Goal: Information Seeking & Learning: Find specific fact

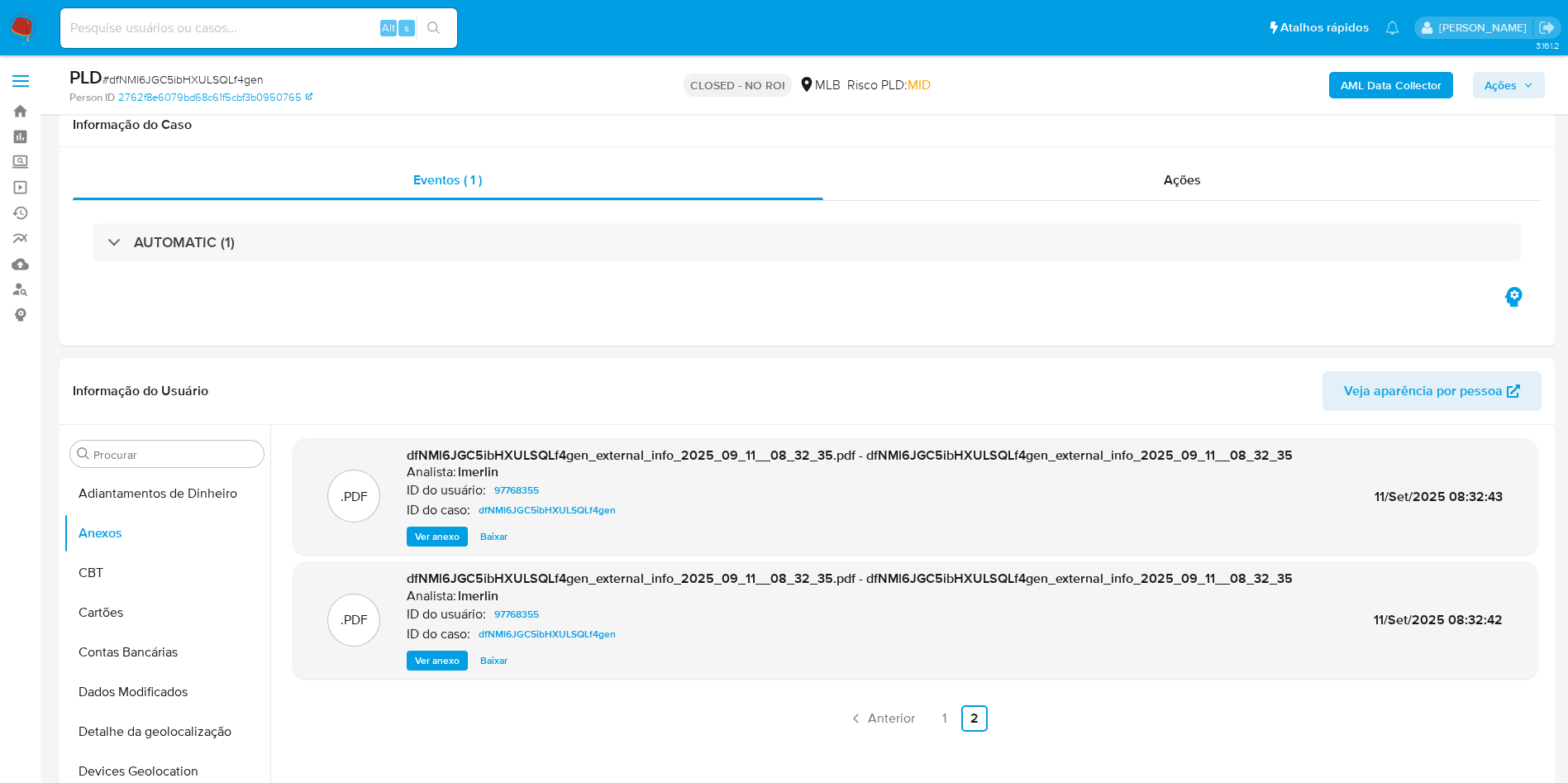
select select "10"
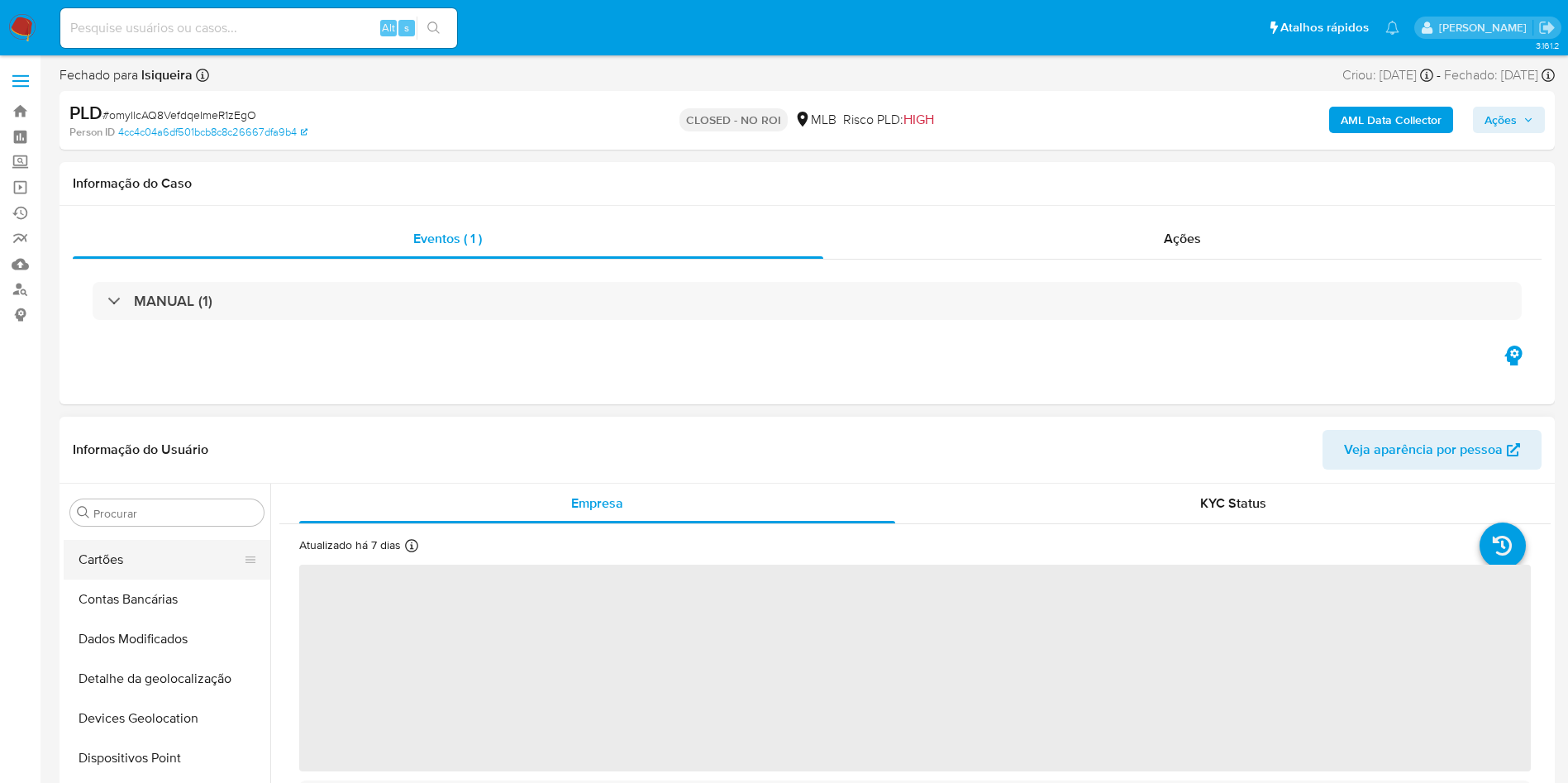
scroll to position [23, 0]
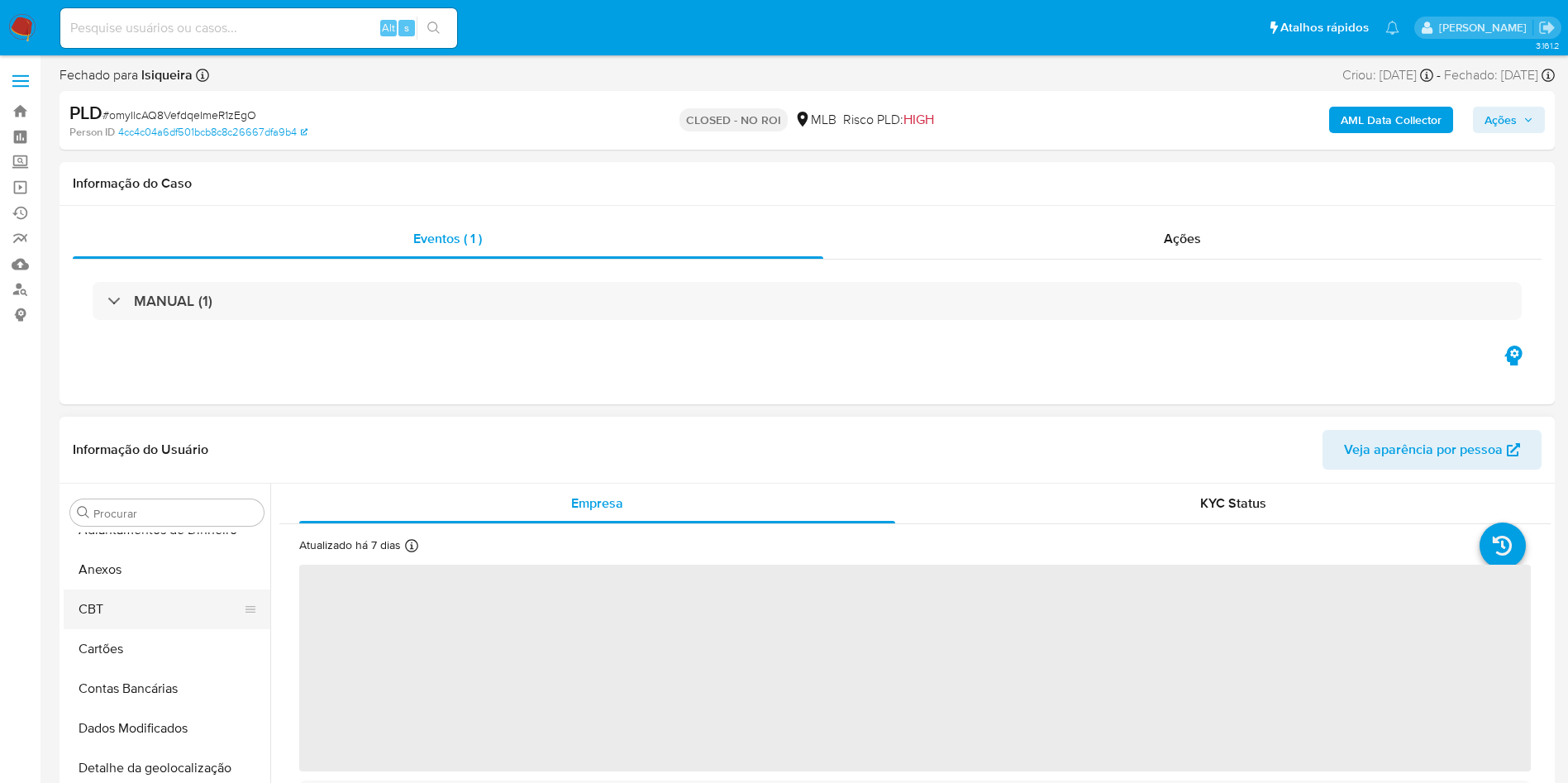
select select "10"
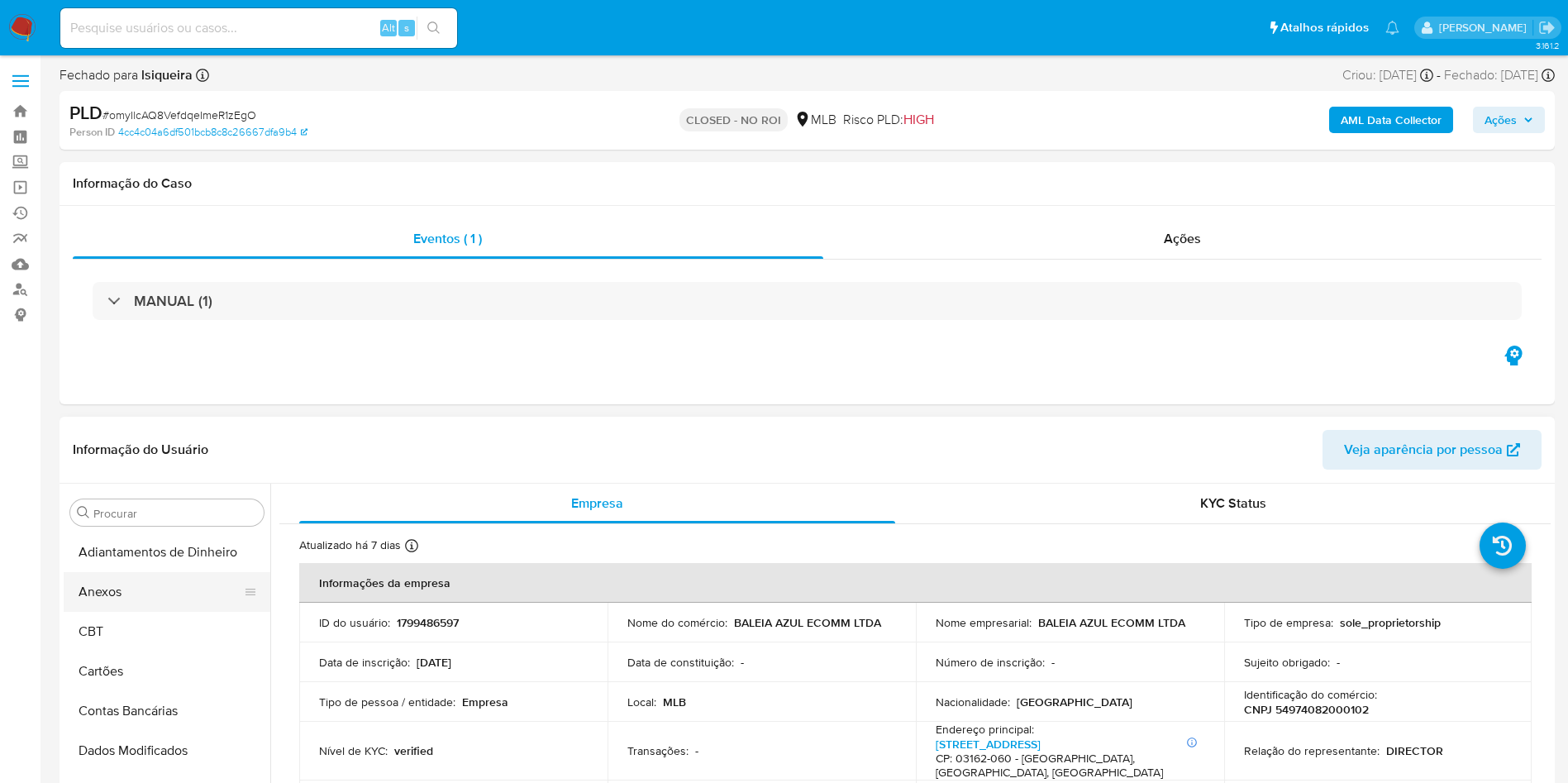
click at [136, 593] on button "Anexos" at bounding box center [160, 591] width 193 height 39
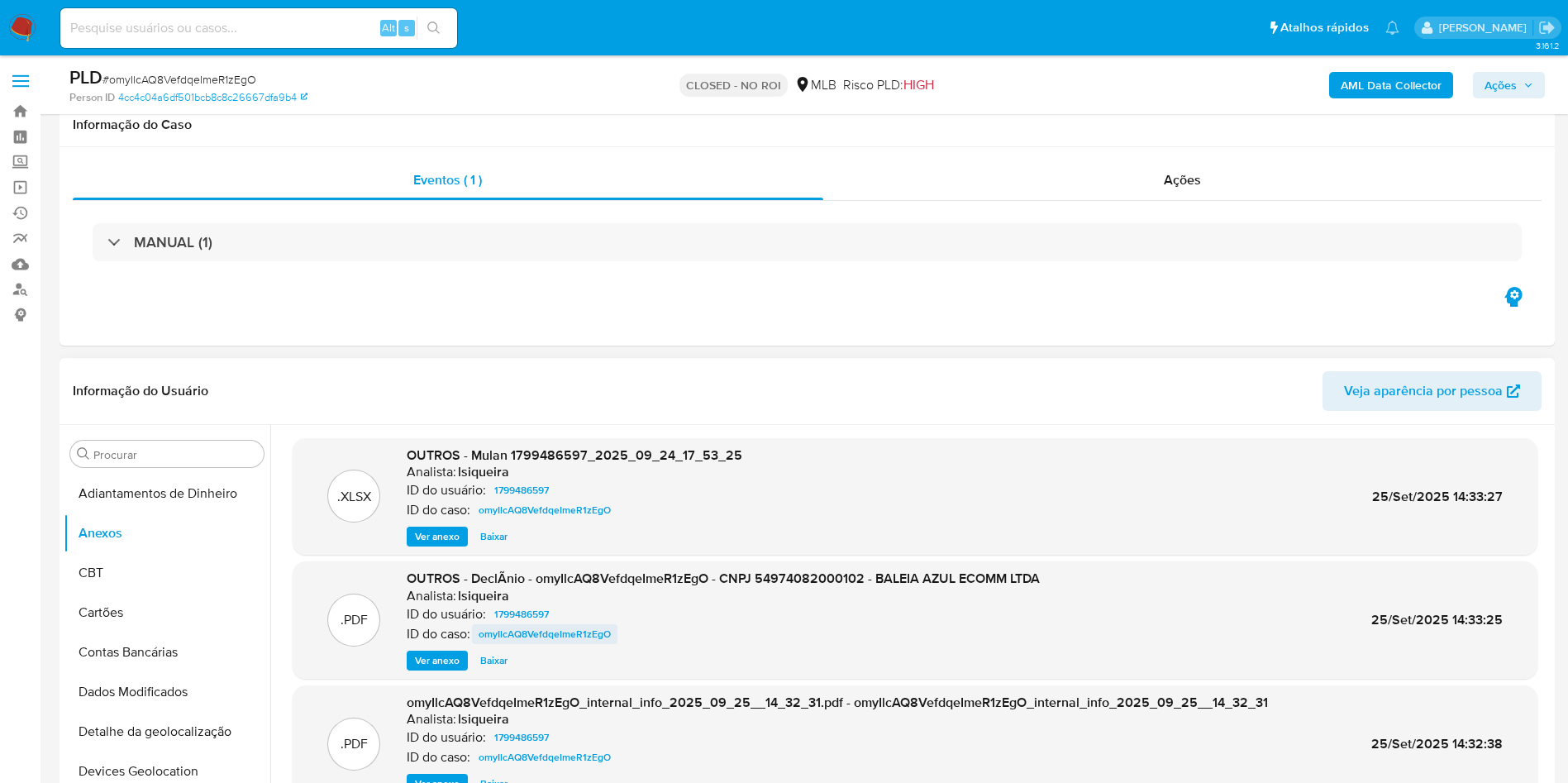
scroll to position [248, 0]
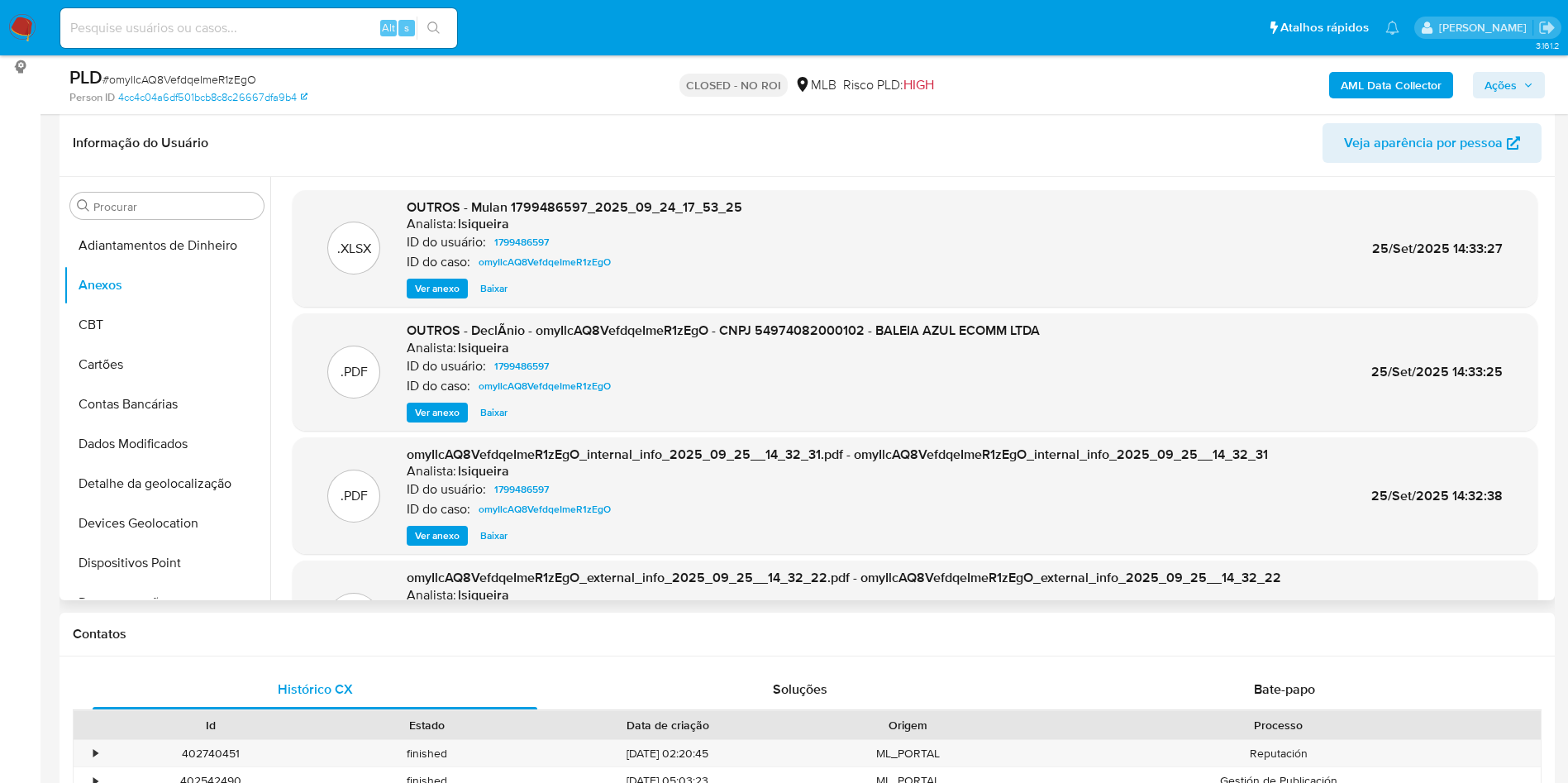
click at [480, 410] on span "Baixar" at bounding box center [494, 412] width 27 height 17
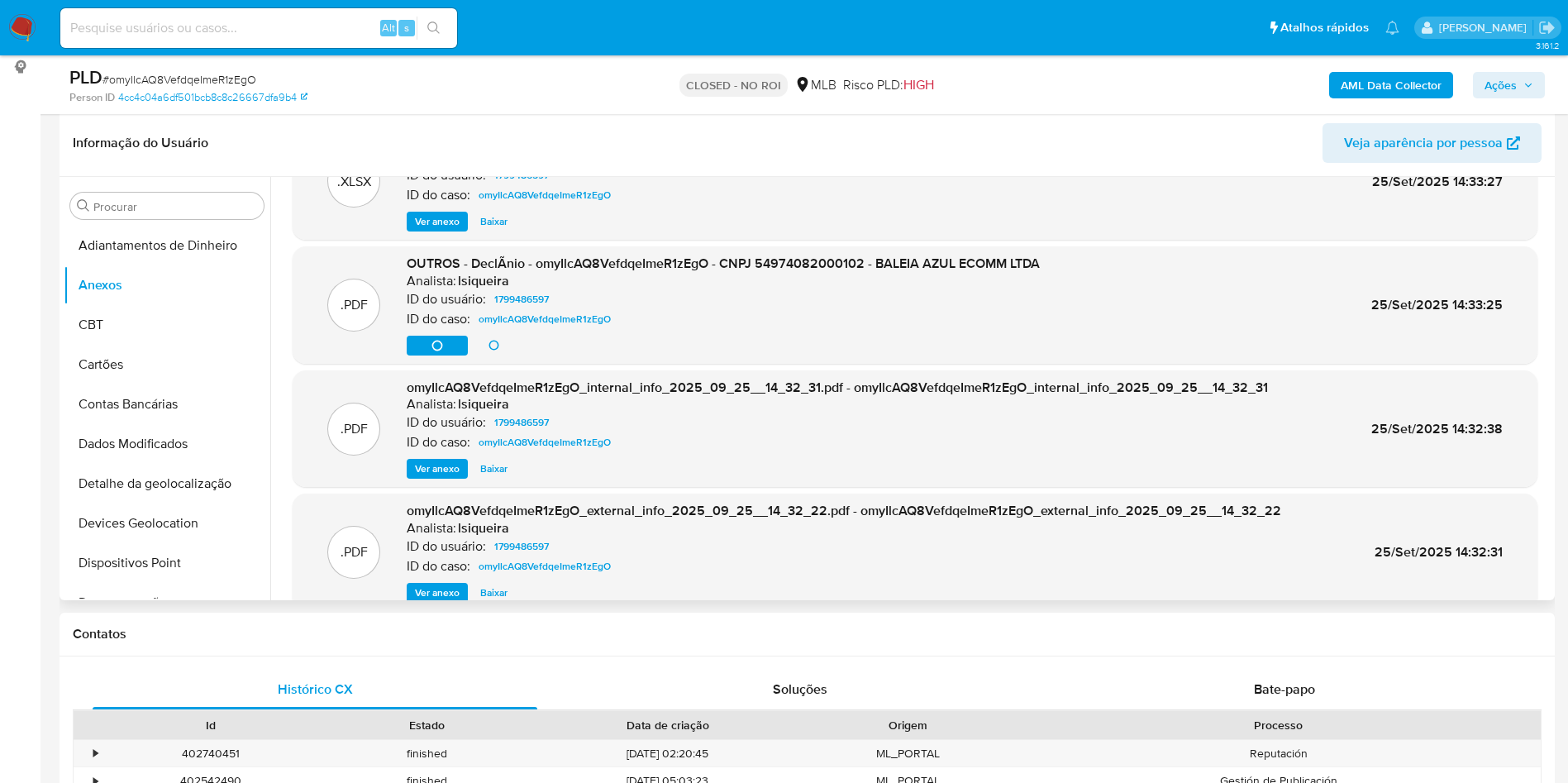
scroll to position [124, 0]
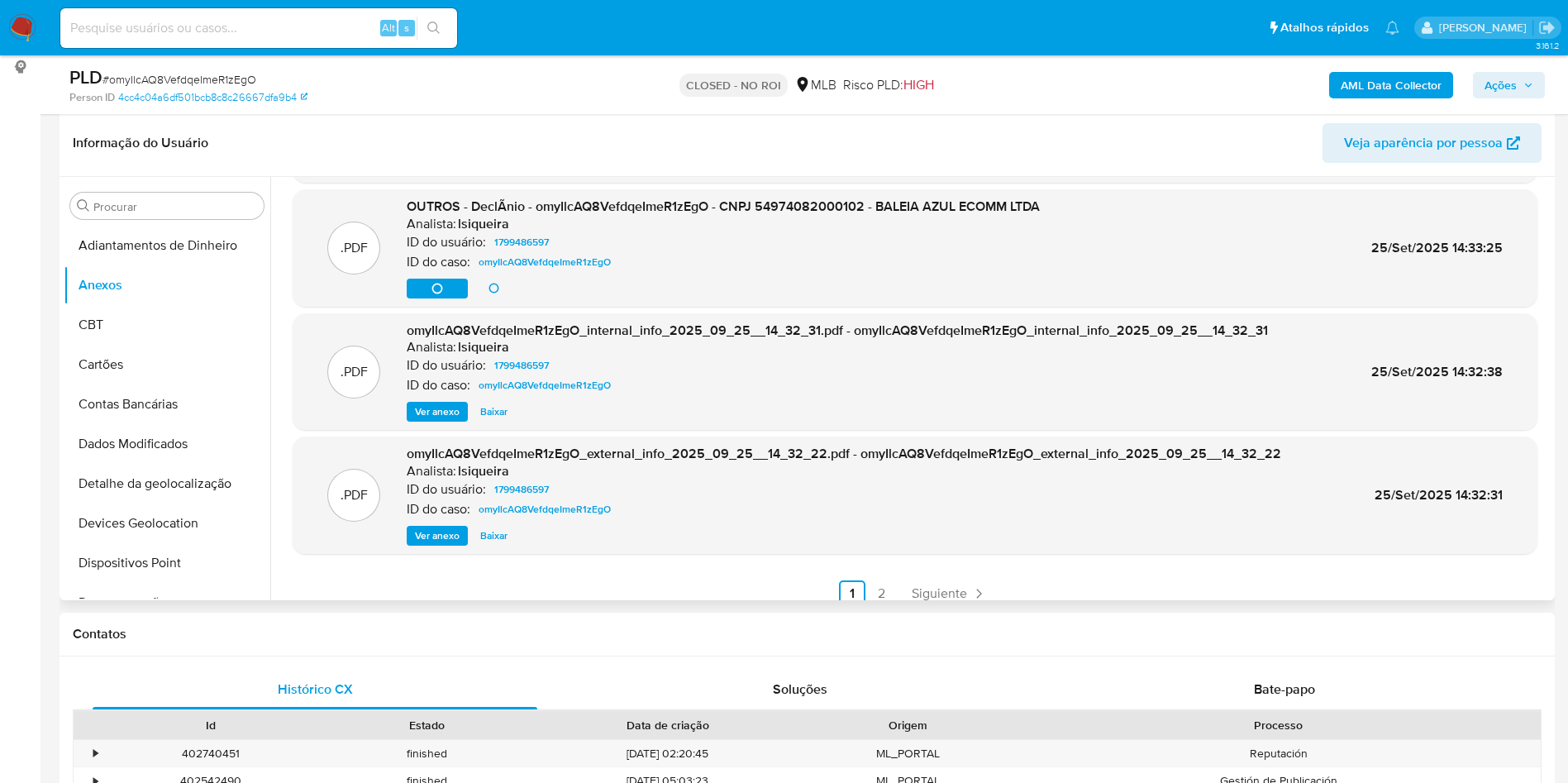
click at [438, 535] on span "Ver anexo" at bounding box center [437, 535] width 45 height 17
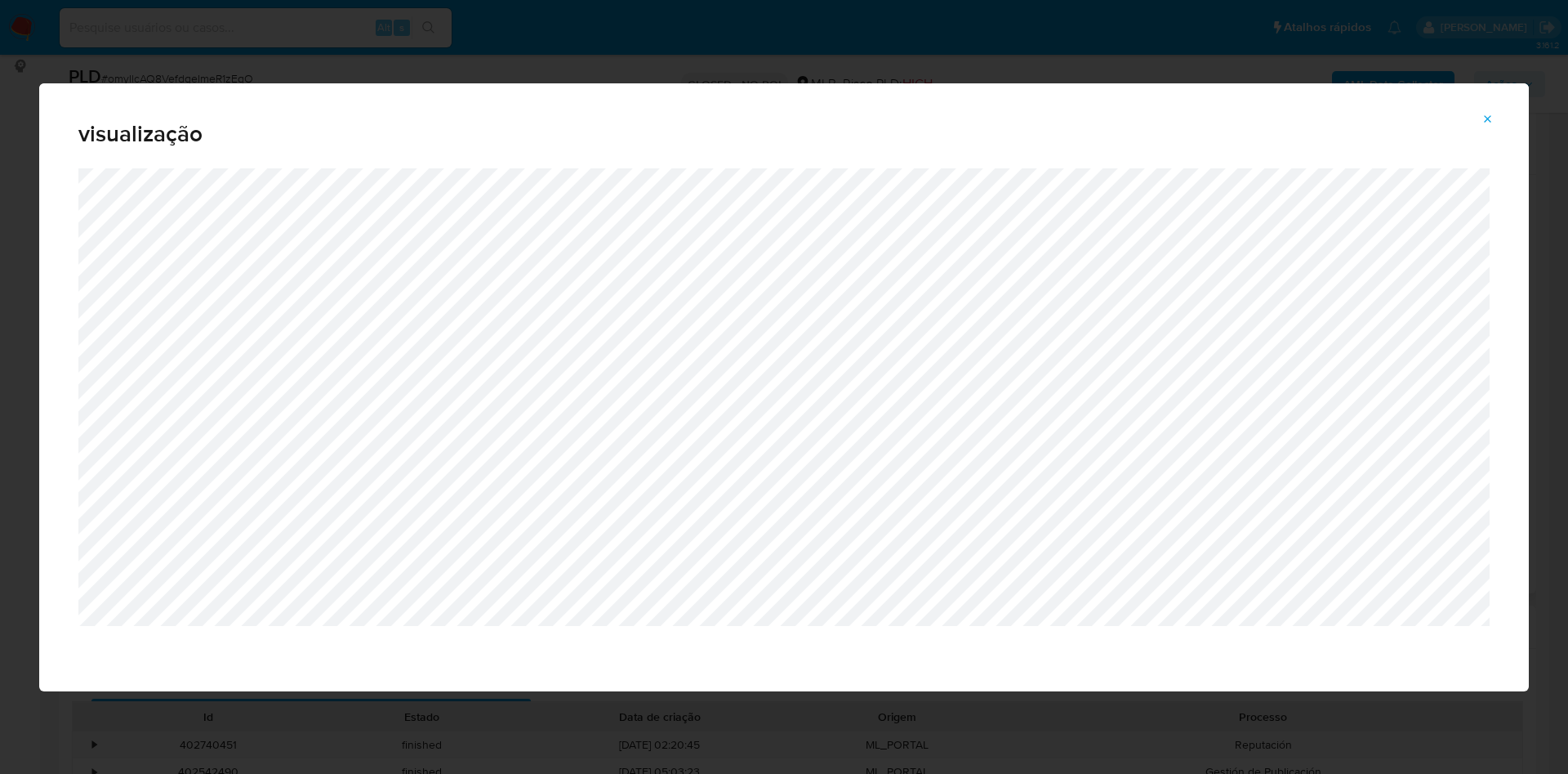
drag, startPoint x: 1488, startPoint y: 125, endPoint x: 1476, endPoint y: 142, distance: 20.8
click at [1488, 125] on icon "Attachment preview" at bounding box center [1487, 118] width 13 height 13
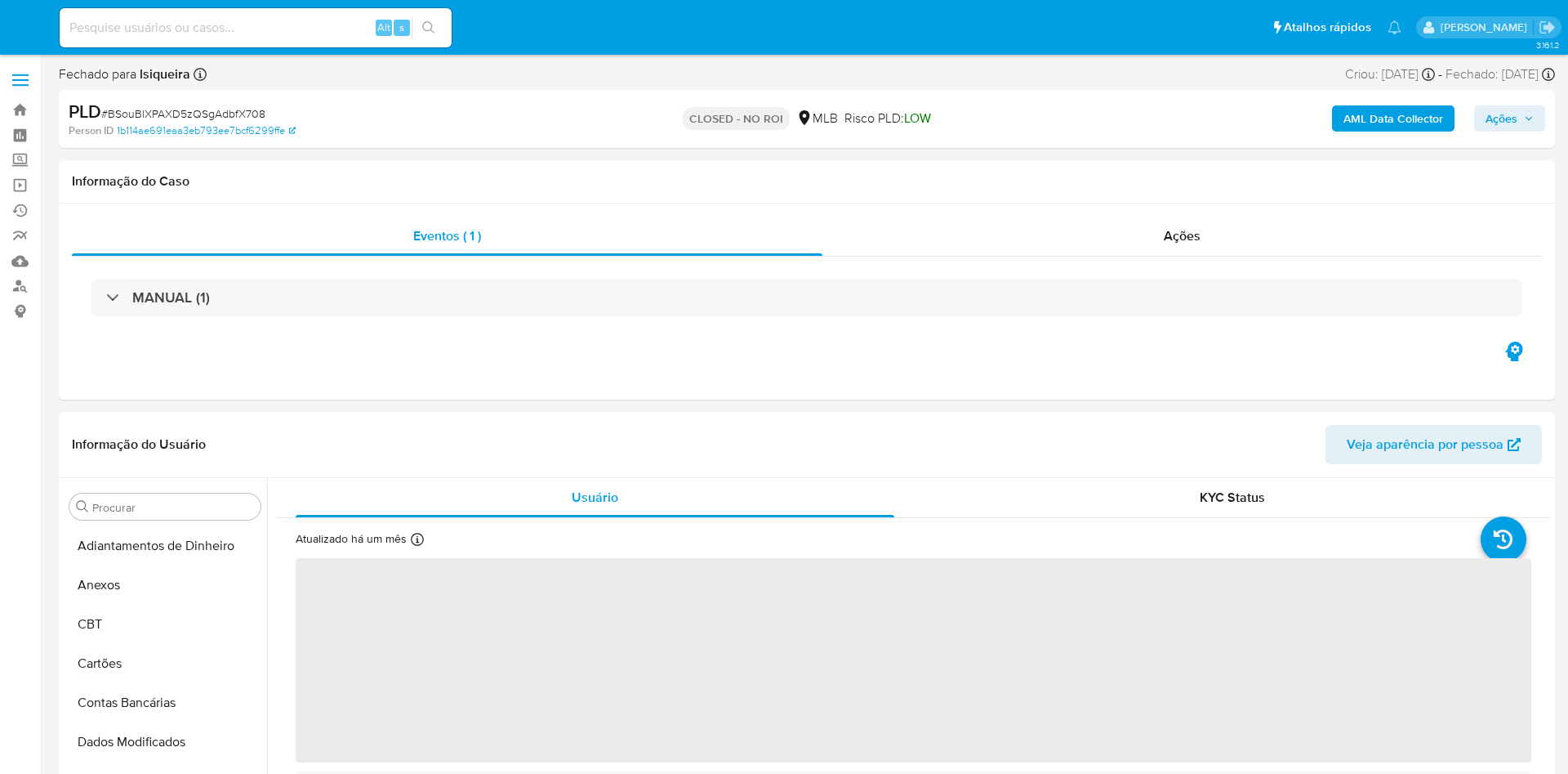
select select "10"
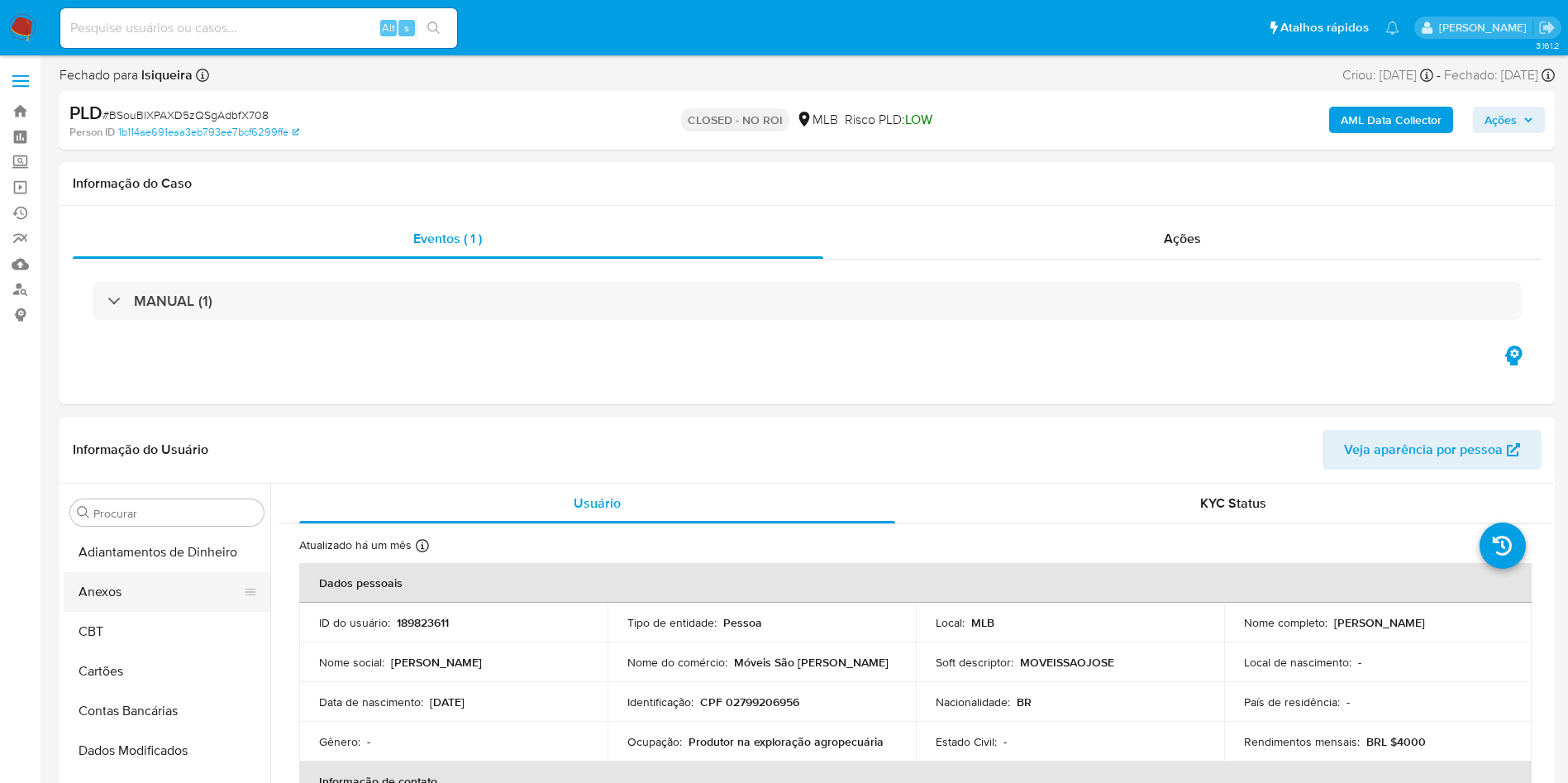
click at [116, 584] on button "Anexos" at bounding box center [160, 591] width 193 height 39
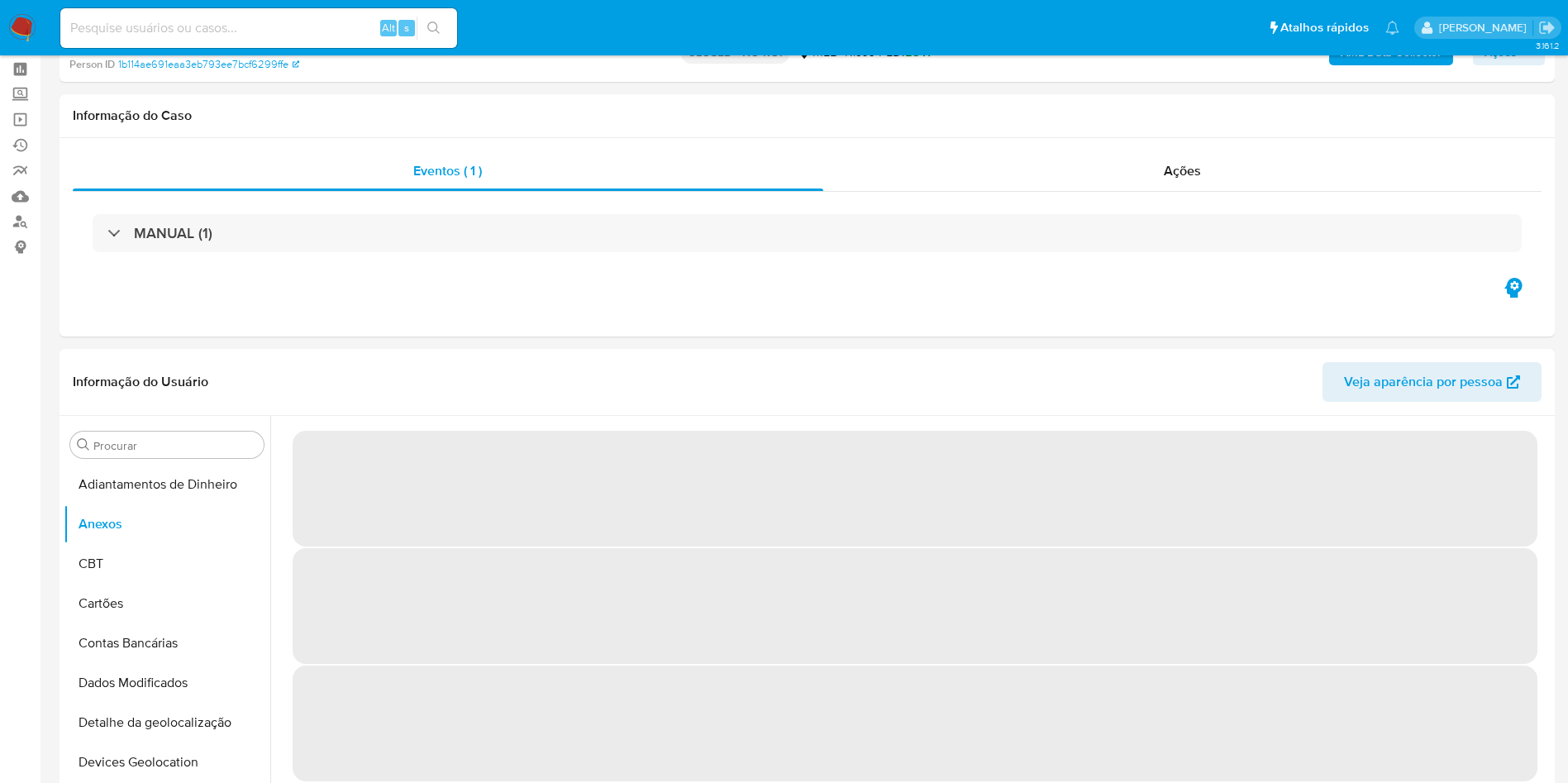
scroll to position [124, 0]
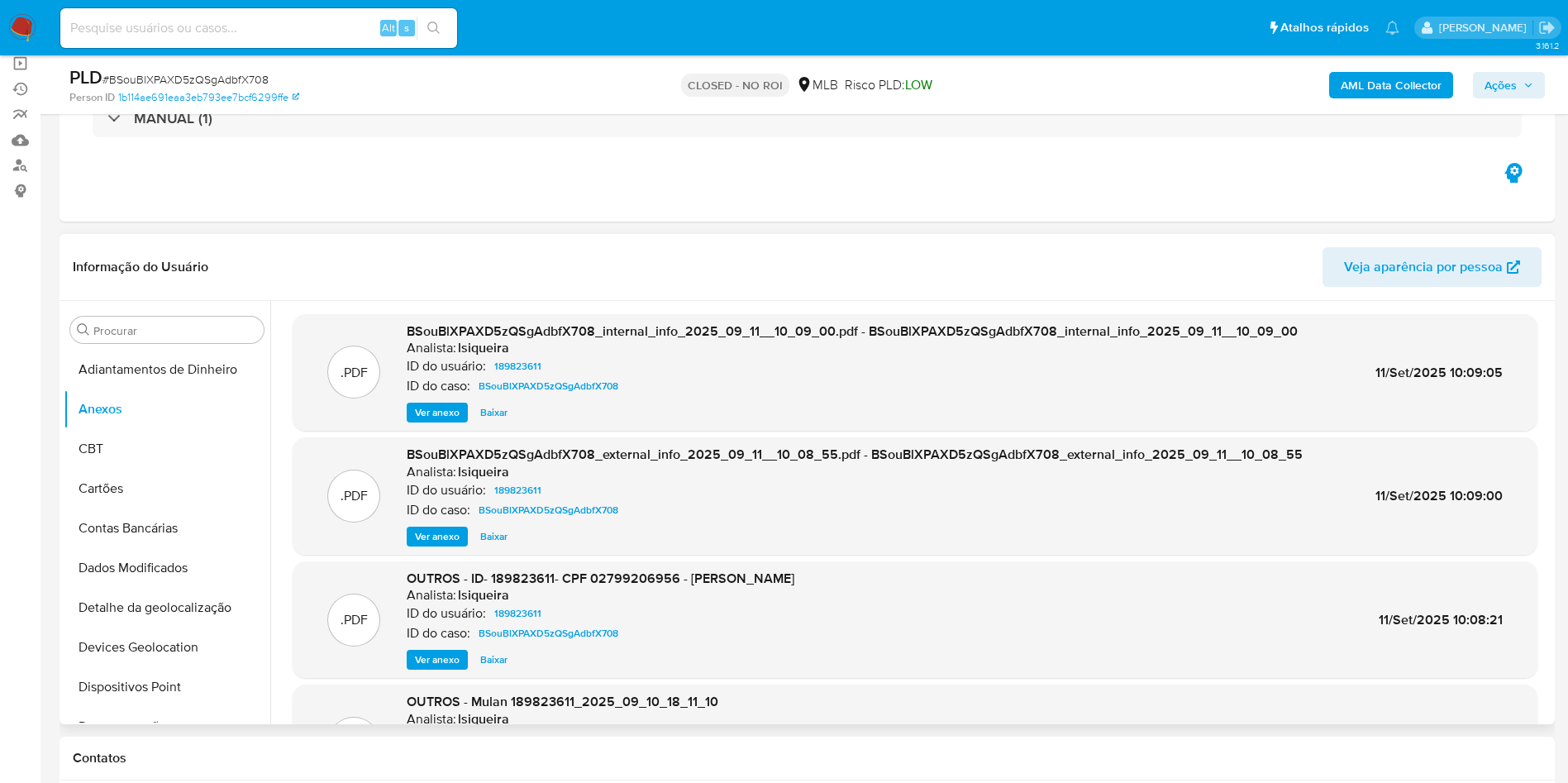
click at [422, 541] on span "Ver anexo" at bounding box center [437, 536] width 45 height 17
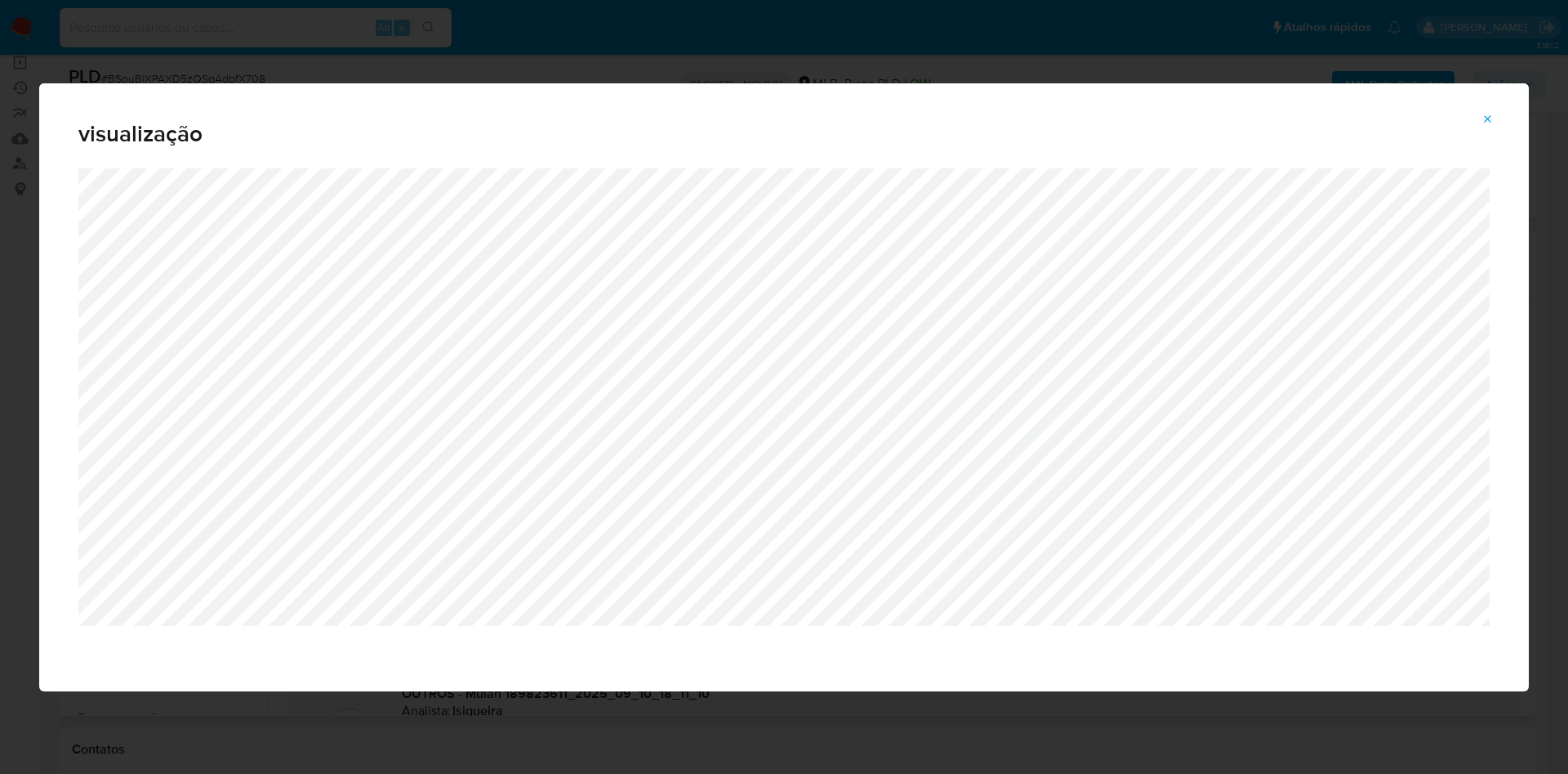
click at [1488, 125] on icon "Attachment preview" at bounding box center [1487, 118] width 13 height 13
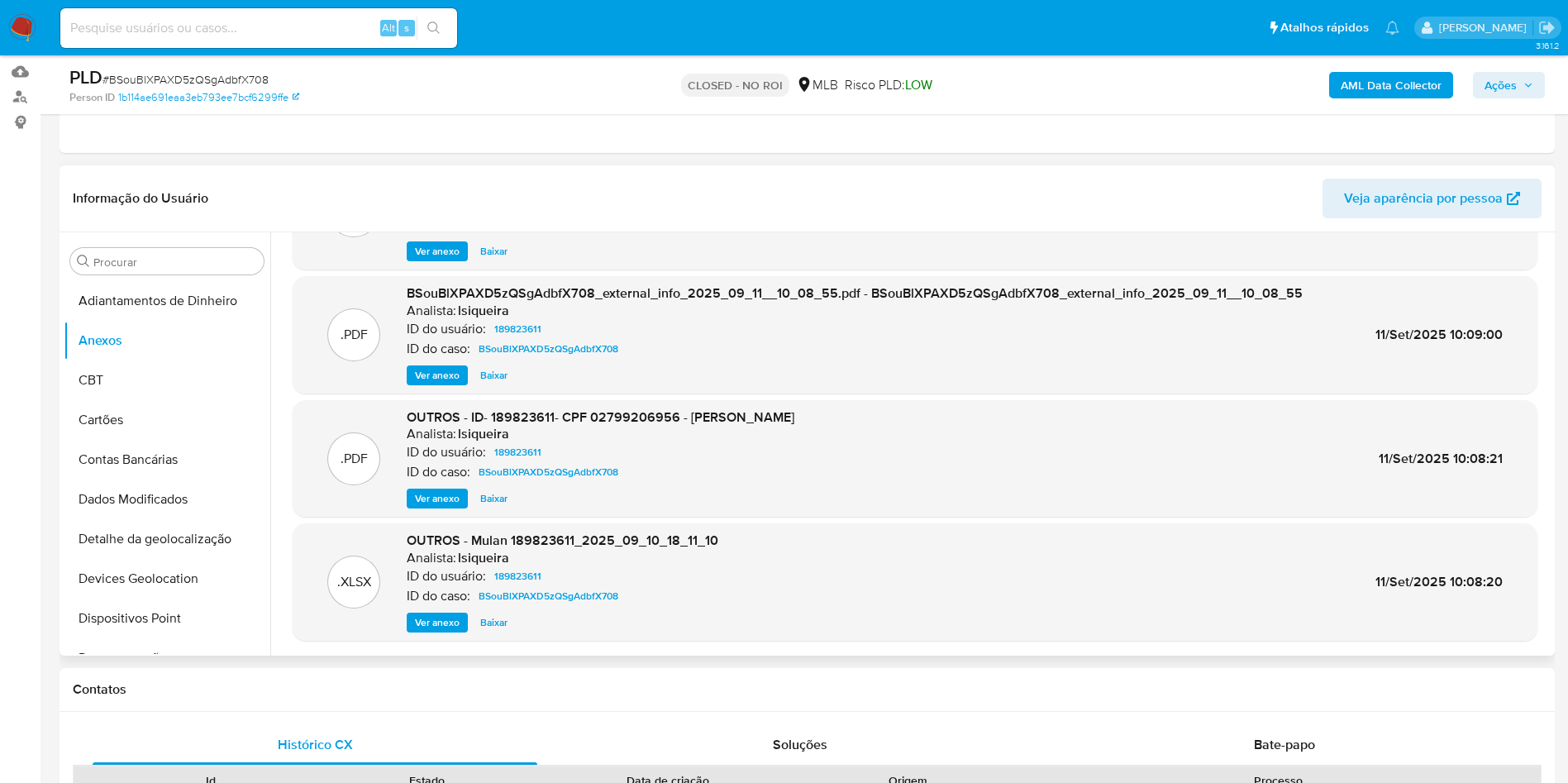
scroll to position [248, 0]
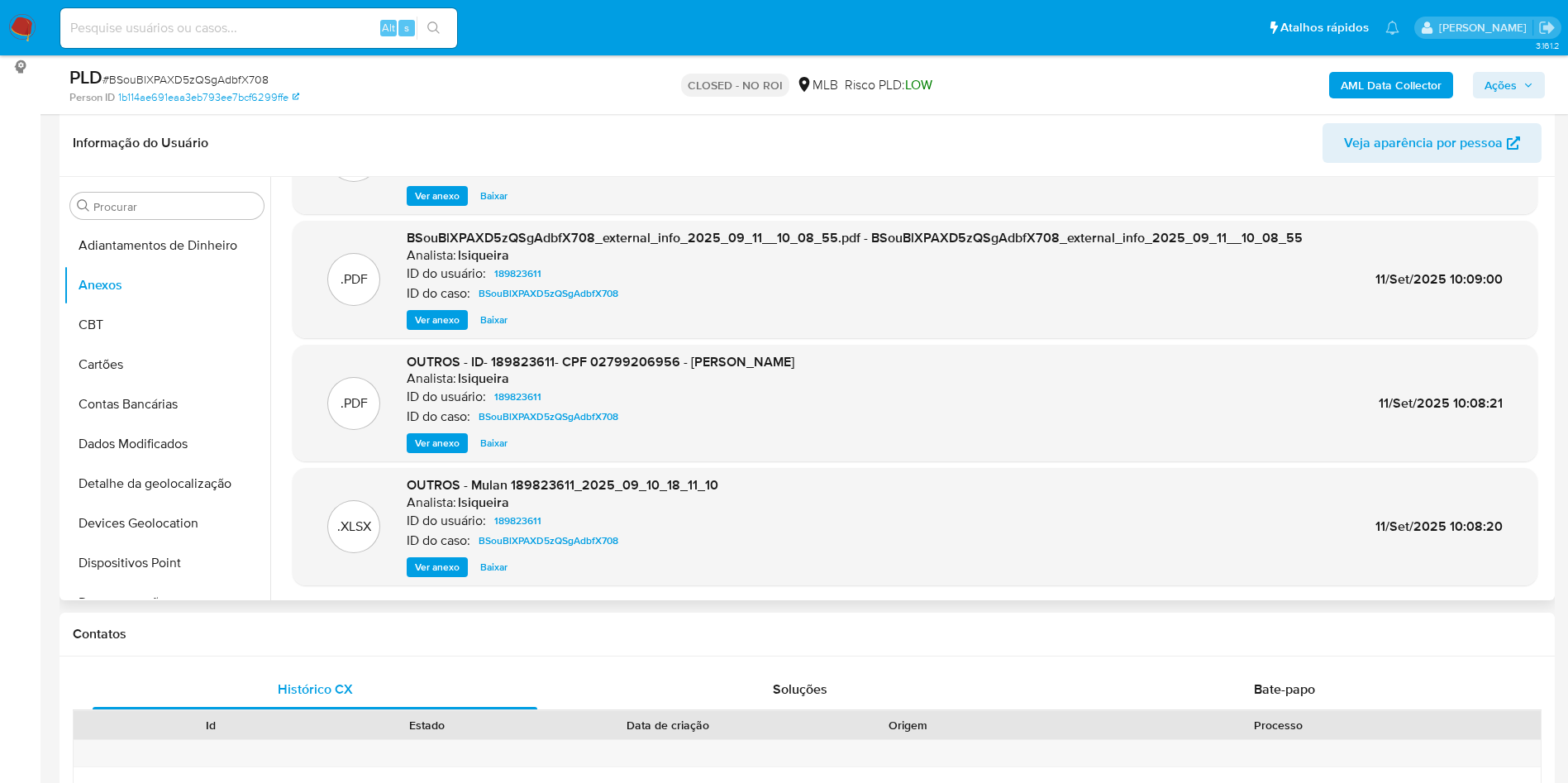
click at [501, 436] on span "Baixar" at bounding box center [494, 443] width 27 height 17
click at [336, 23] on input at bounding box center [258, 28] width 396 height 22
paste input "7VeatPsZKeD2DhBB6KfkeP1S"
type input "7VeatPsZKeD2DhBB6KfkeP1S"
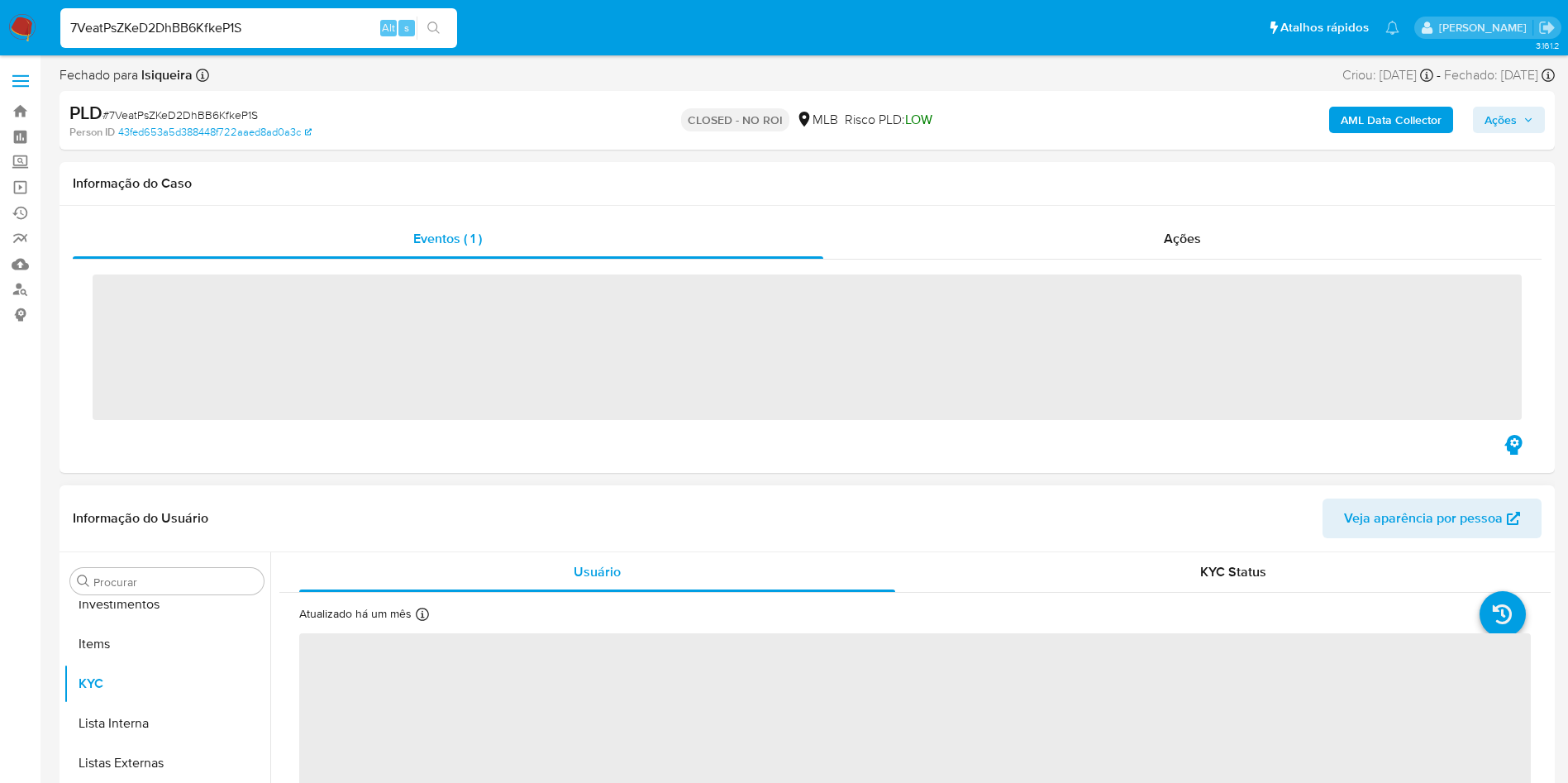
scroll to position [857, 0]
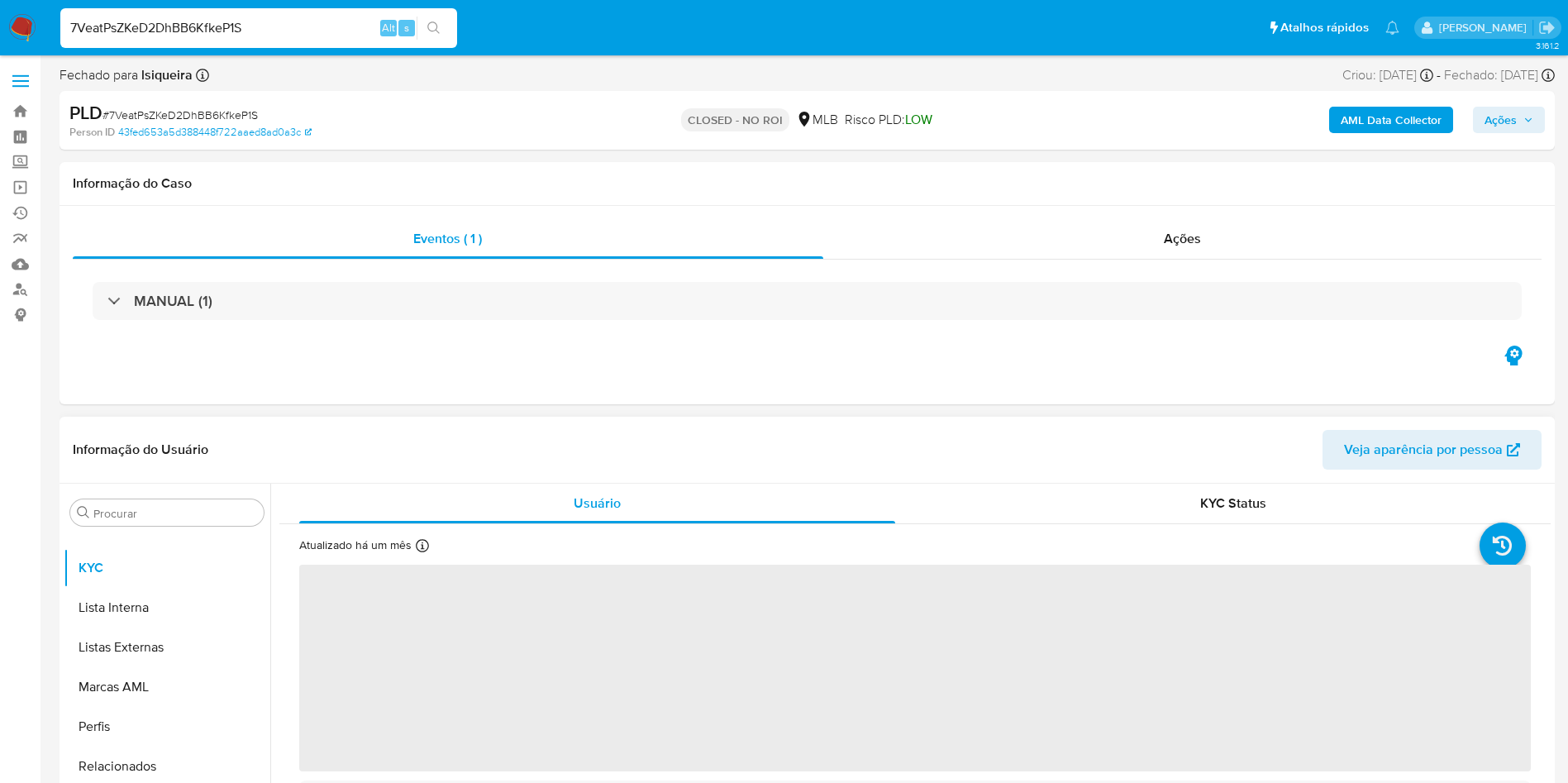
select select "10"
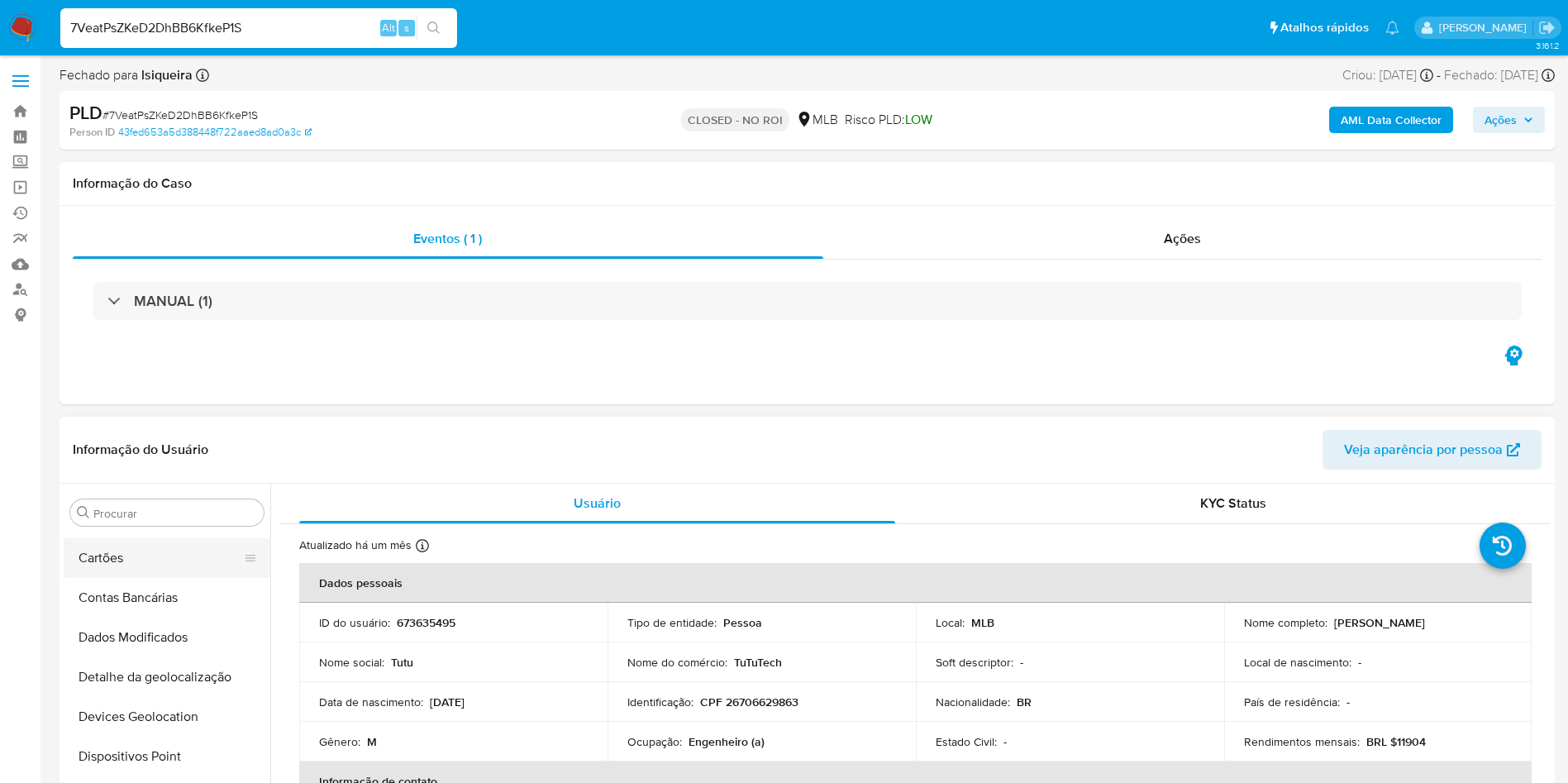
scroll to position [0, 0]
drag, startPoint x: 146, startPoint y: 587, endPoint x: 189, endPoint y: 601, distance: 45.2
click at [147, 587] on button "Anexos" at bounding box center [160, 591] width 193 height 39
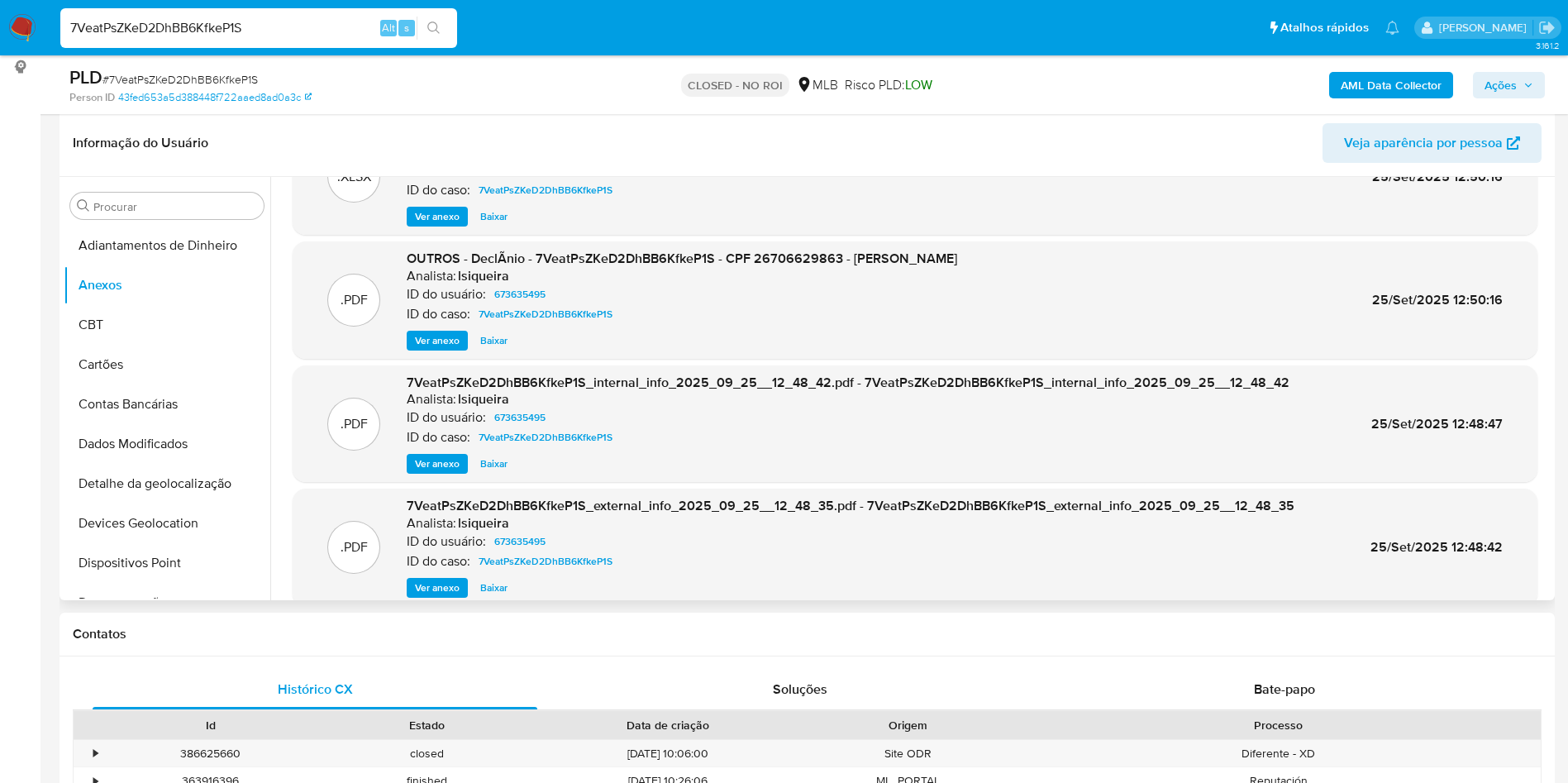
scroll to position [93, 0]
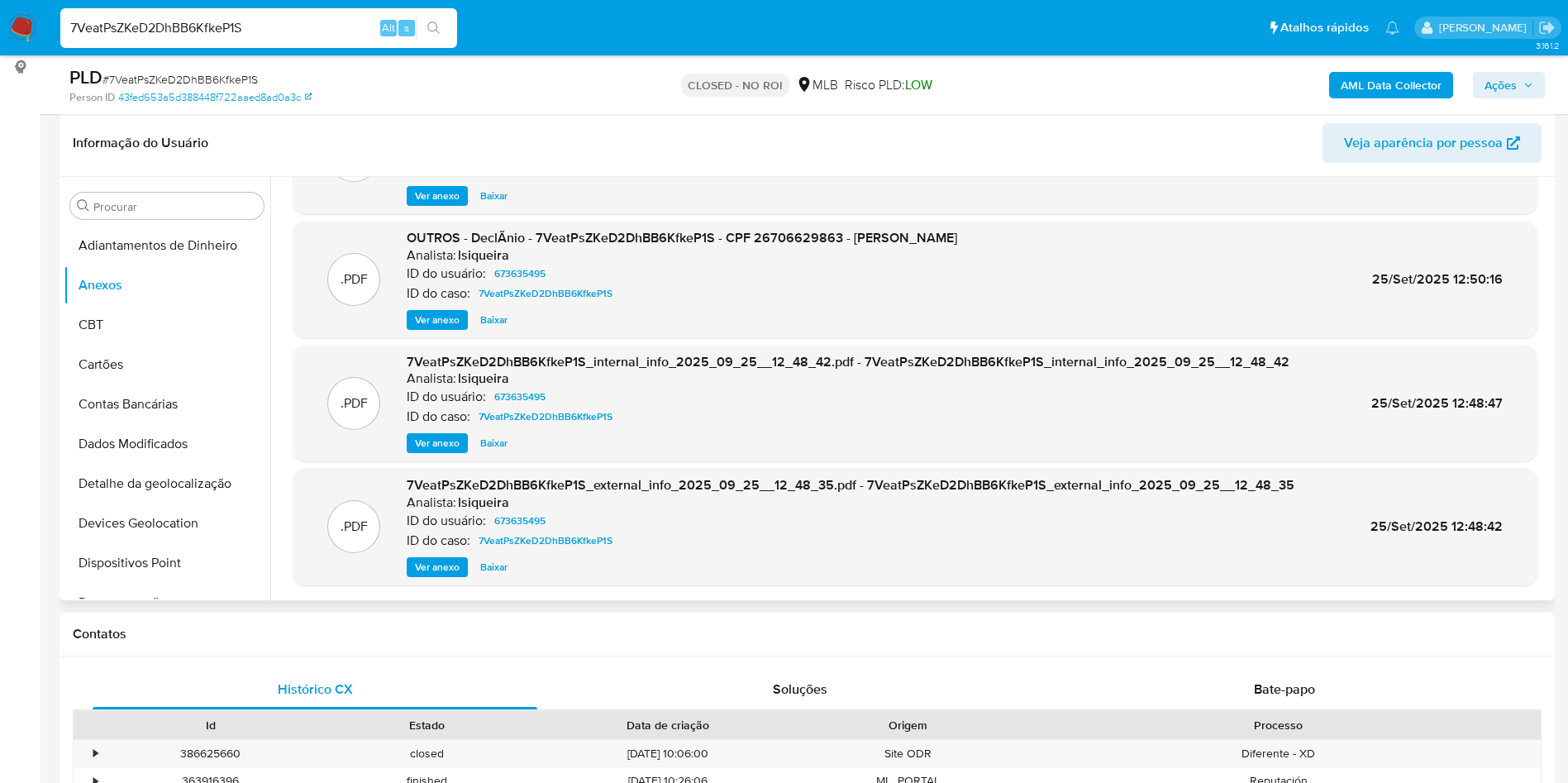
click at [455, 566] on span "Ver anexo" at bounding box center [437, 567] width 45 height 17
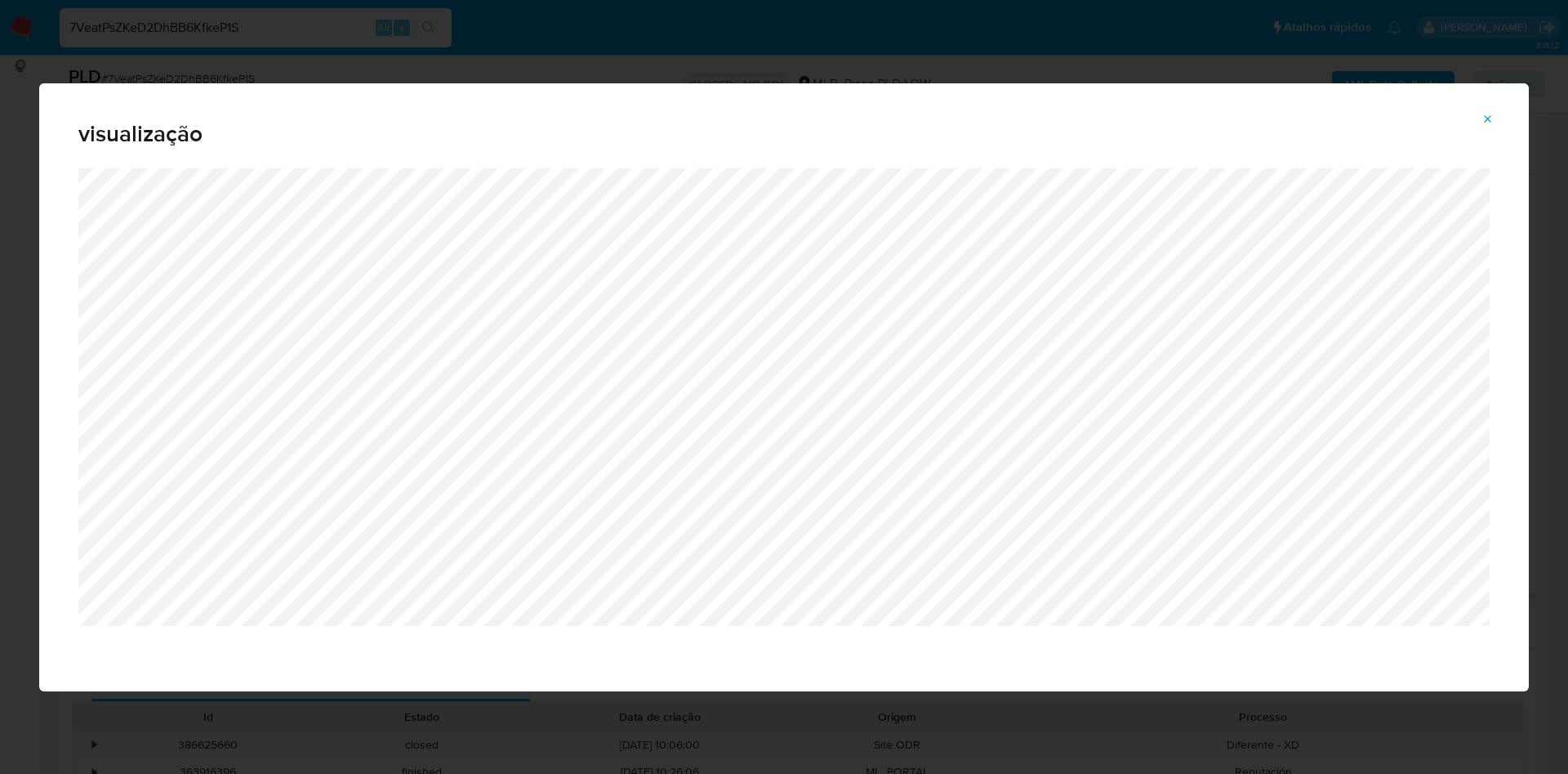
click at [1482, 122] on icon "Attachment preview" at bounding box center [1487, 118] width 13 height 13
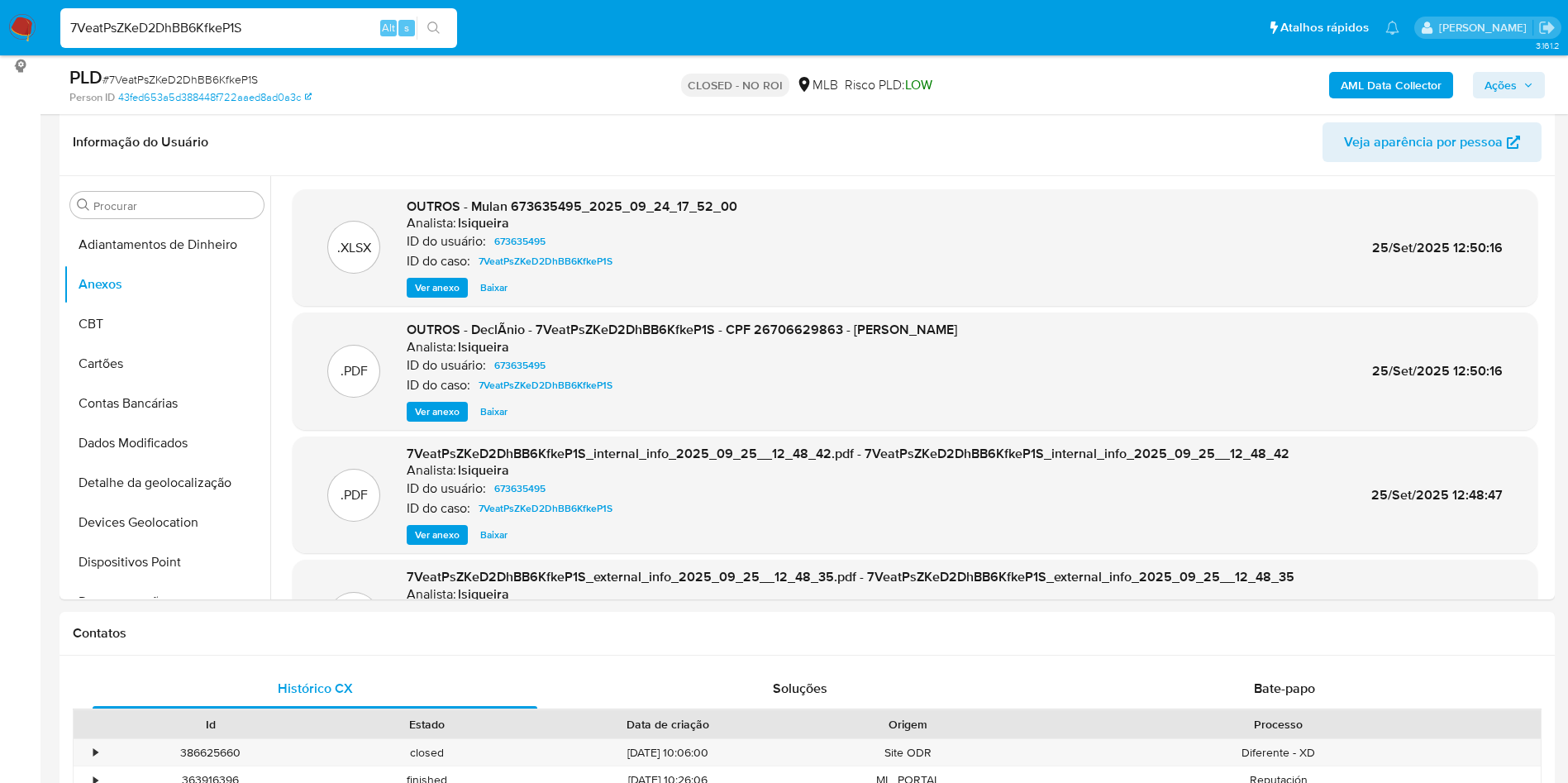
scroll to position [248, 0]
click at [496, 407] on span "Baixar" at bounding box center [494, 412] width 27 height 17
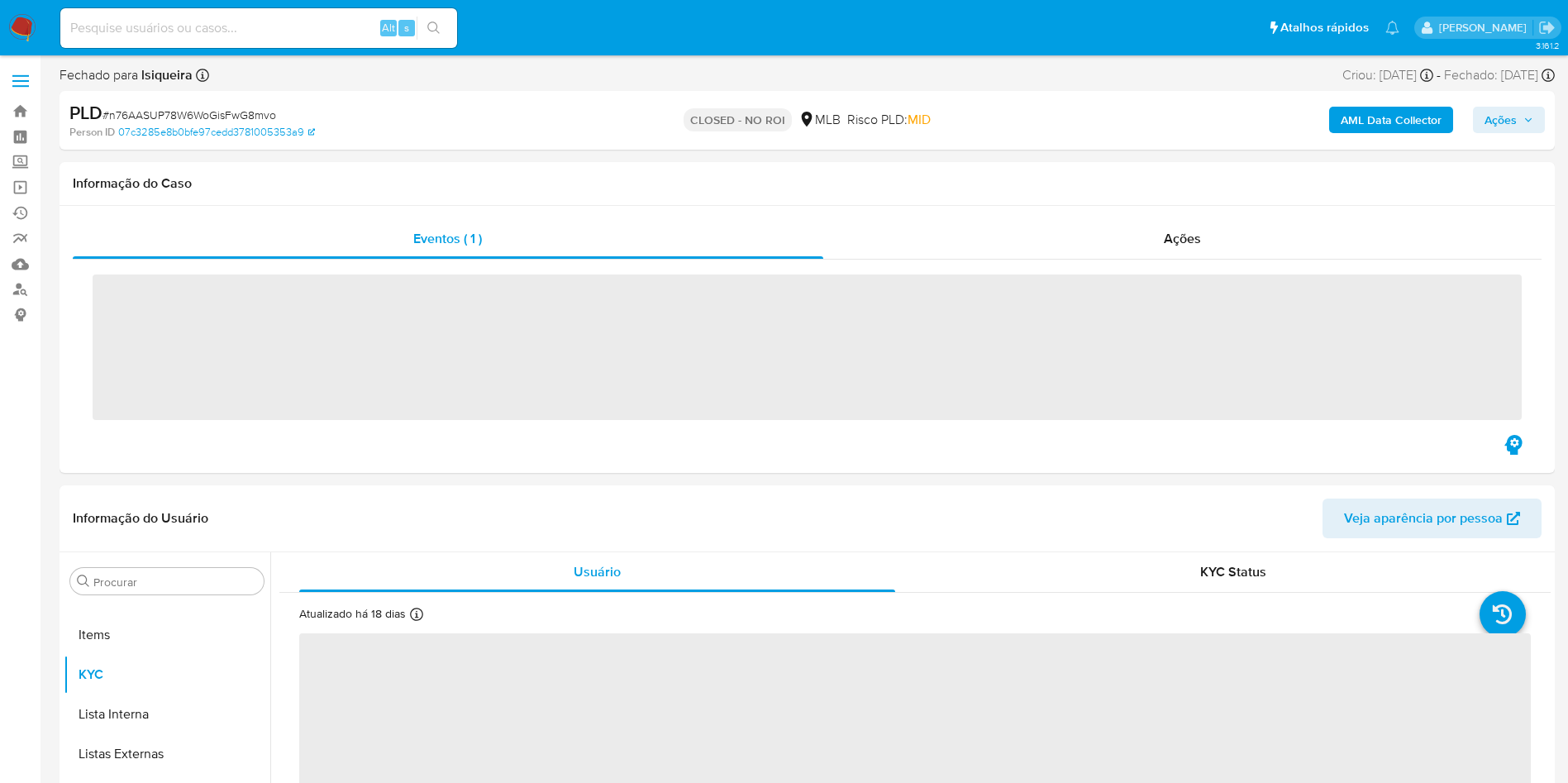
scroll to position [857, 0]
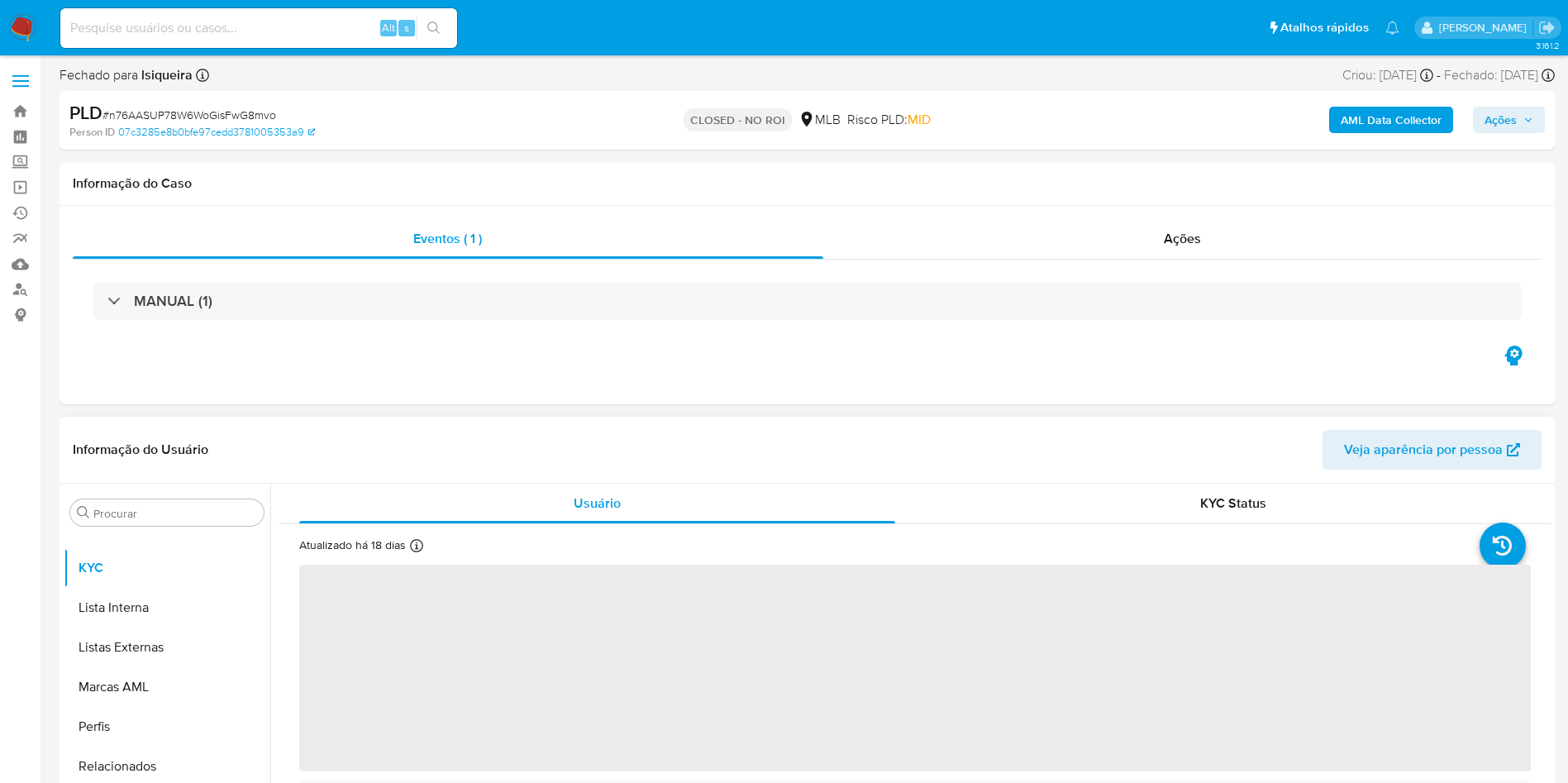
select select "10"
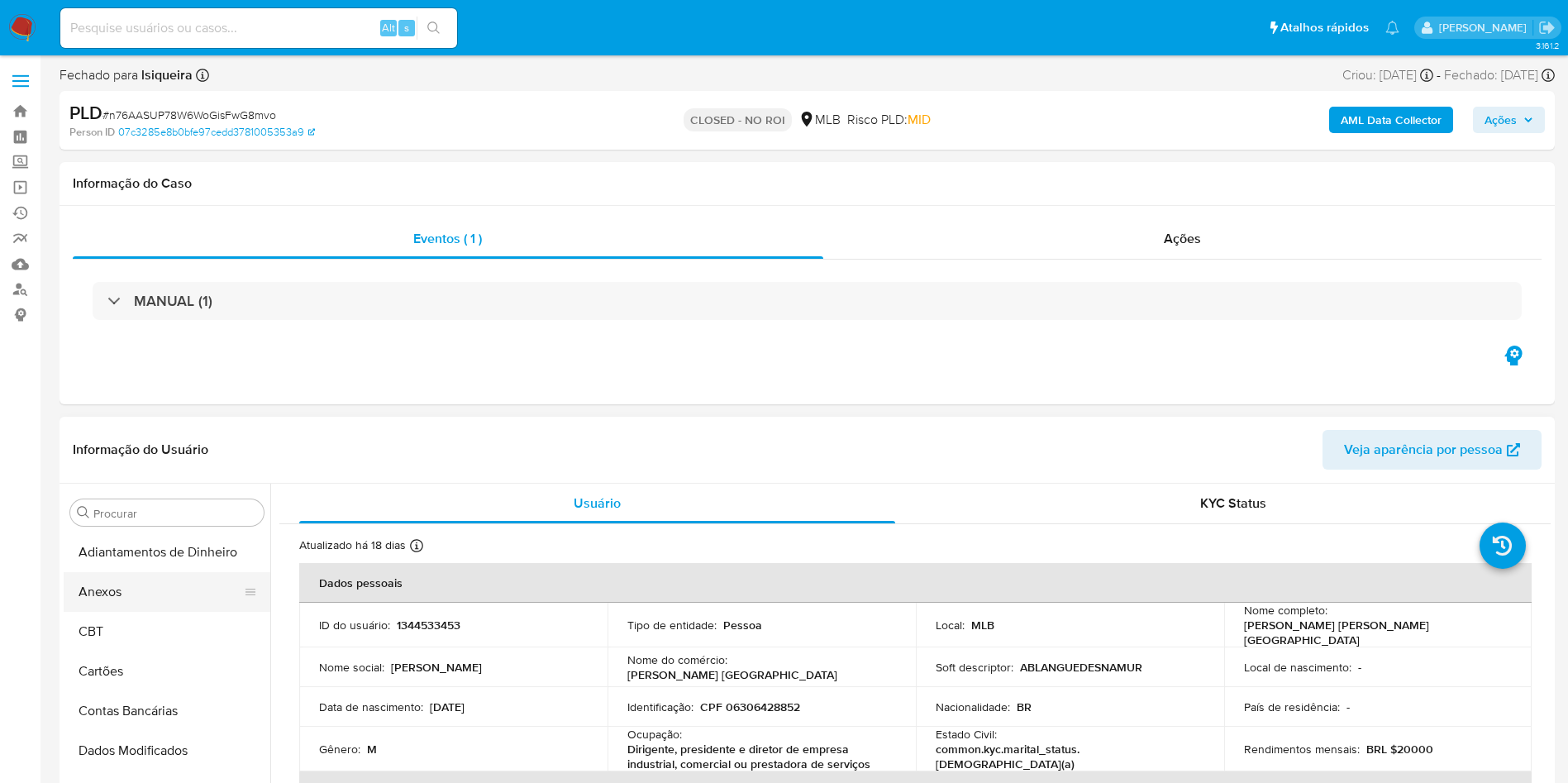
click at [145, 609] on button "Anexos" at bounding box center [160, 591] width 193 height 39
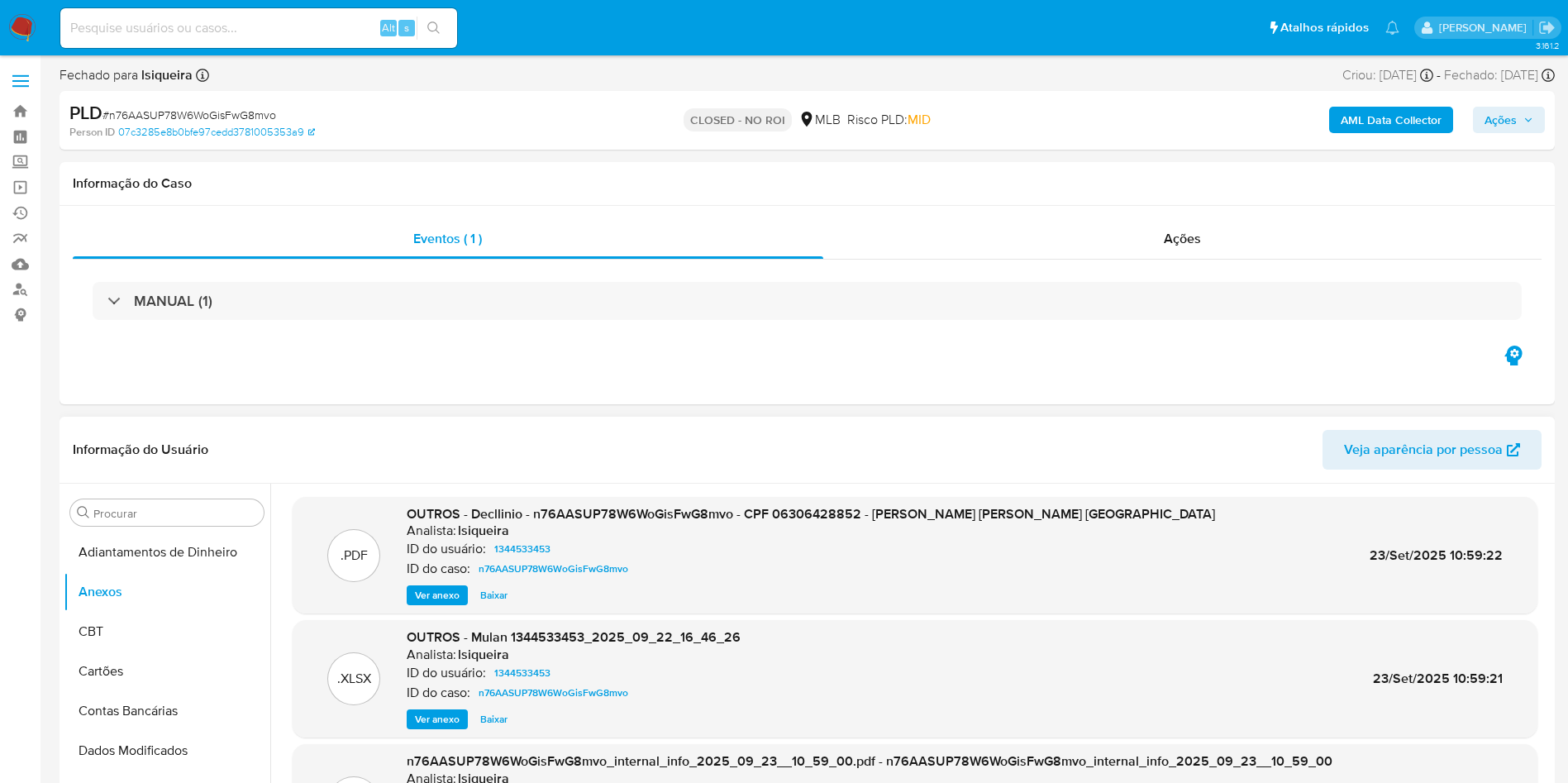
click at [480, 596] on span "Baixar" at bounding box center [494, 595] width 27 height 17
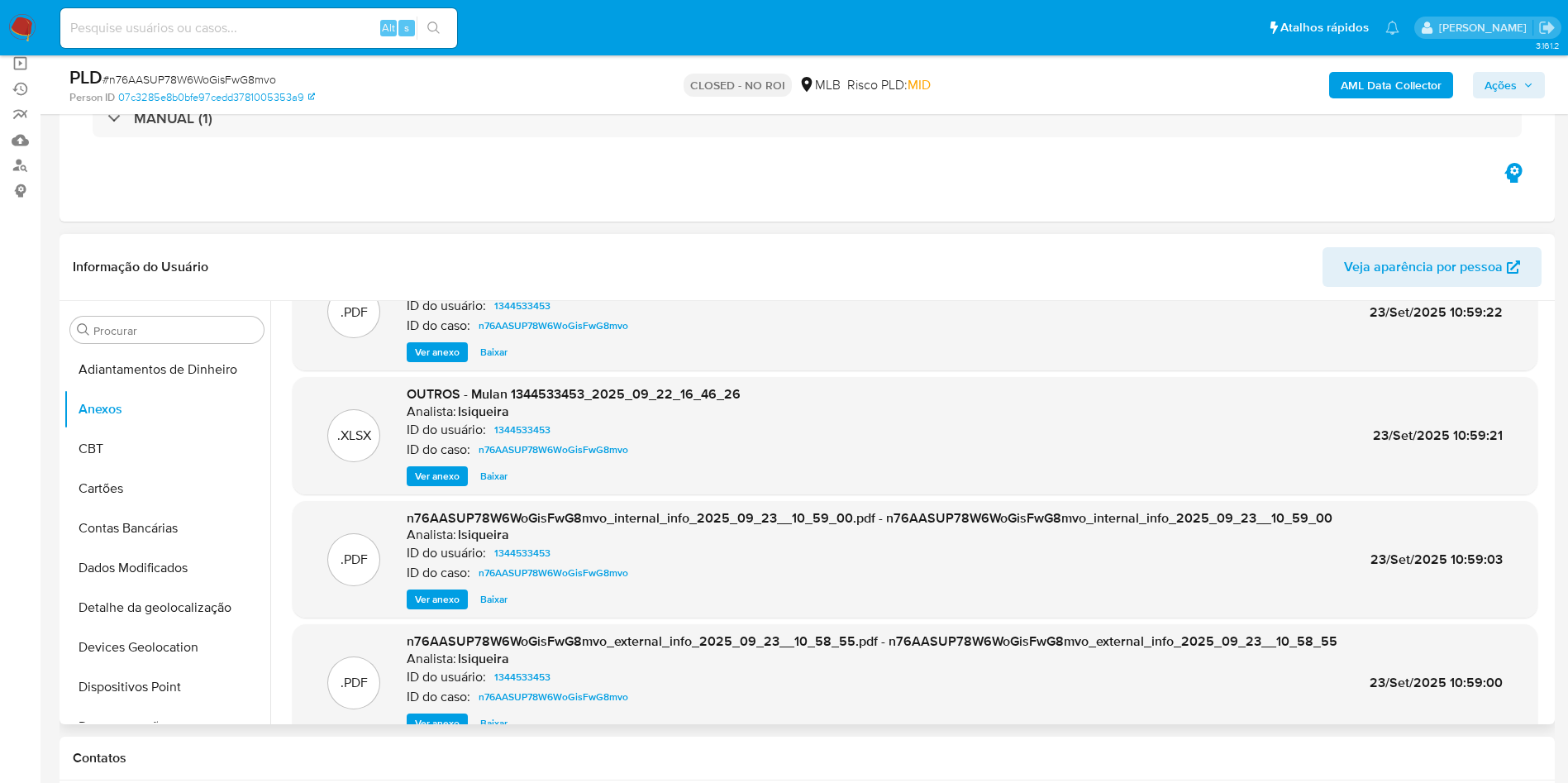
scroll to position [93, 0]
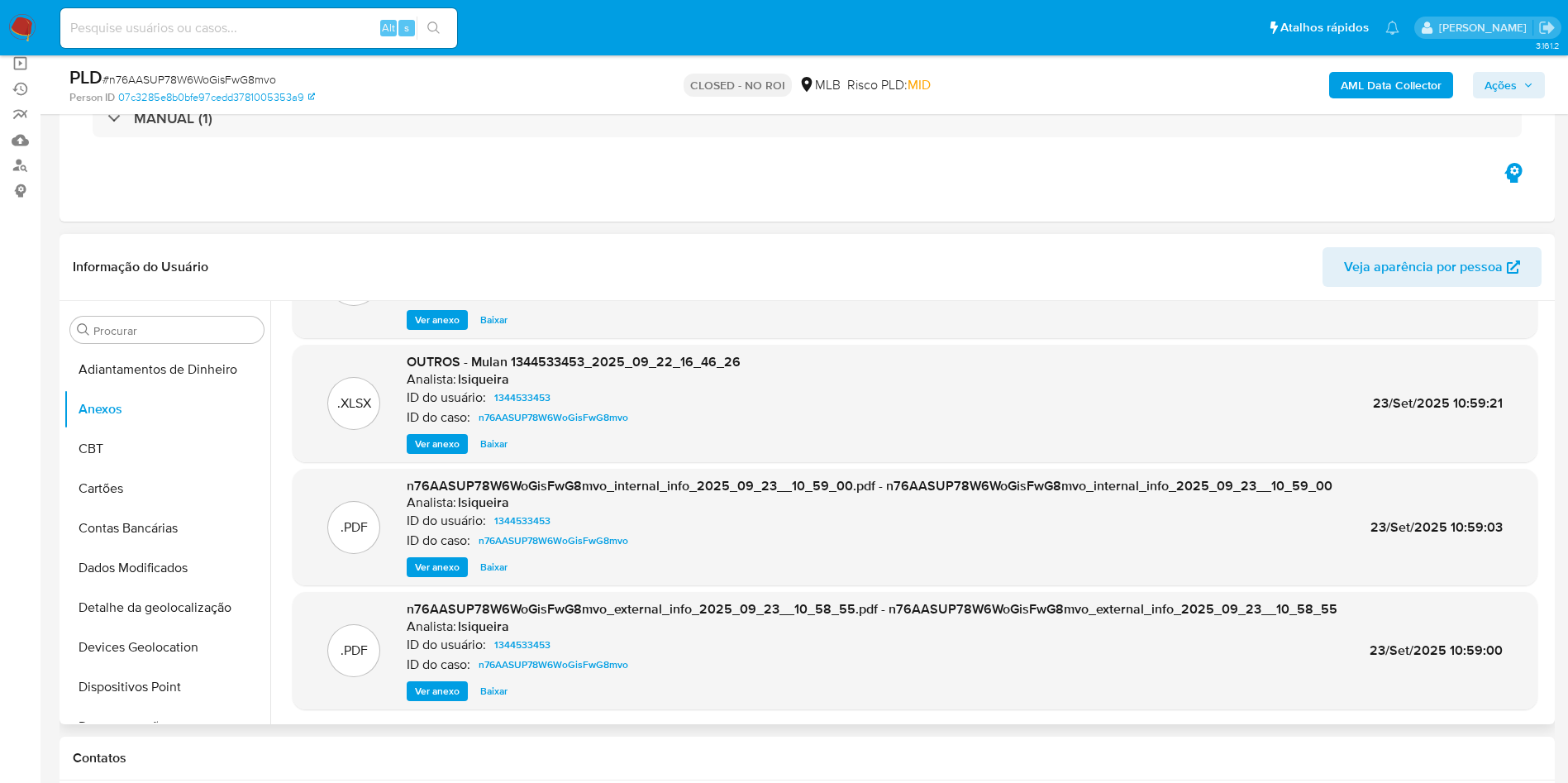
click at [440, 694] on span "Ver anexo" at bounding box center [437, 690] width 45 height 17
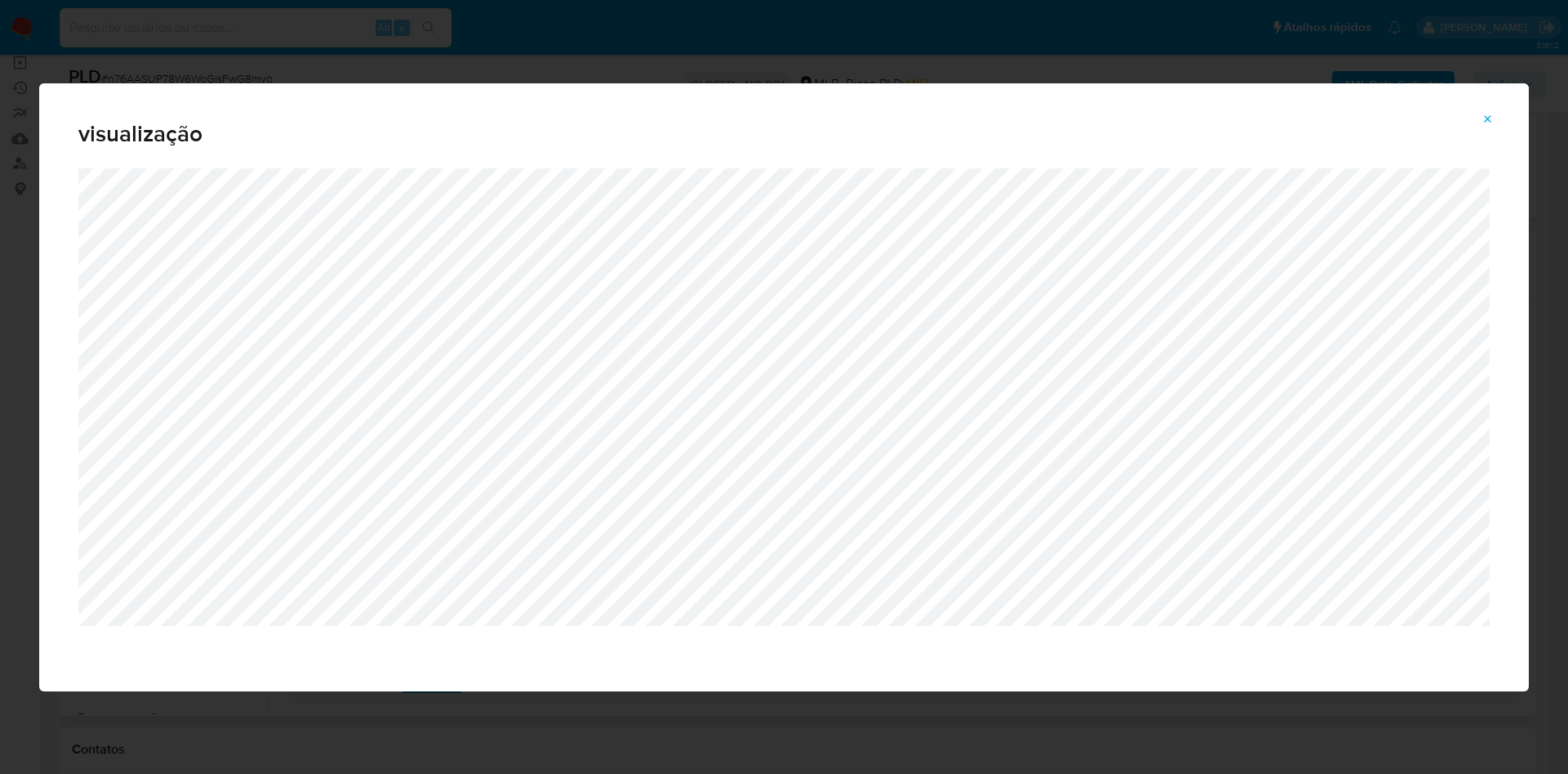
click at [1491, 118] on icon "Attachment preview" at bounding box center [1487, 118] width 13 height 13
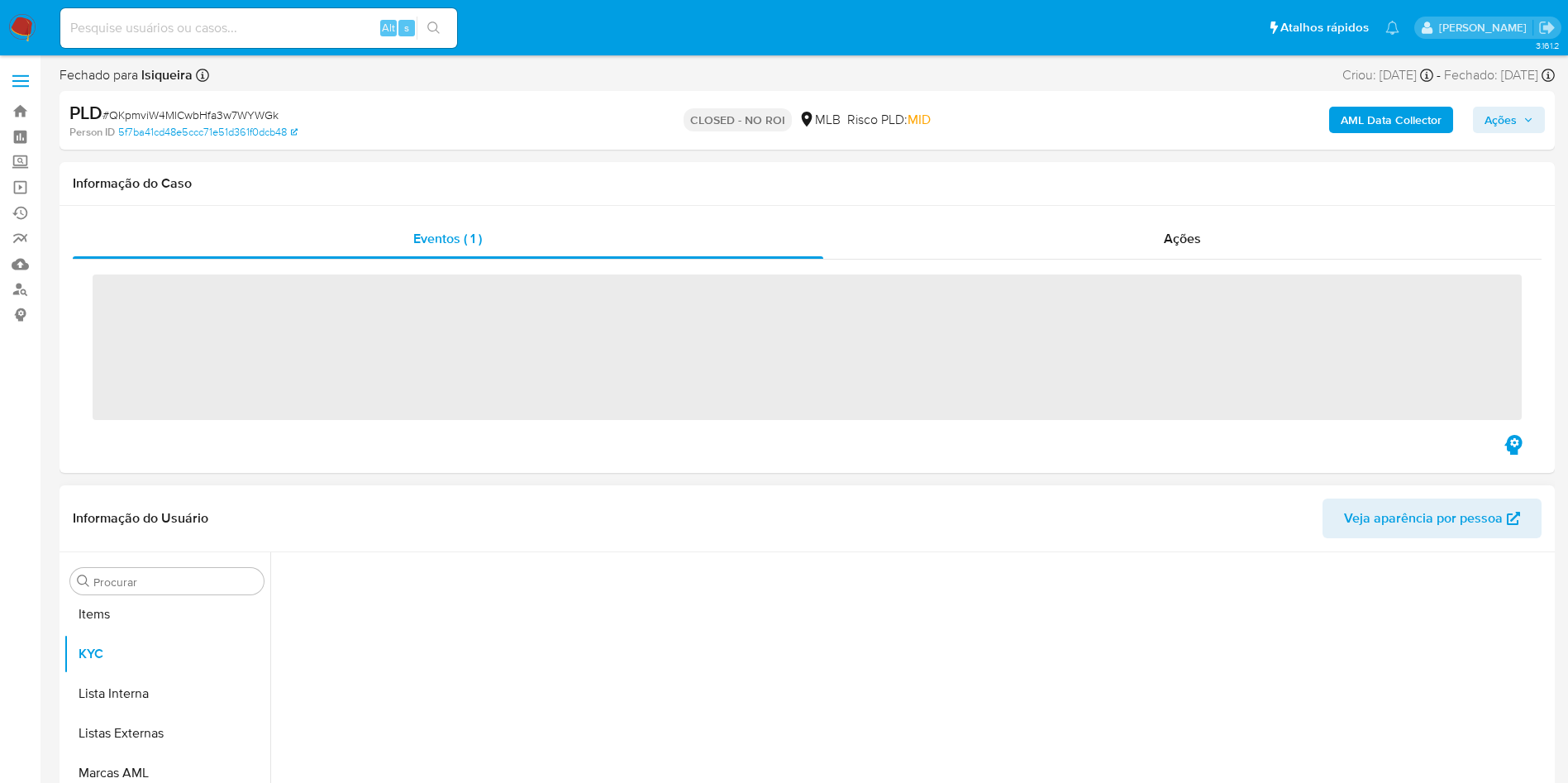
scroll to position [857, 0]
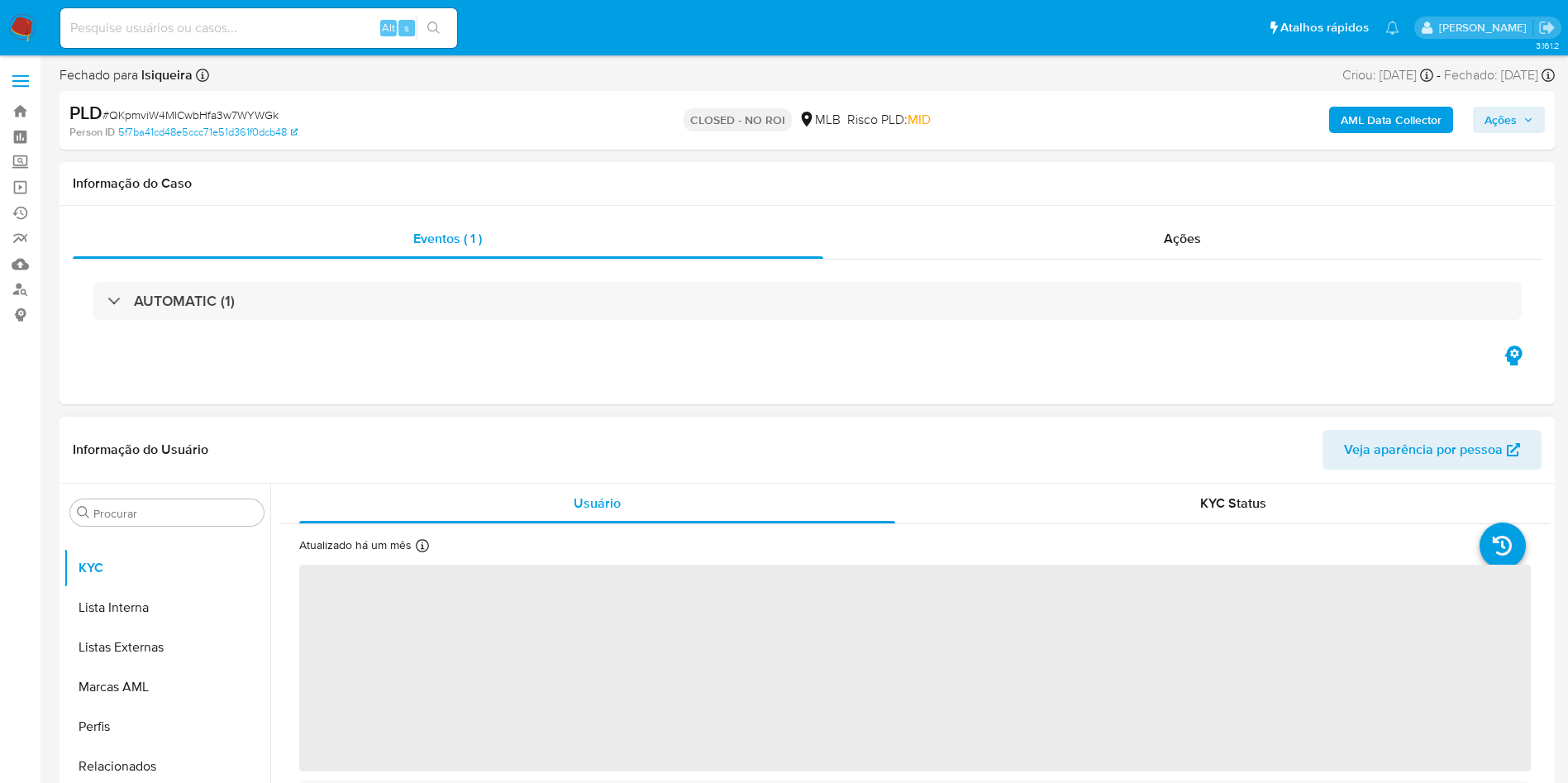
select select "10"
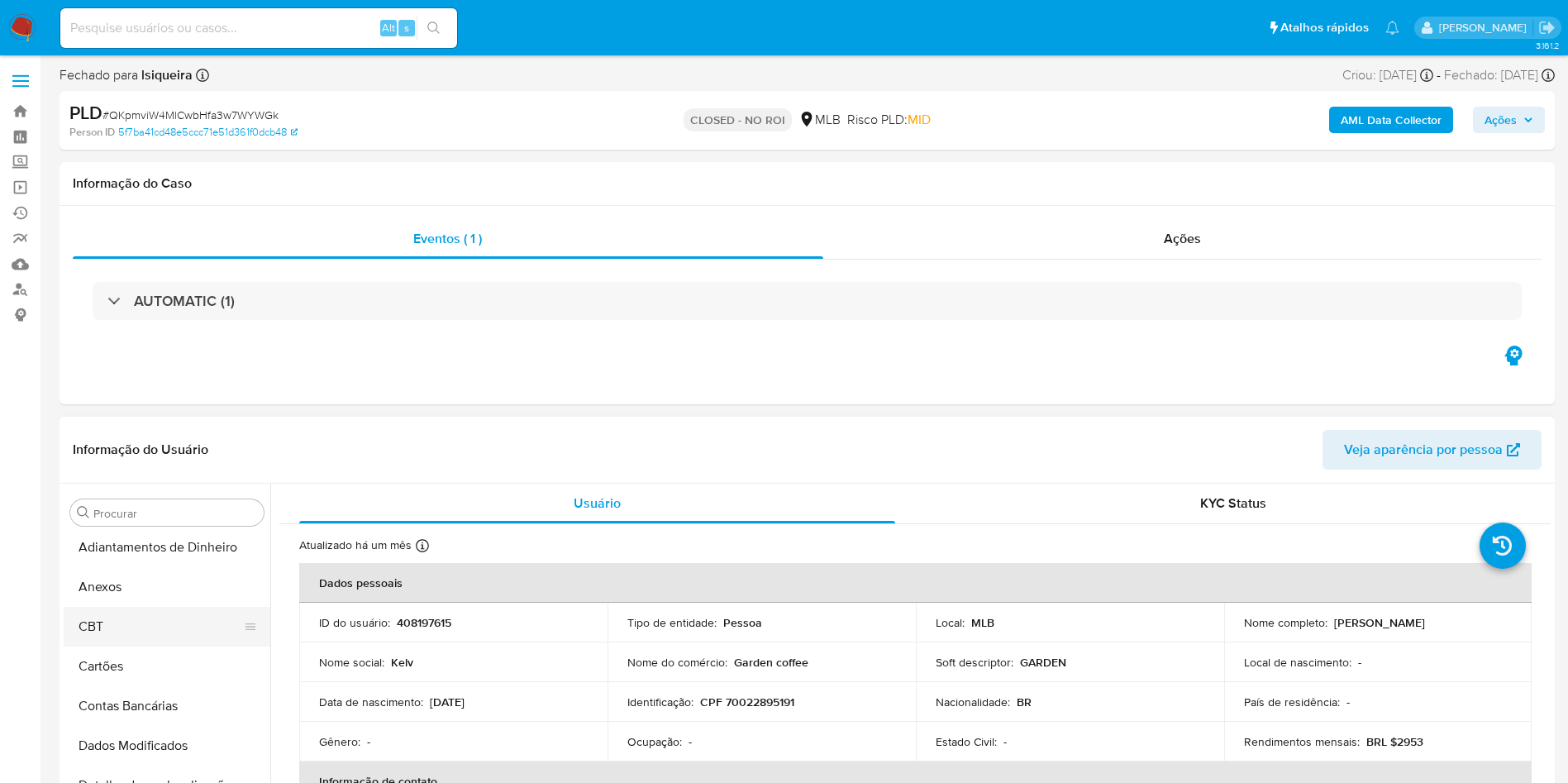
scroll to position [0, 0]
click at [154, 584] on button "Anexos" at bounding box center [160, 591] width 193 height 39
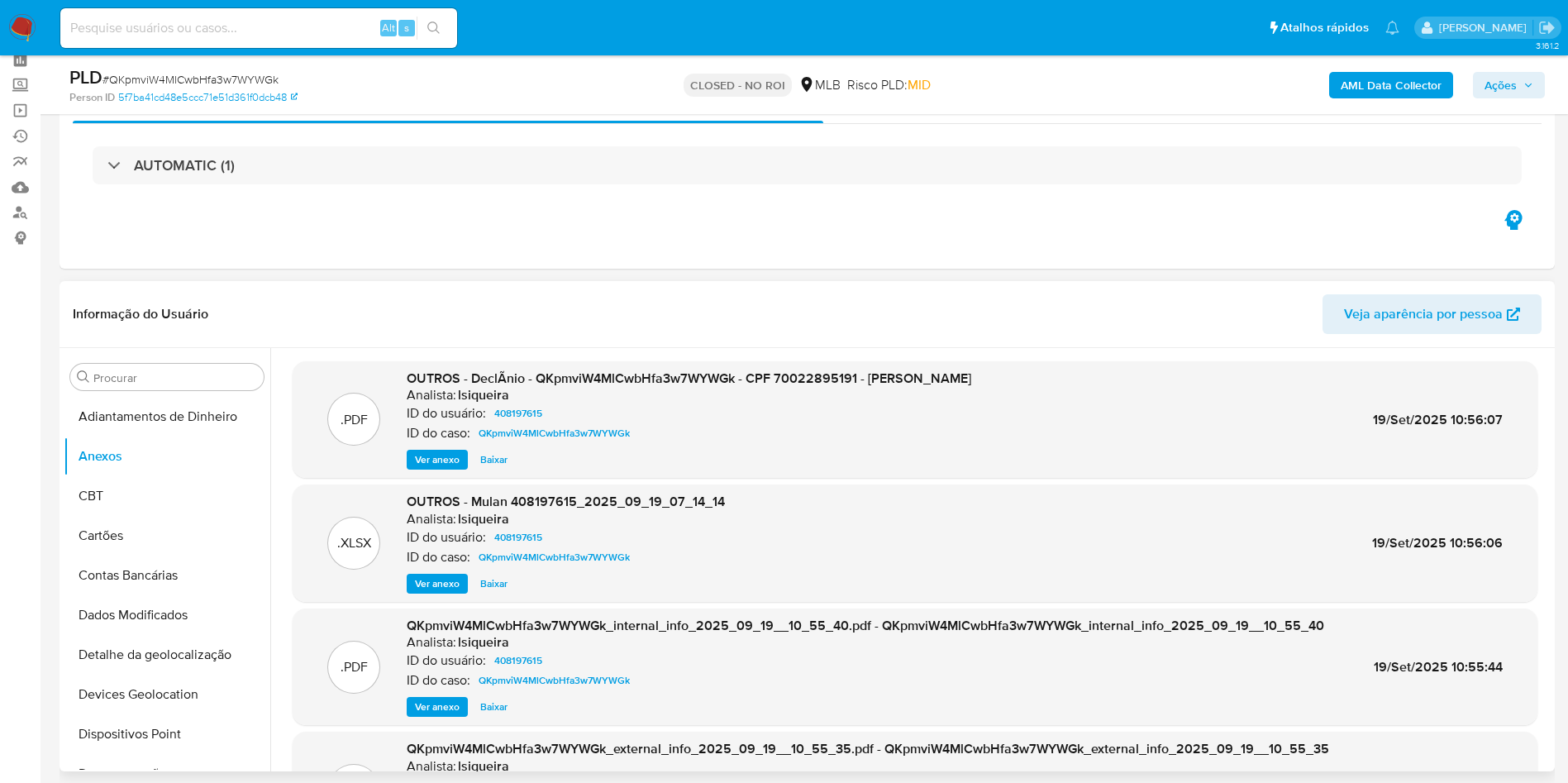
scroll to position [248, 0]
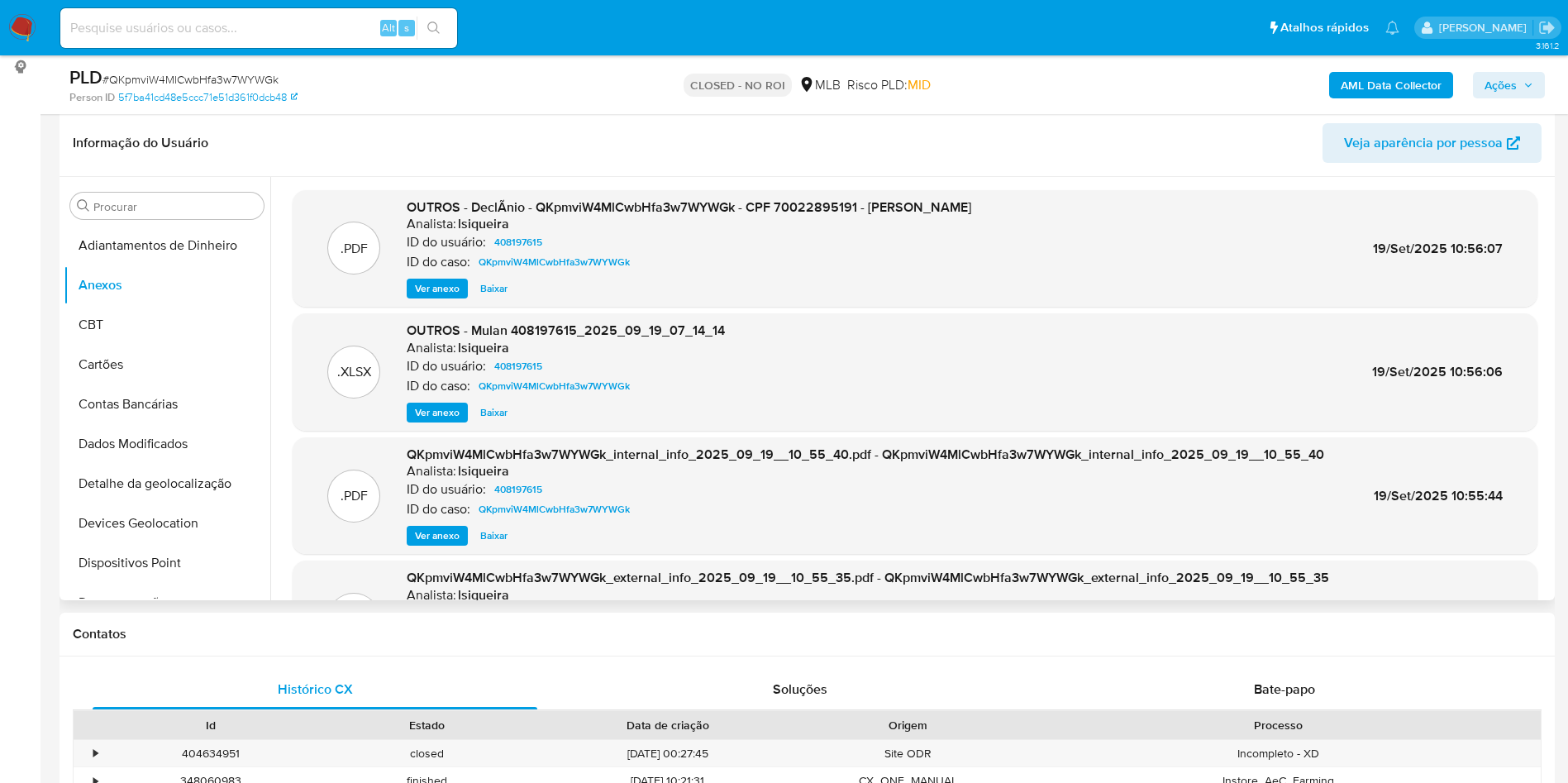
click at [494, 287] on span "Baixar" at bounding box center [494, 288] width 27 height 17
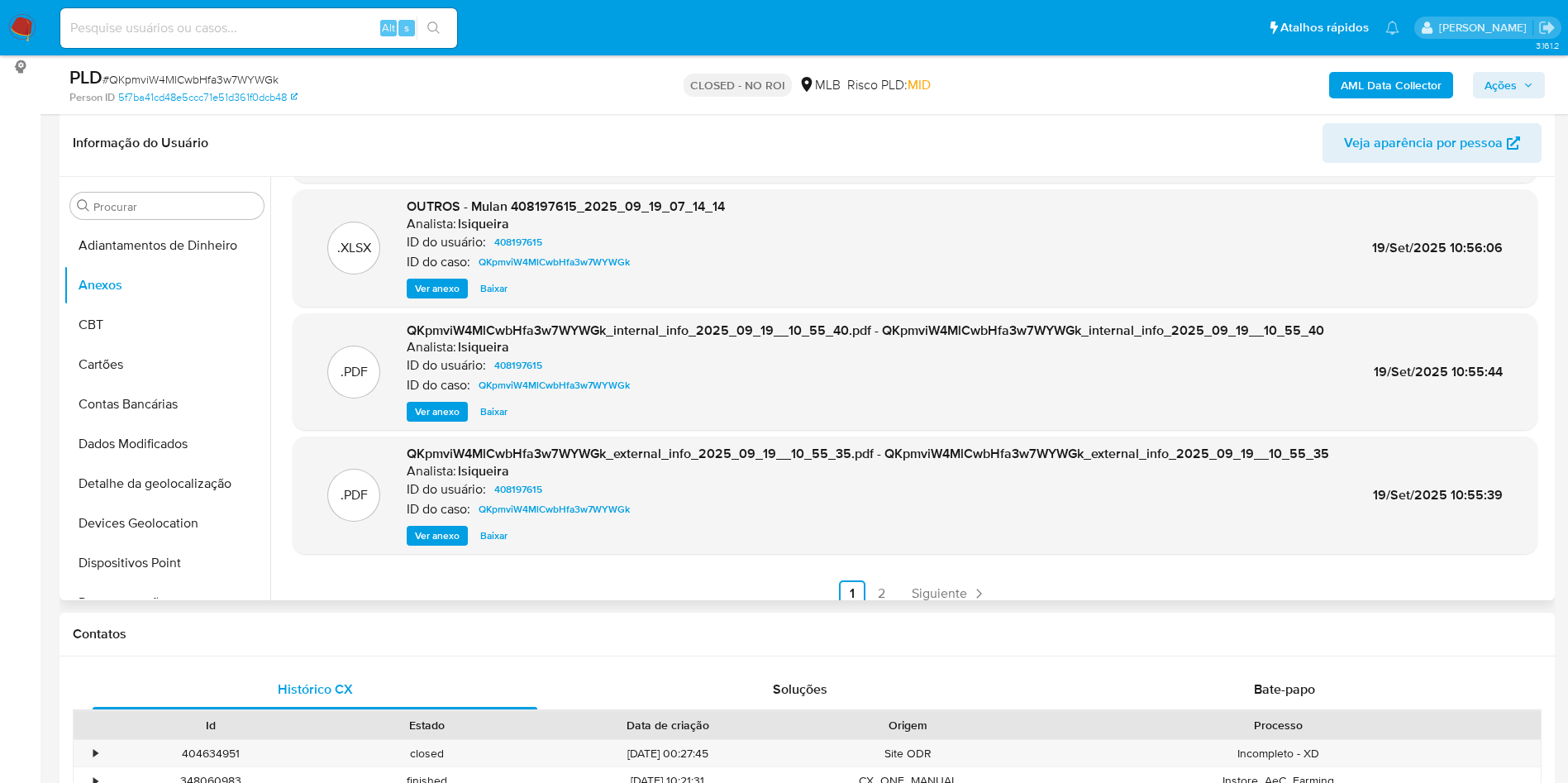
click at [440, 543] on span "Ver anexo" at bounding box center [437, 535] width 45 height 17
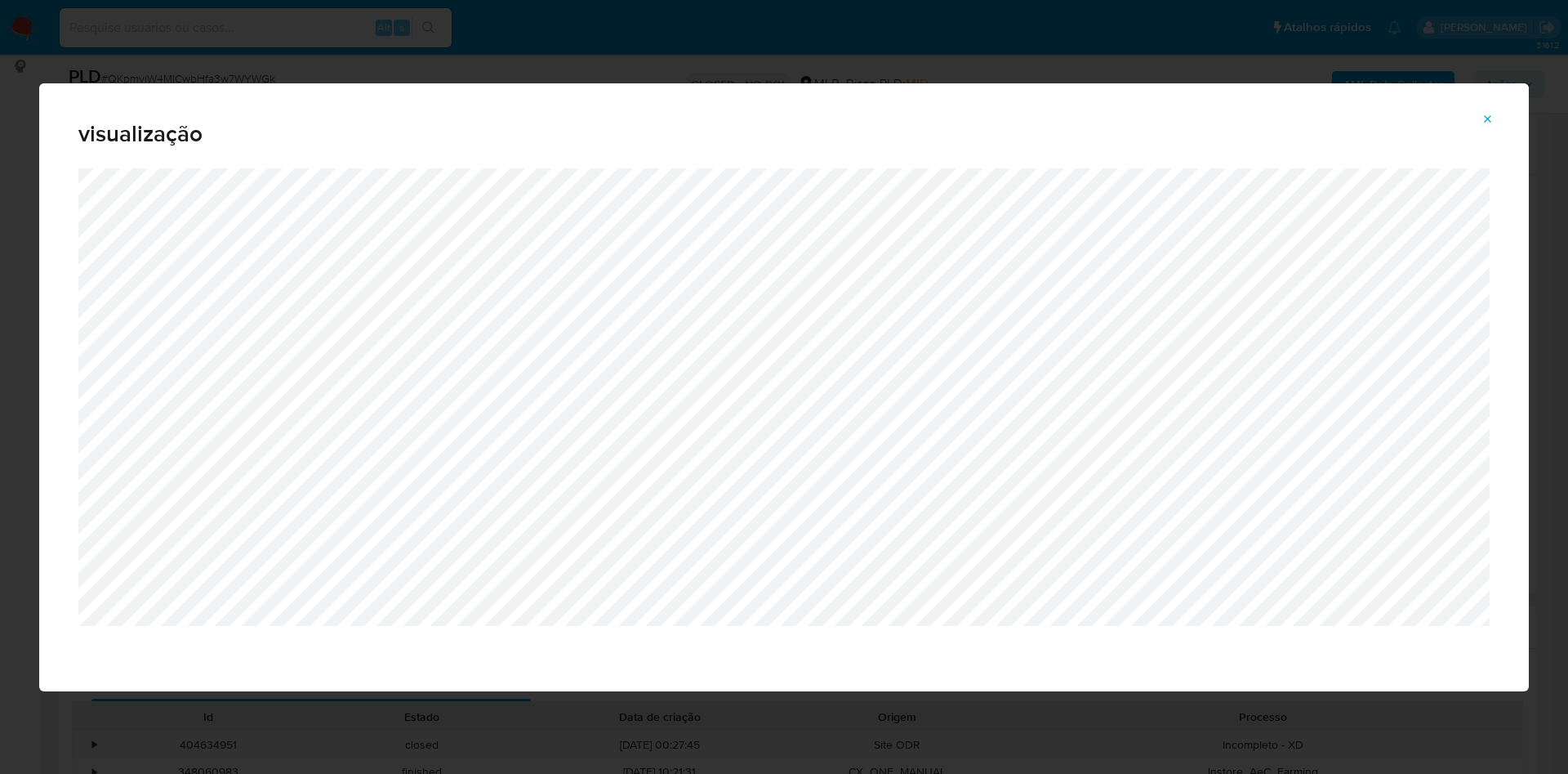
click at [1484, 118] on icon "Attachment preview" at bounding box center [1487, 118] width 13 height 13
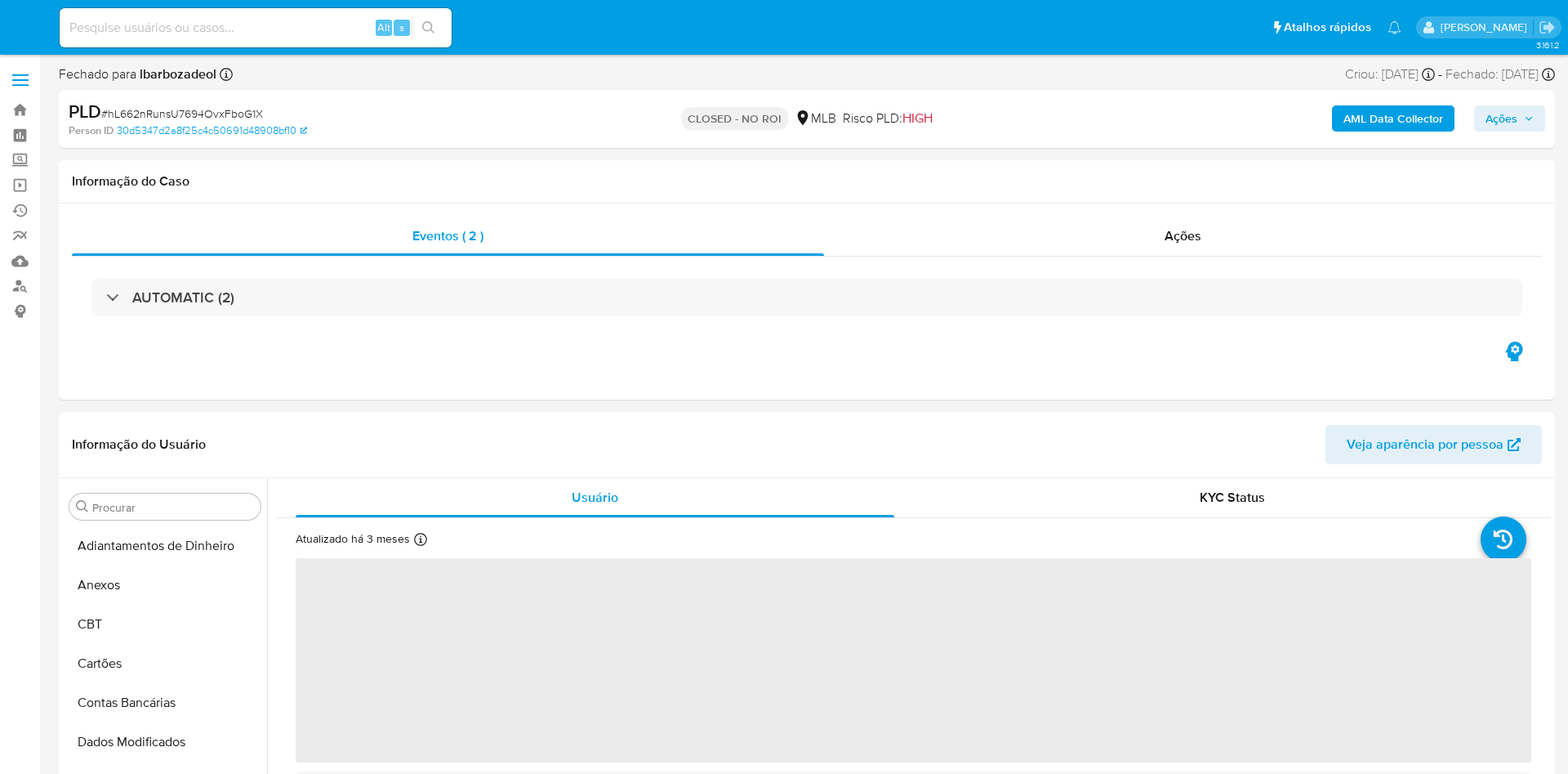
select select "10"
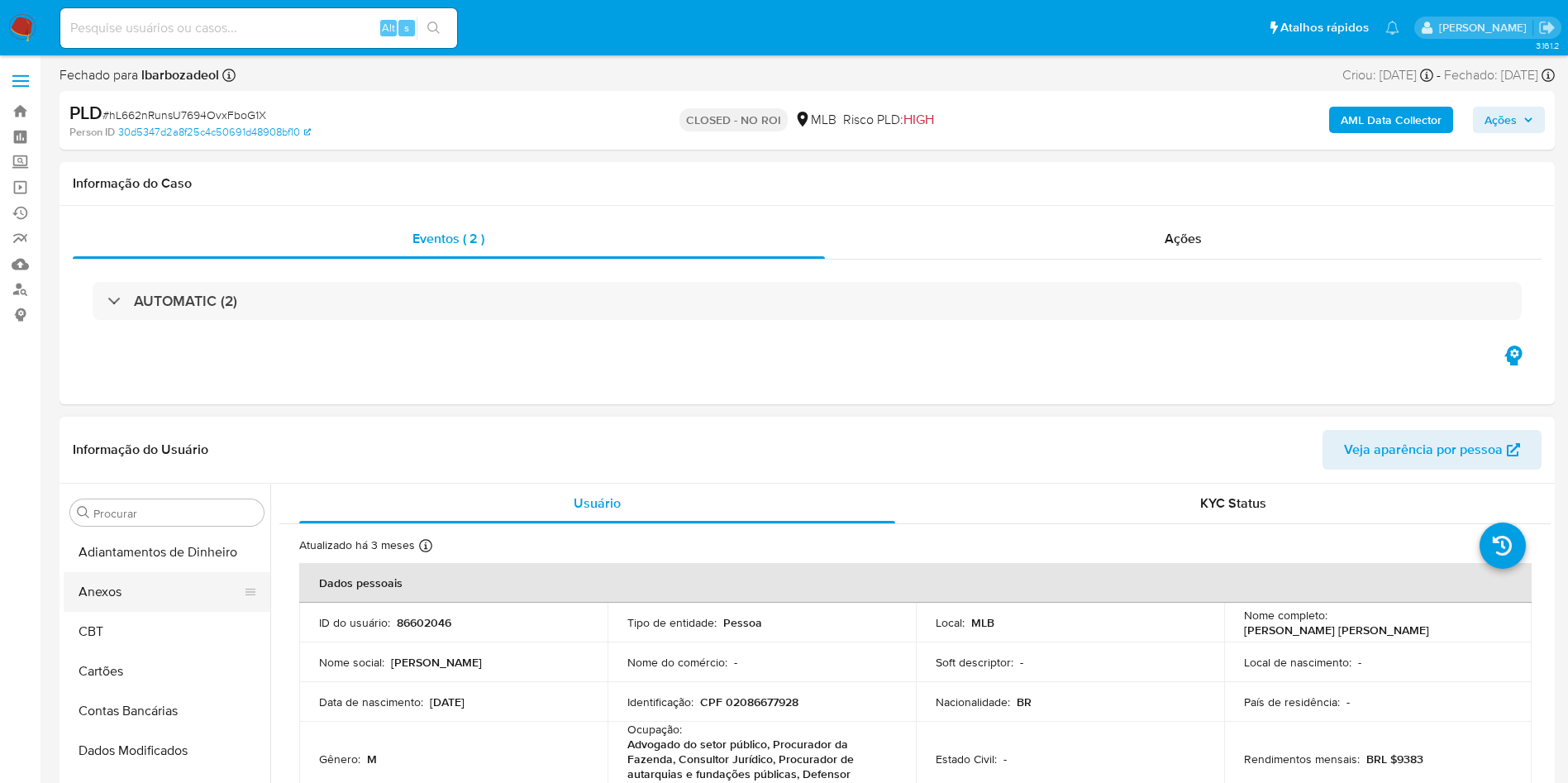
click at [124, 598] on button "Anexos" at bounding box center [160, 591] width 193 height 39
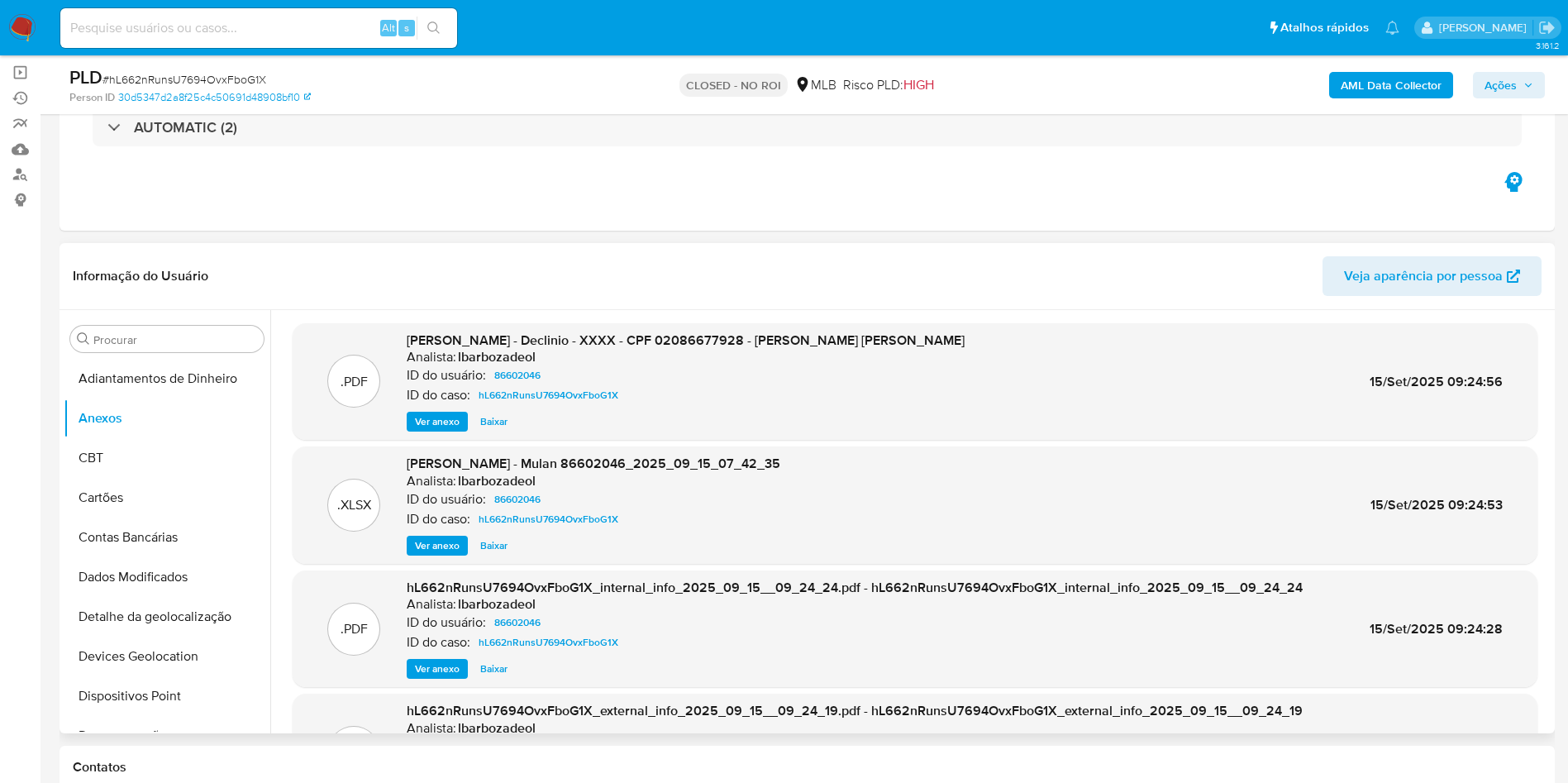
scroll to position [248, 0]
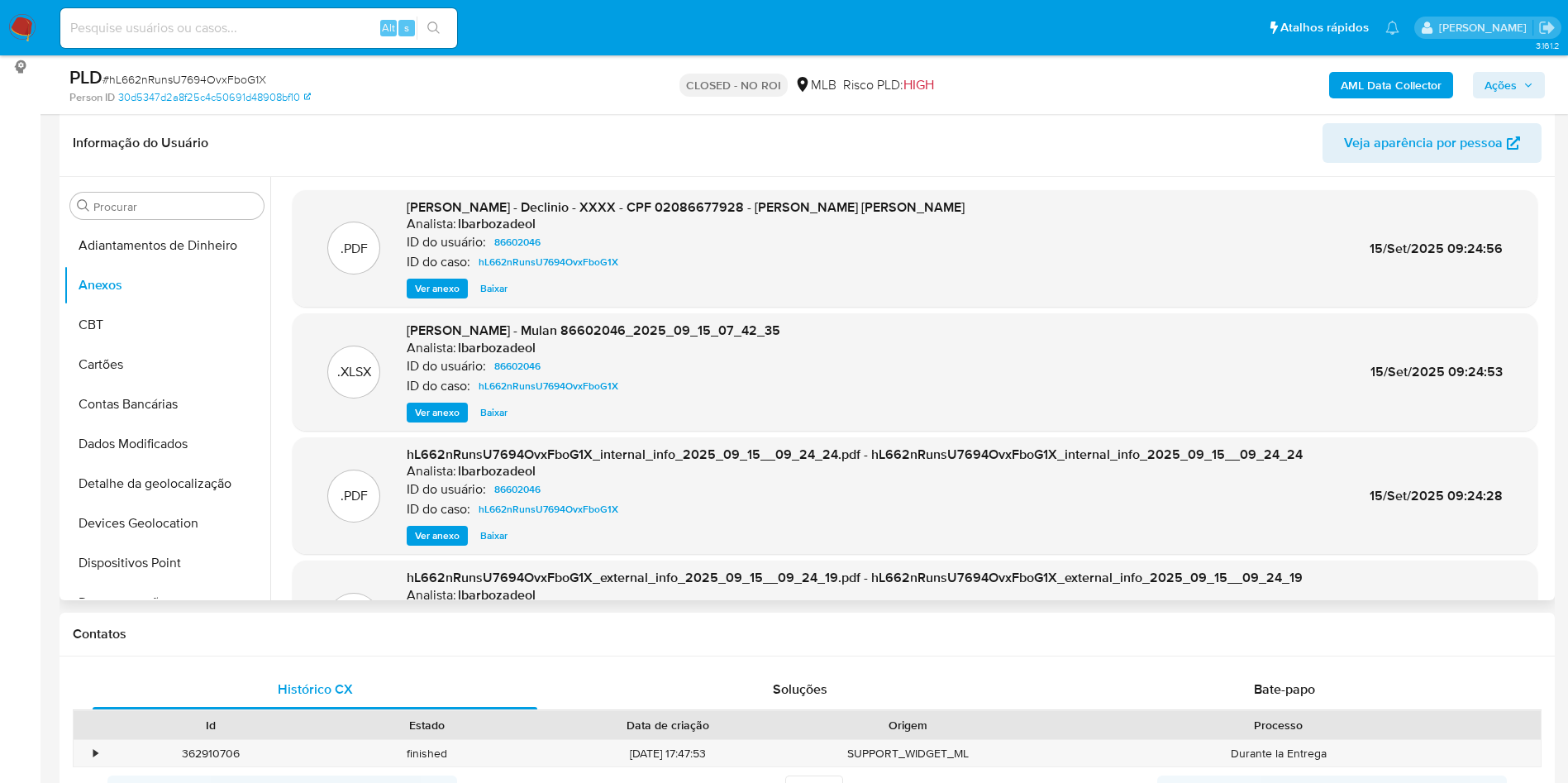
drag, startPoint x: 330, startPoint y: 637, endPoint x: 369, endPoint y: 597, distance: 55.9
click at [330, 637] on h1 "Contatos" at bounding box center [807, 633] width 1469 height 17
click at [495, 290] on span "Baixar" at bounding box center [494, 288] width 27 height 17
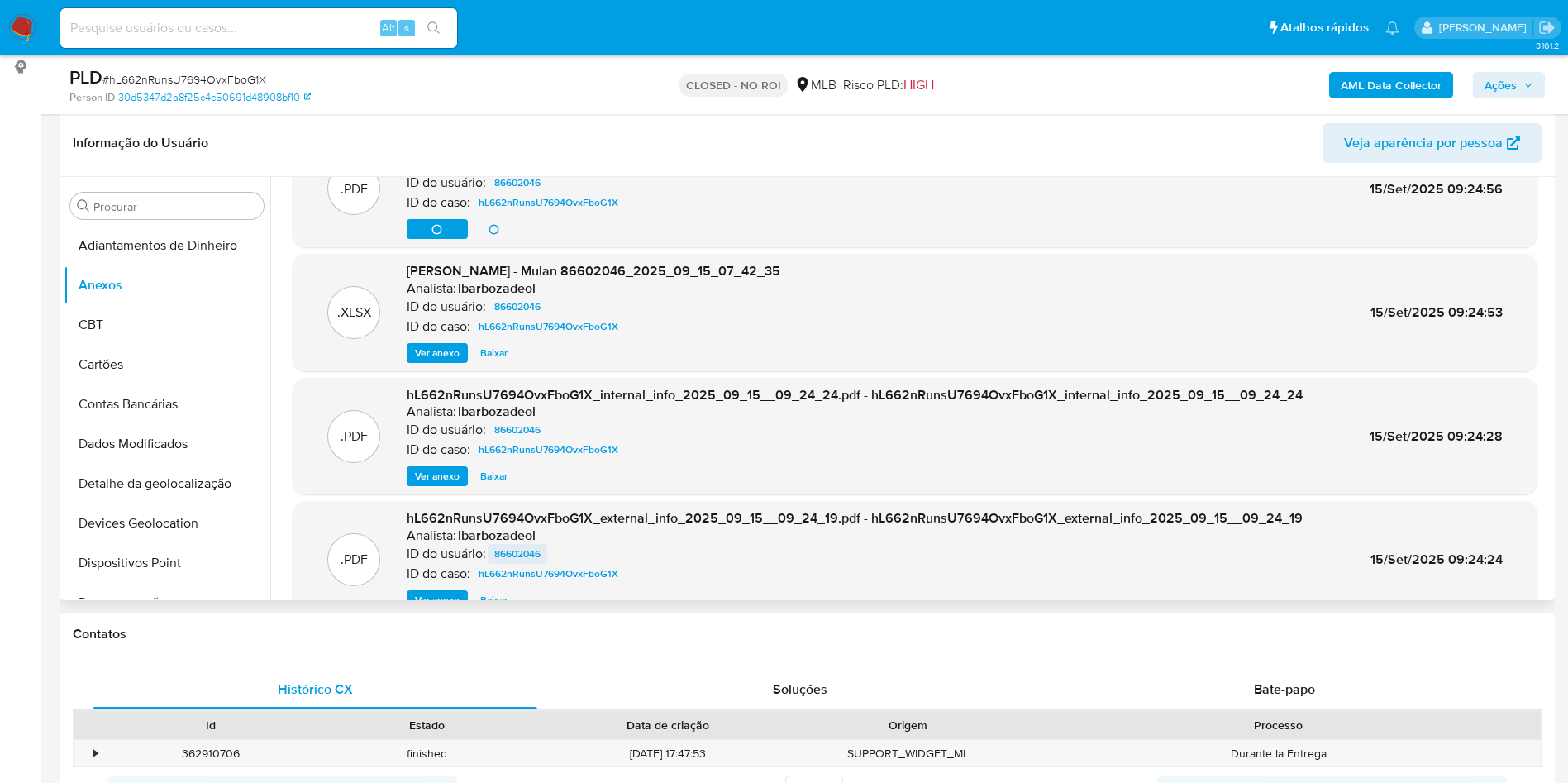
scroll to position [93, 0]
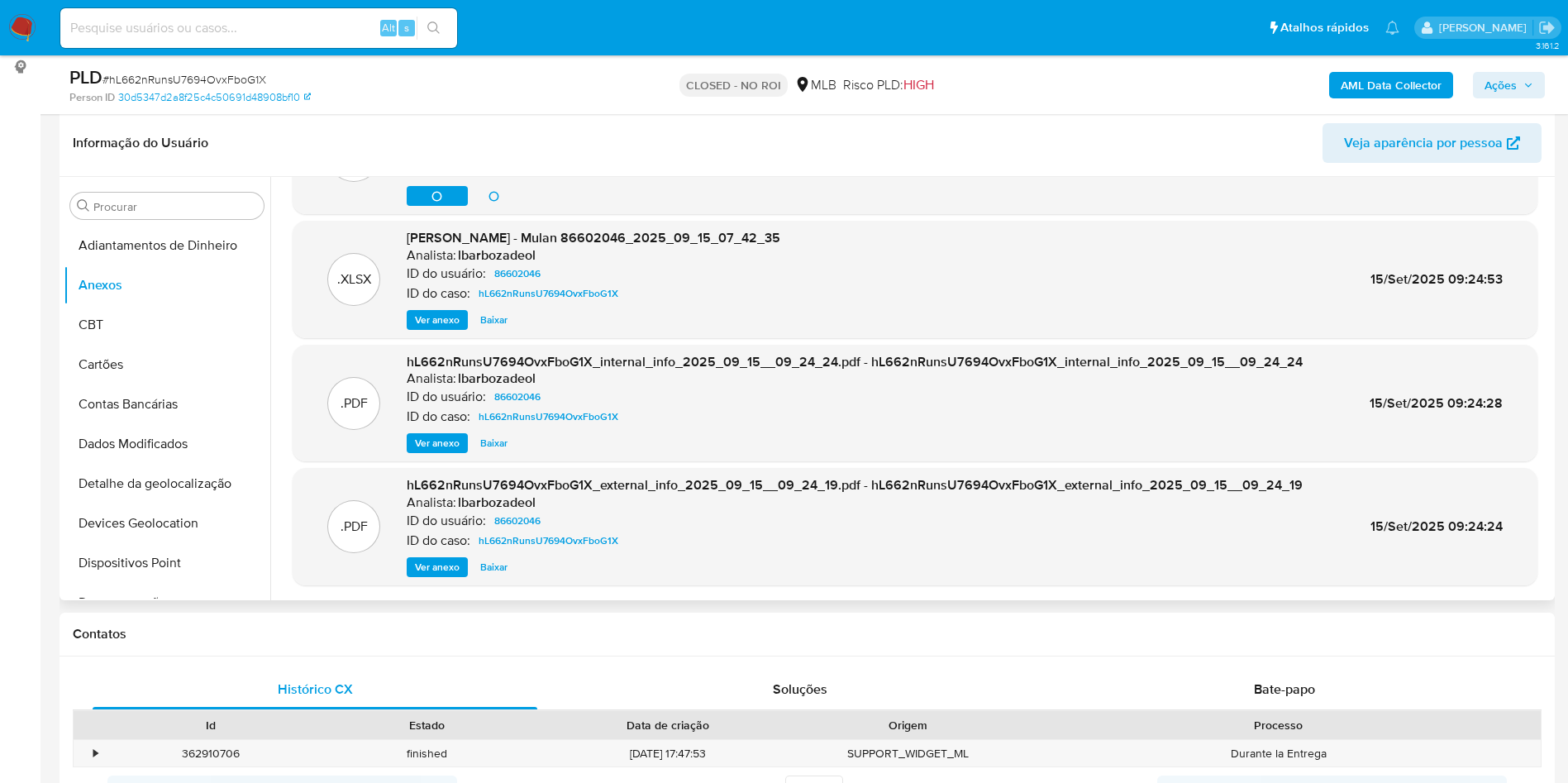
click at [451, 572] on span "Ver anexo" at bounding box center [437, 567] width 45 height 17
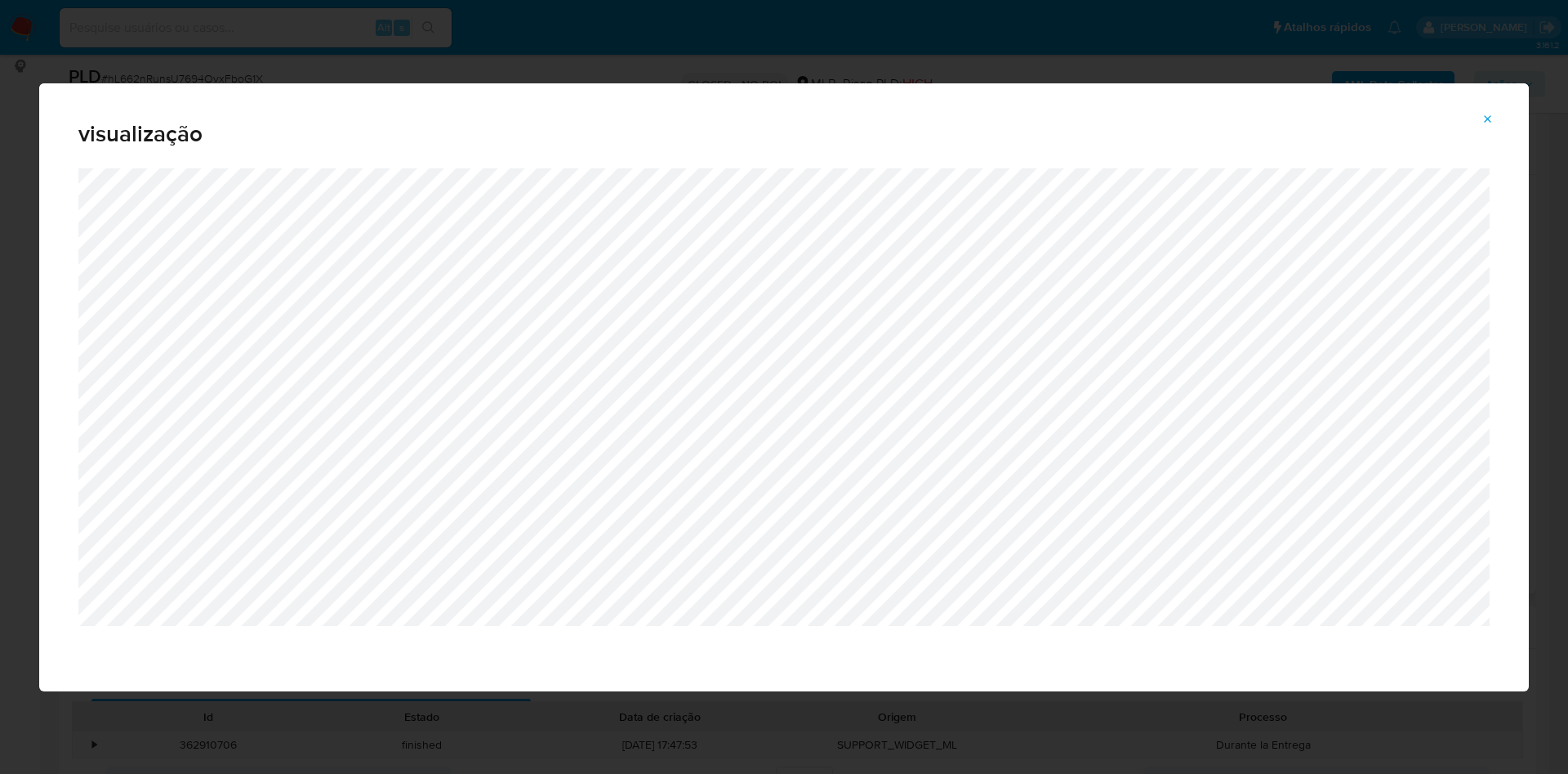
click at [1500, 112] on button "Attachment preview" at bounding box center [1488, 119] width 36 height 26
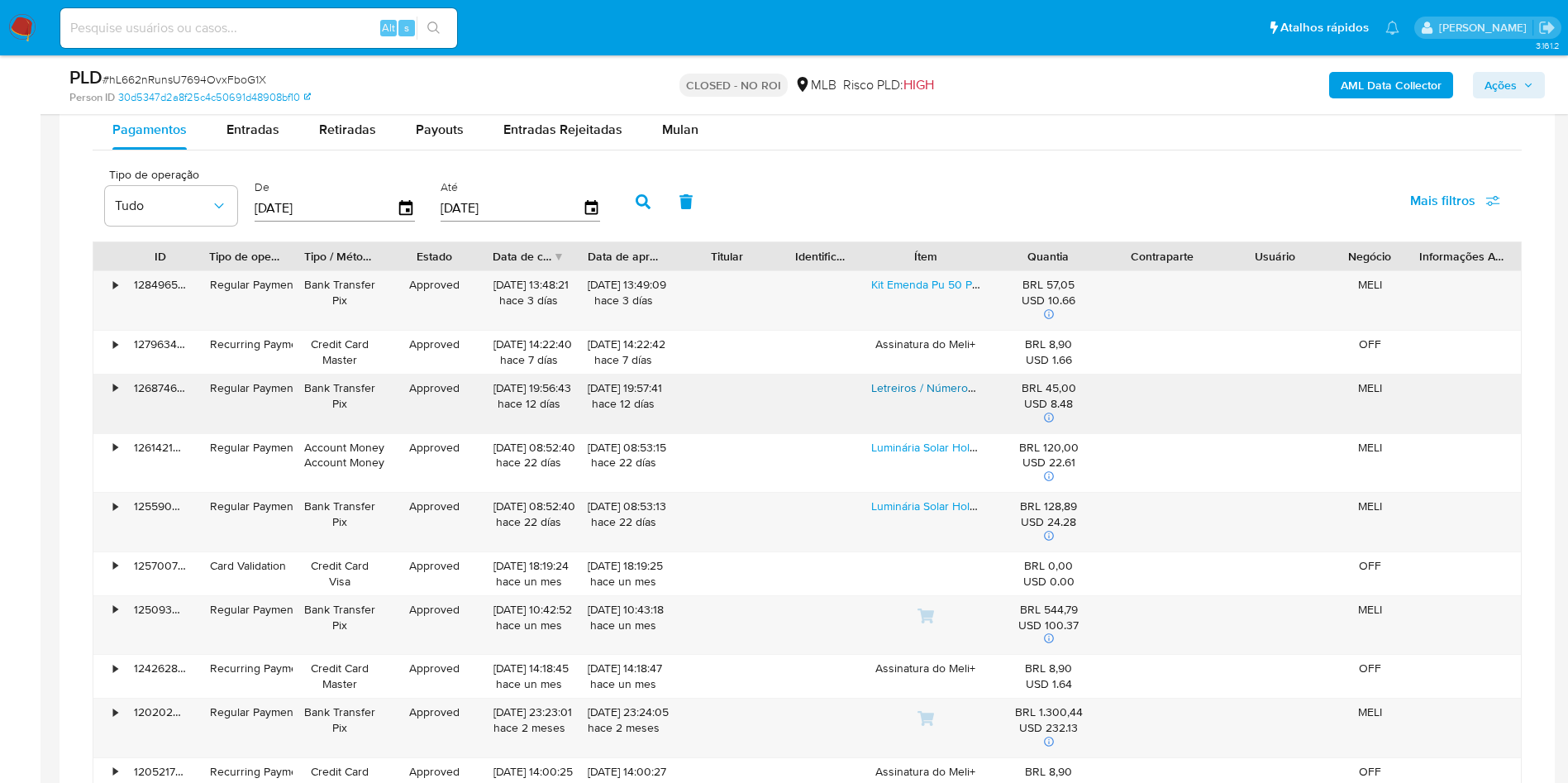
scroll to position [1611, 0]
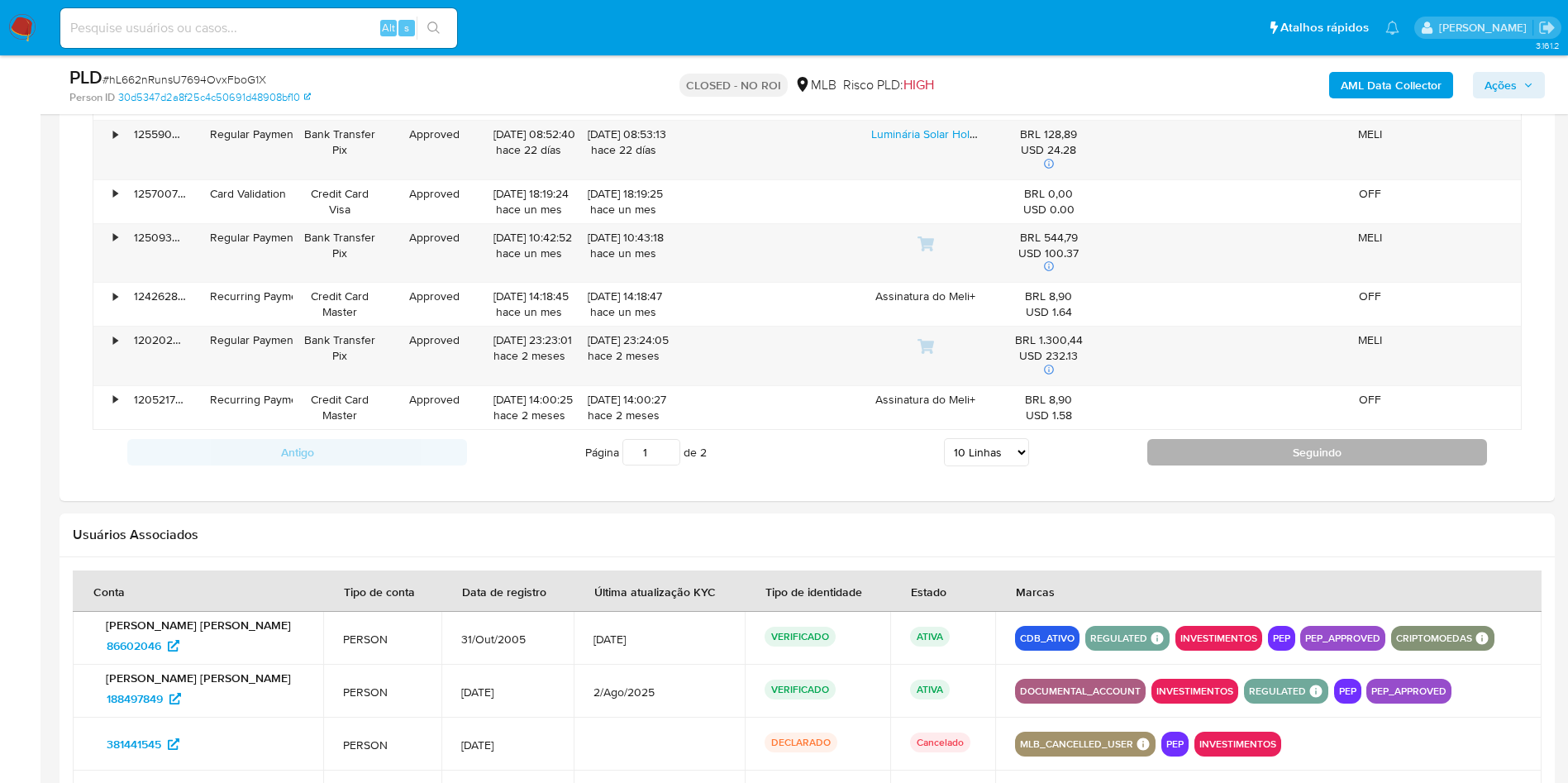
click at [1279, 448] on button "Seguindo" at bounding box center [1317, 452] width 340 height 26
type input "2"
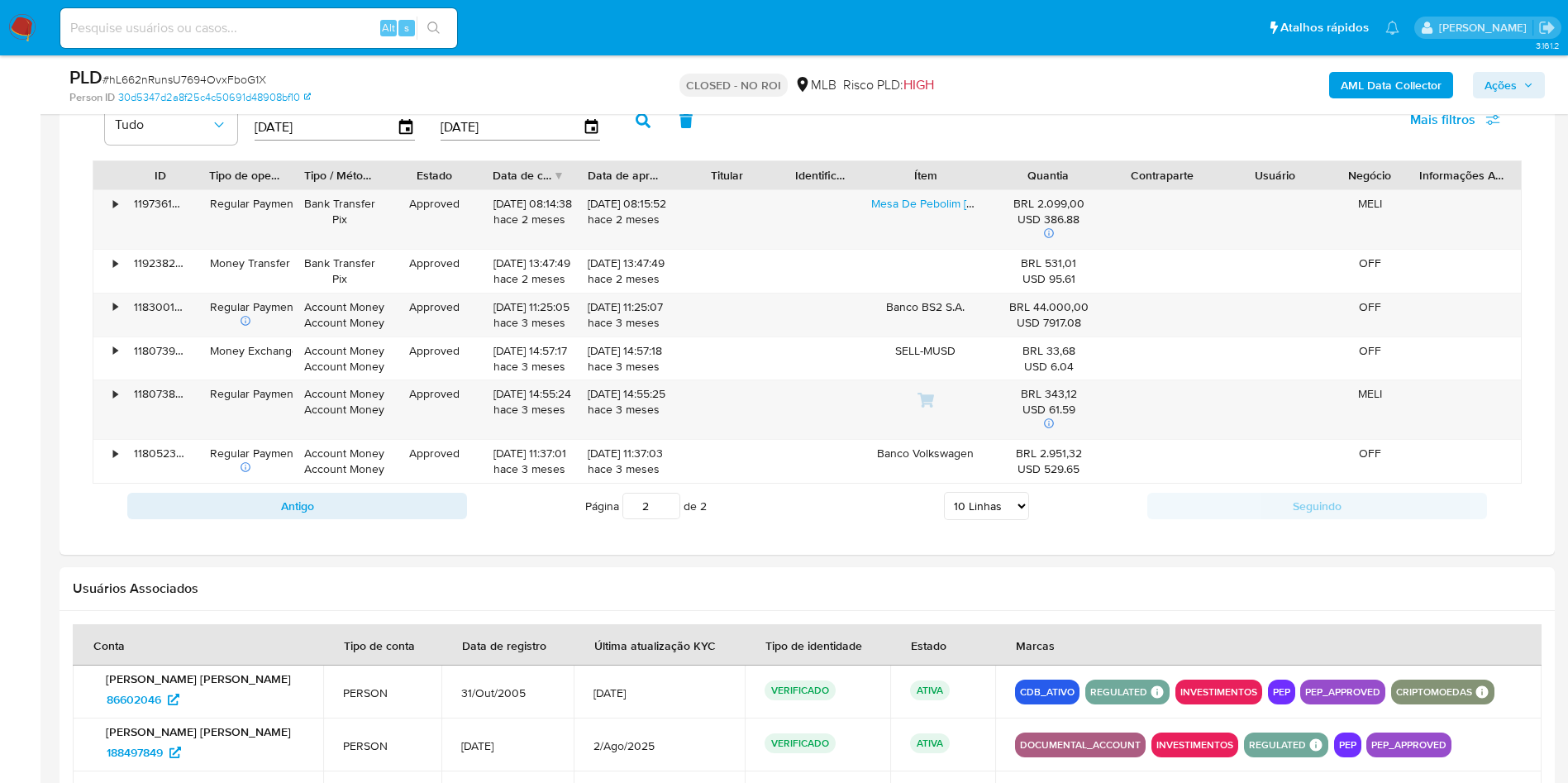
scroll to position [1192, 0]
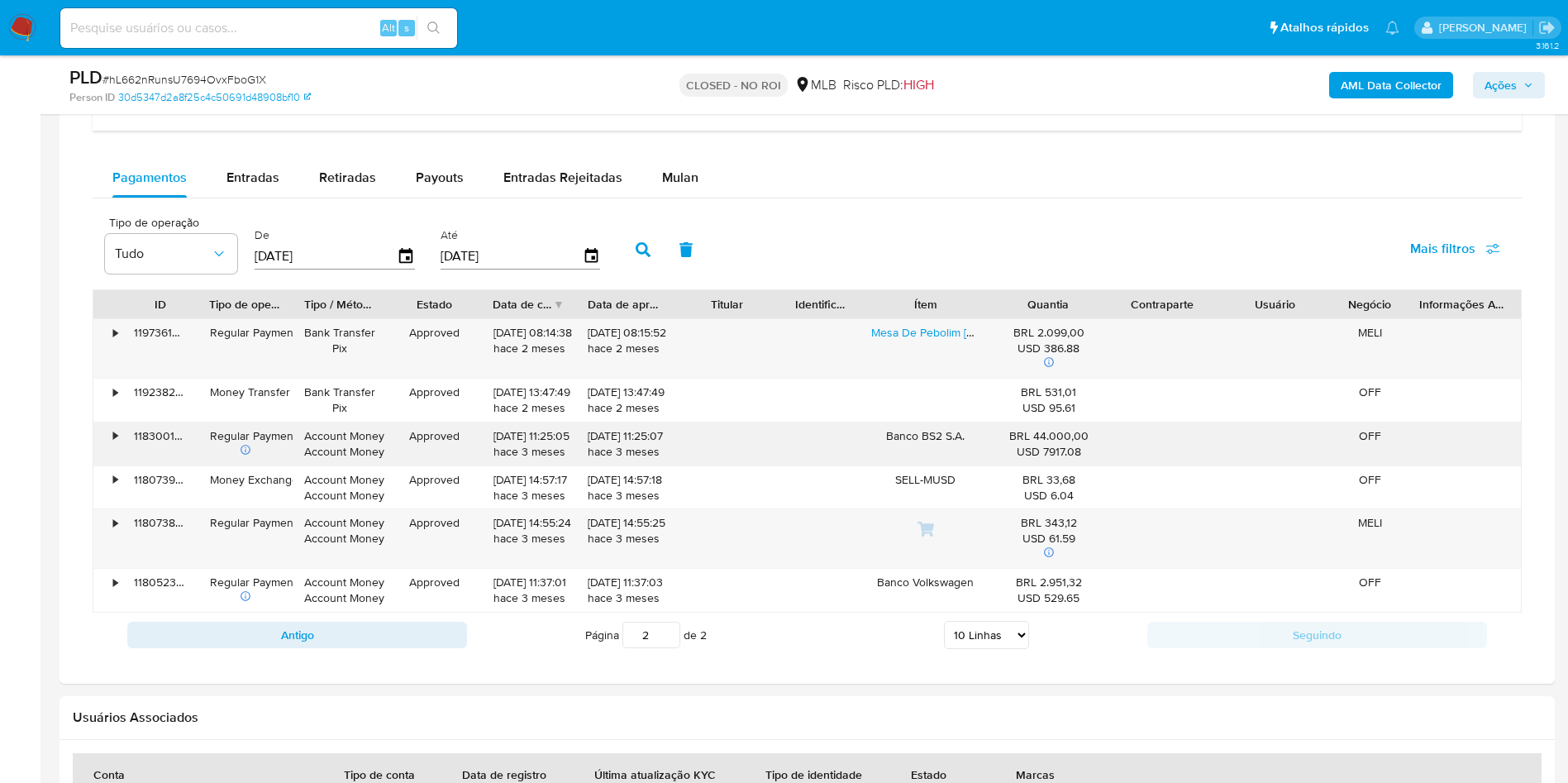
click at [114, 437] on div "•" at bounding box center [115, 436] width 4 height 16
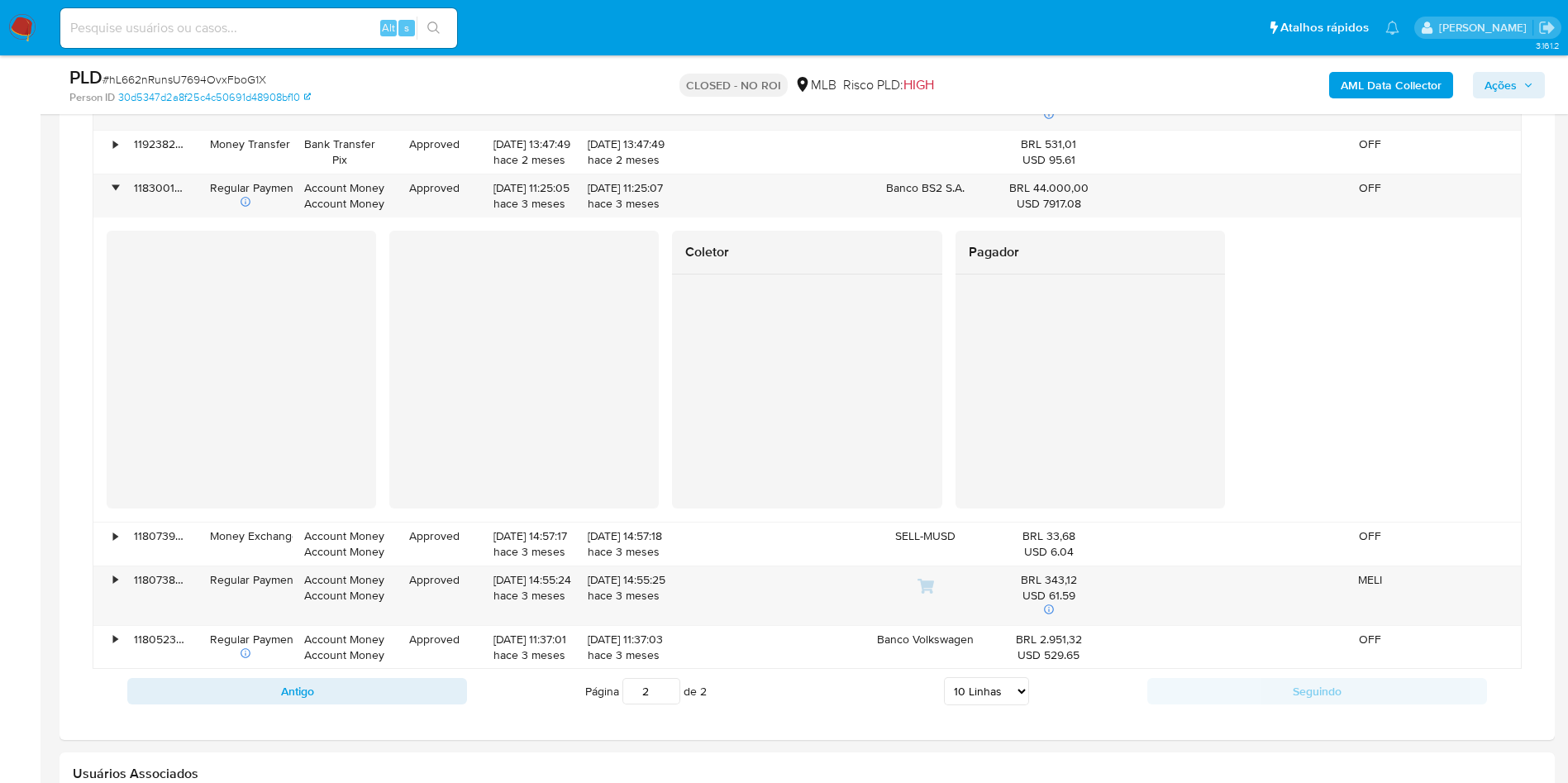
scroll to position [1563, 0]
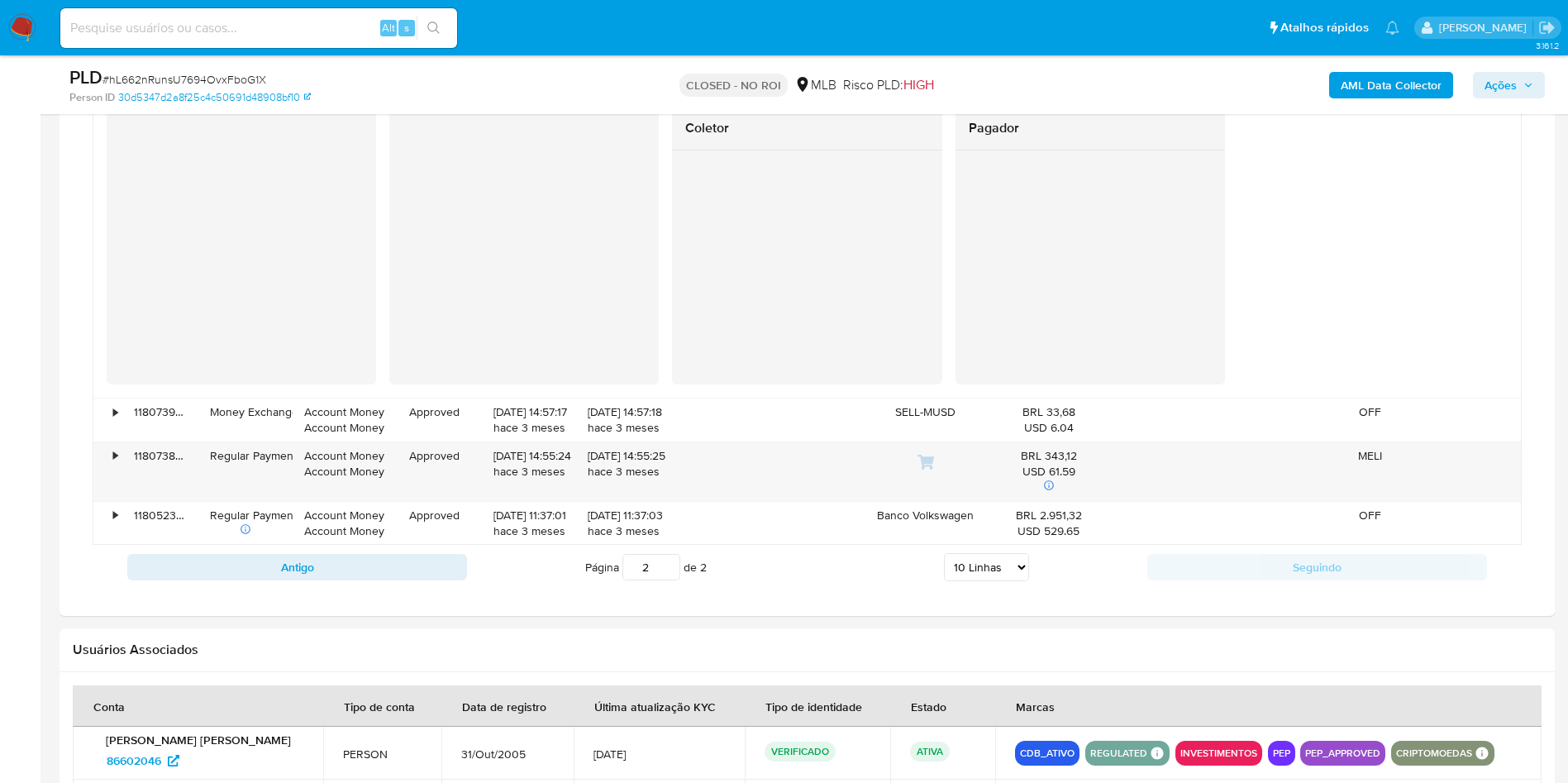
click at [315, 26] on input at bounding box center [258, 28] width 396 height 22
paste input "4qYCOtH5Pb6qDkRDGaYupTye"
type input "4qYCOtH5Pb6qDkRDGaYupTye"
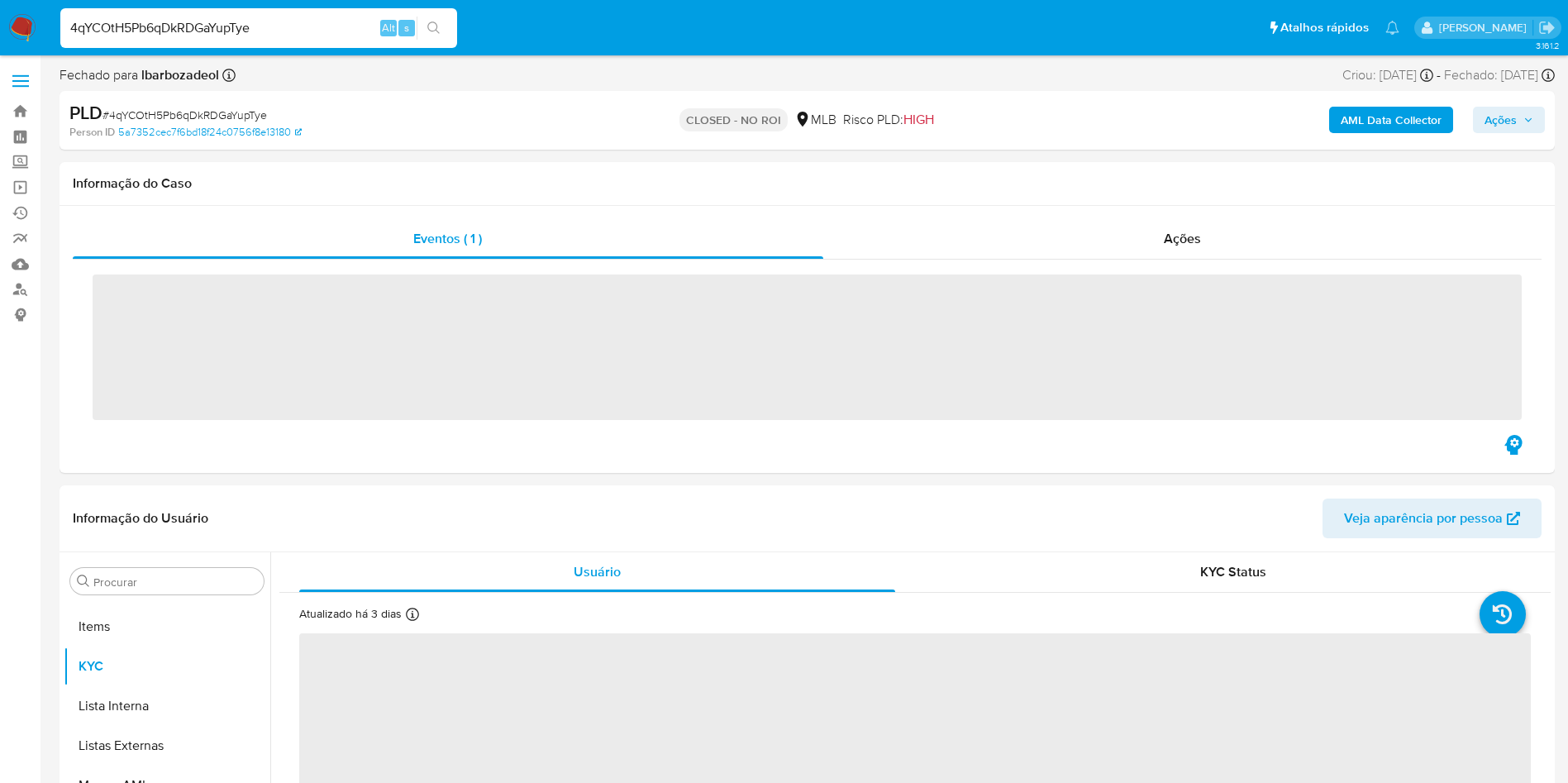
scroll to position [857, 0]
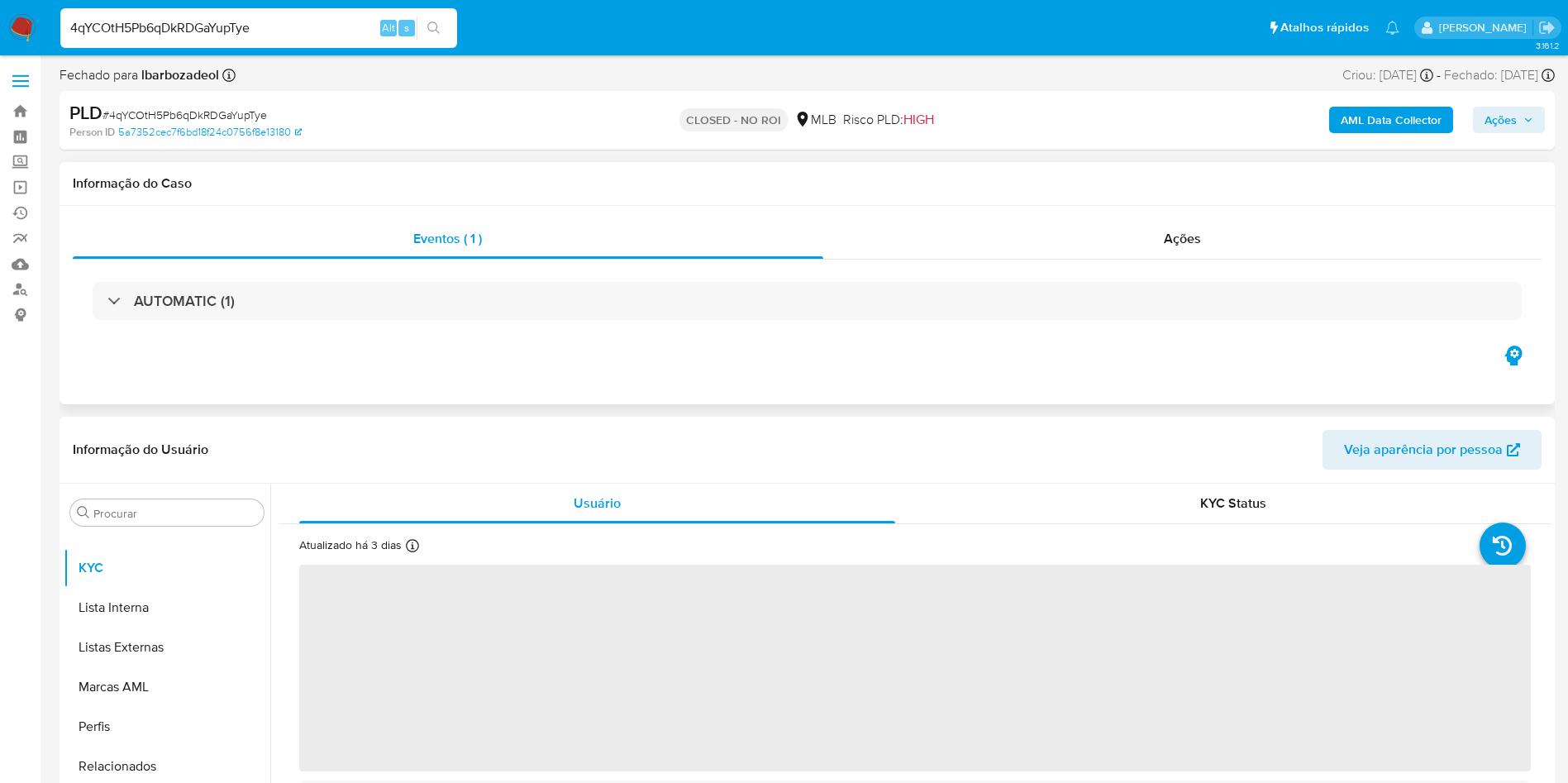
select select "10"
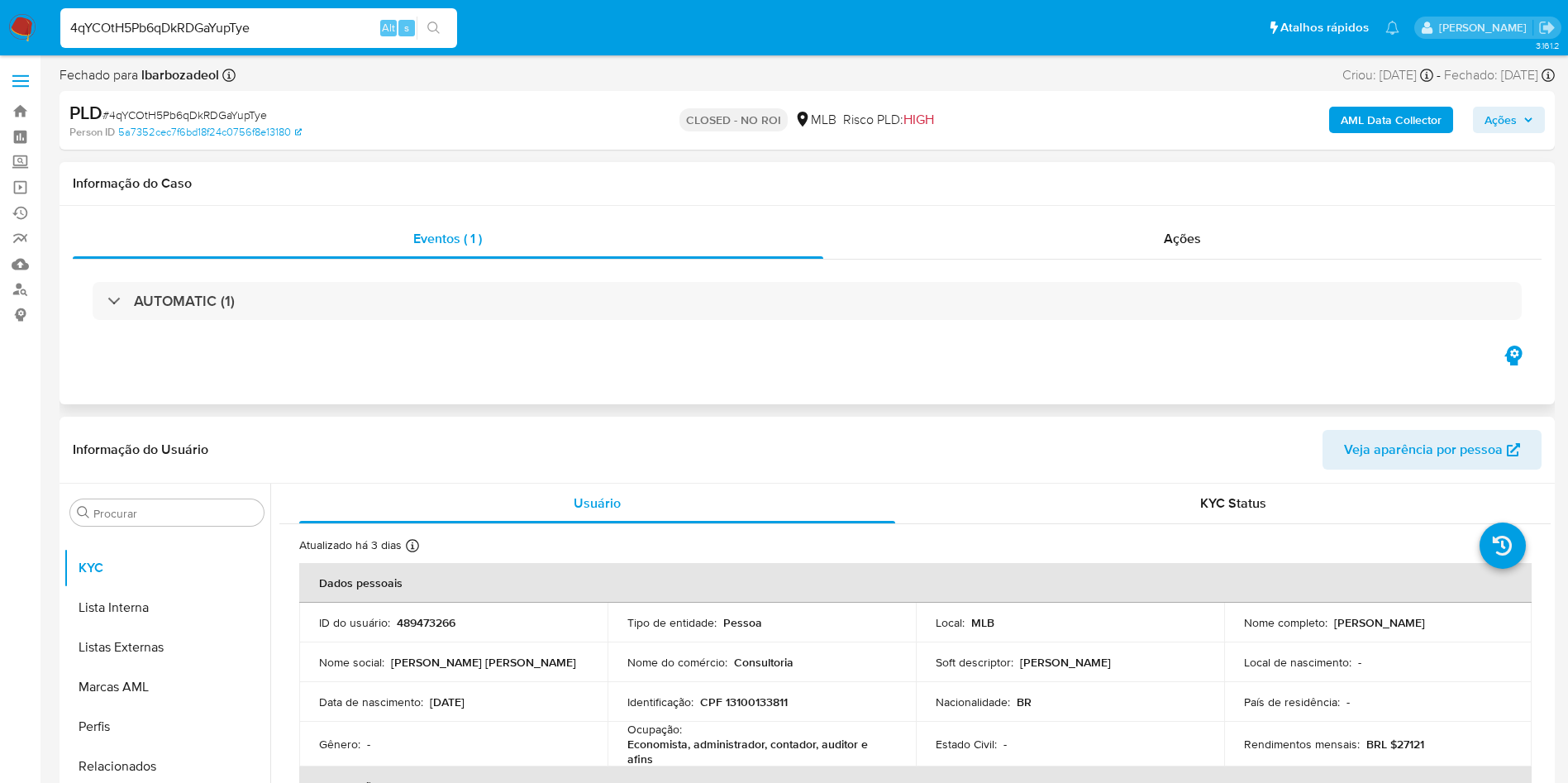
click at [1190, 260] on div "AUTOMATIC (1)" at bounding box center [807, 301] width 1469 height 82
click at [1173, 237] on span "Ações" at bounding box center [1182, 239] width 38 height 19
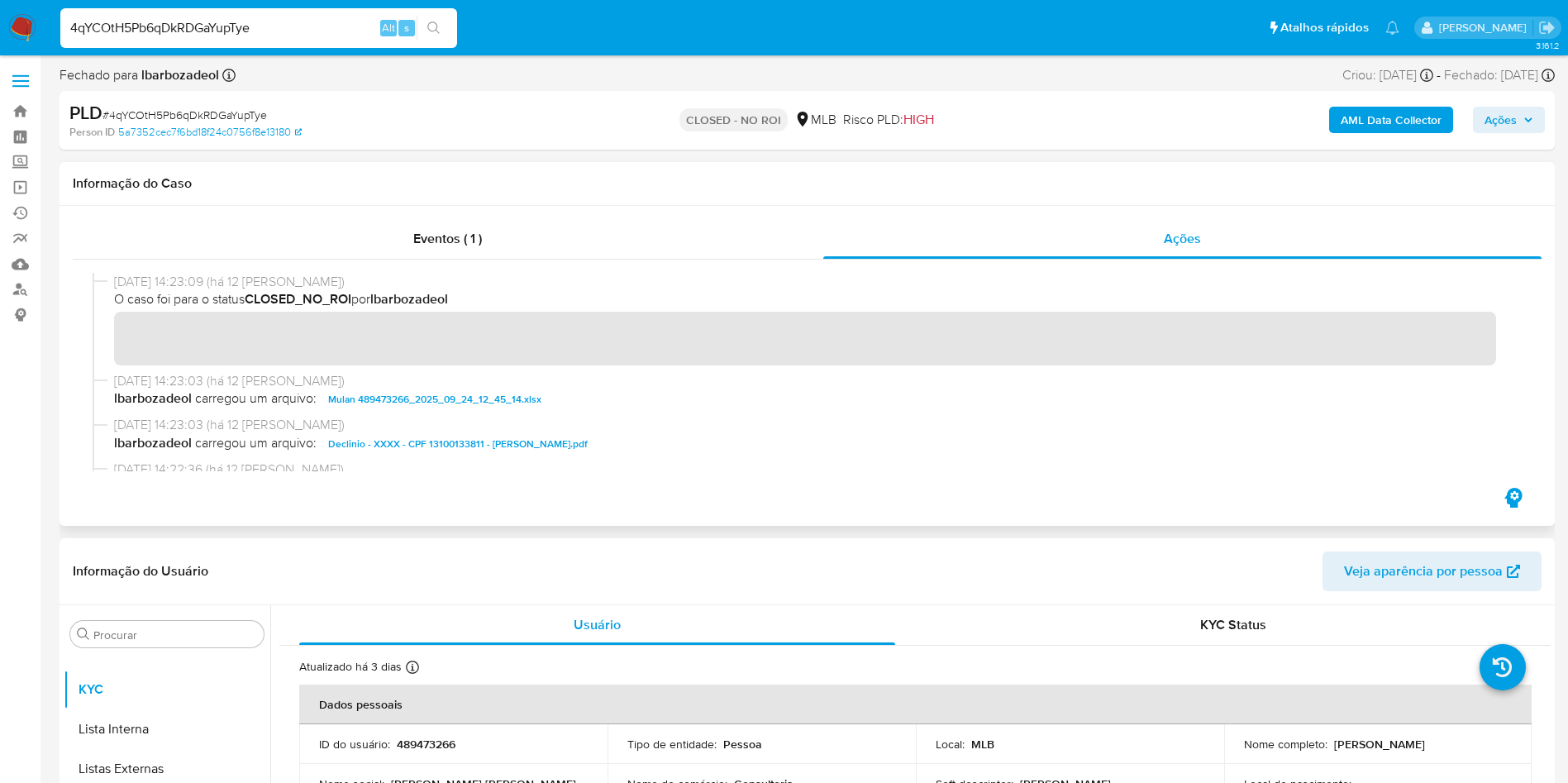
scroll to position [124, 0]
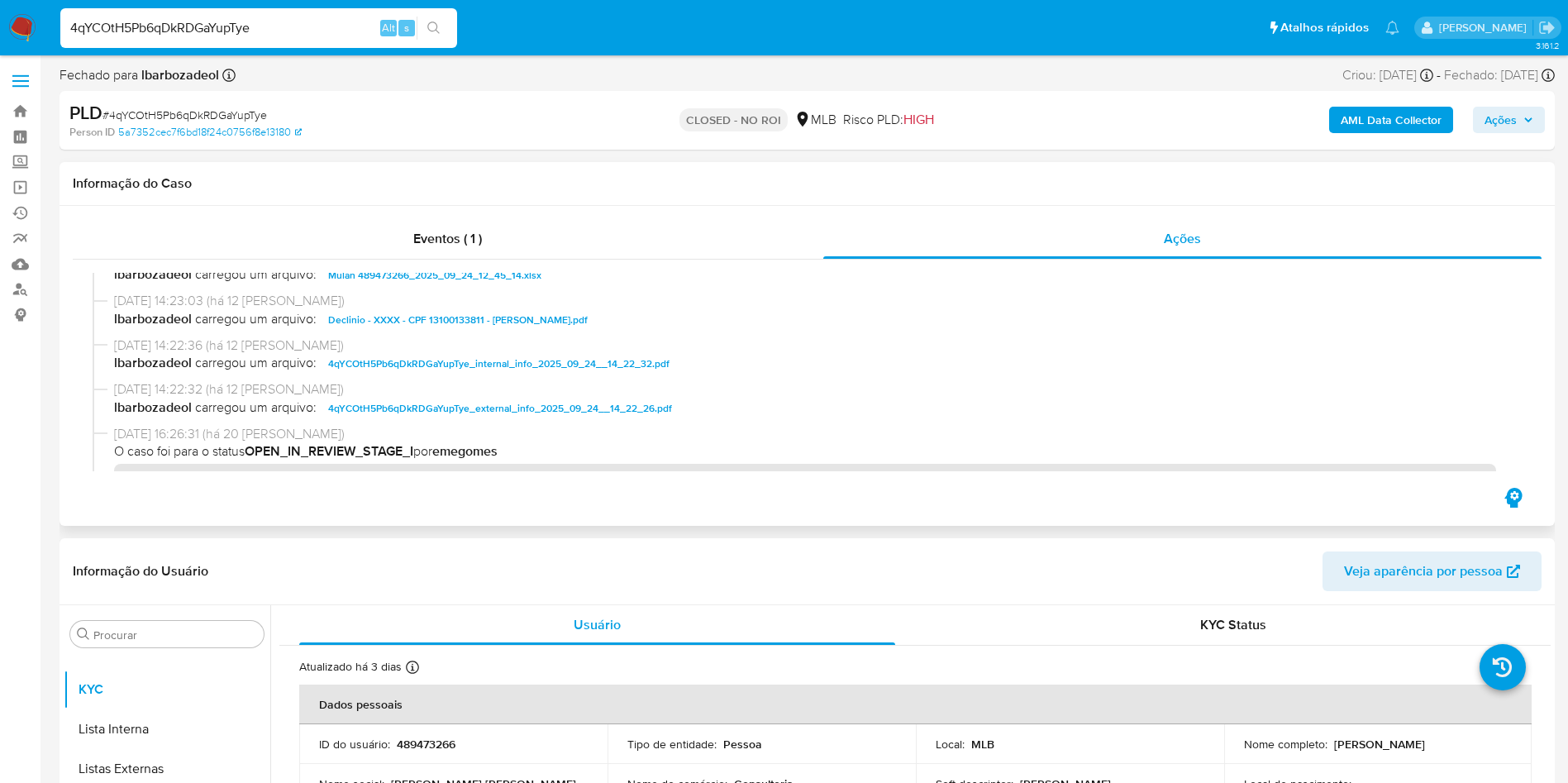
click at [353, 323] on span "Declinio - XXXX - CPF 13100133811 - ISABEL CRISTINA VIEIRA SERVILHA.pdf" at bounding box center [458, 319] width 260 height 20
click at [144, 709] on button "Anexos" at bounding box center [160, 713] width 193 height 39
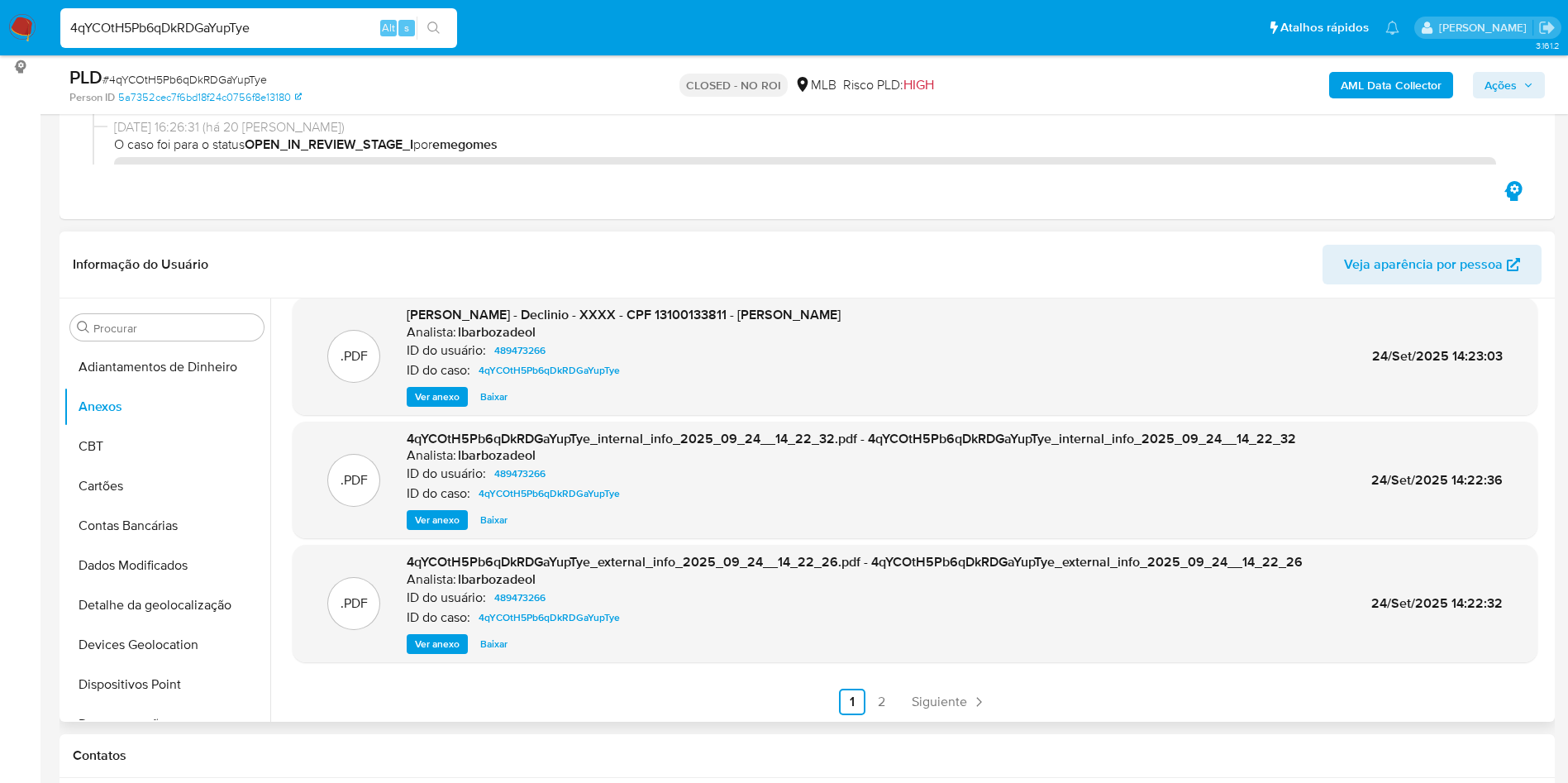
scroll to position [139, 0]
click at [426, 641] on span "Ver anexo" at bounding box center [437, 641] width 45 height 17
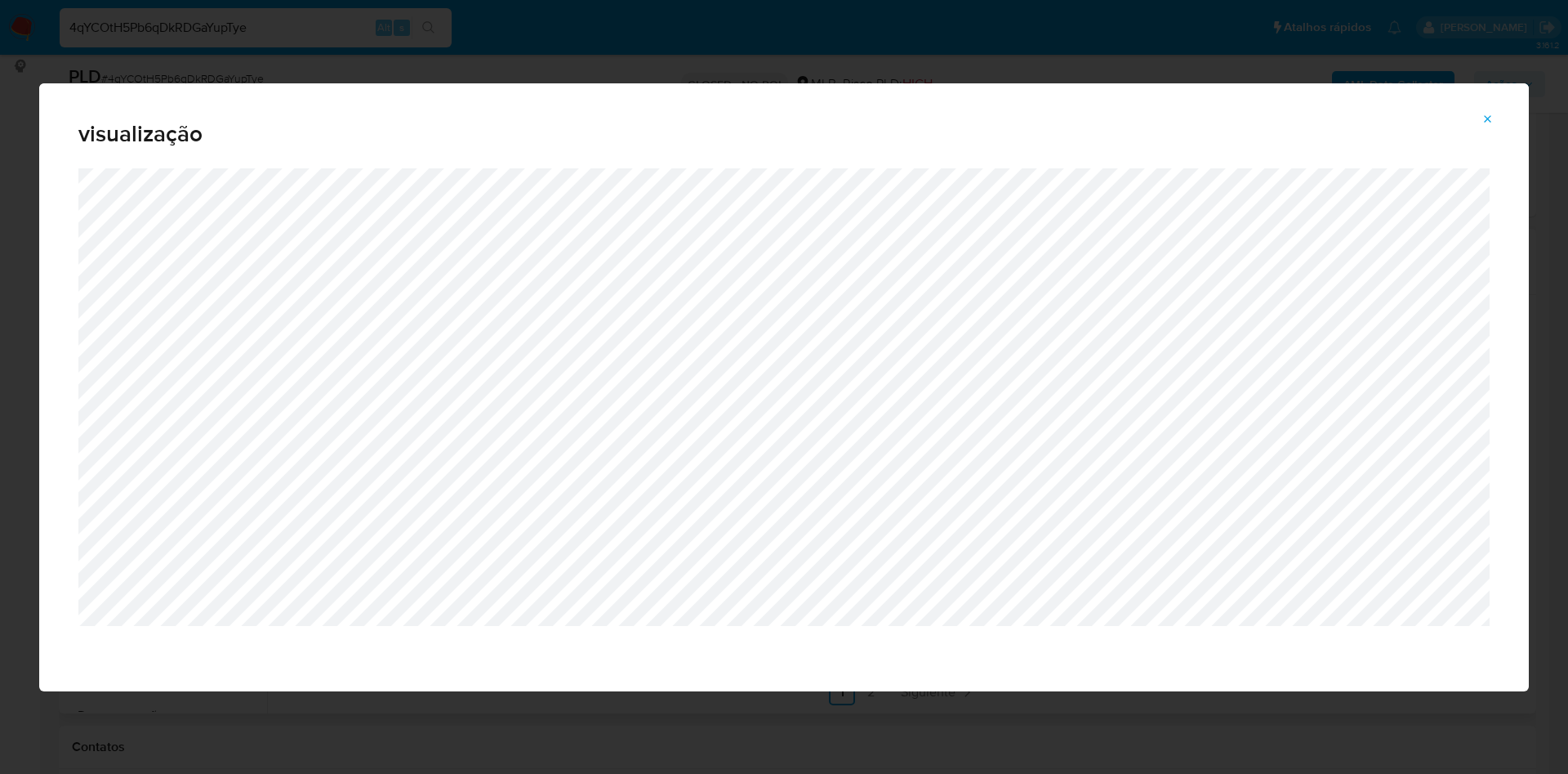
click at [1492, 123] on icon "Attachment preview" at bounding box center [1487, 118] width 13 height 13
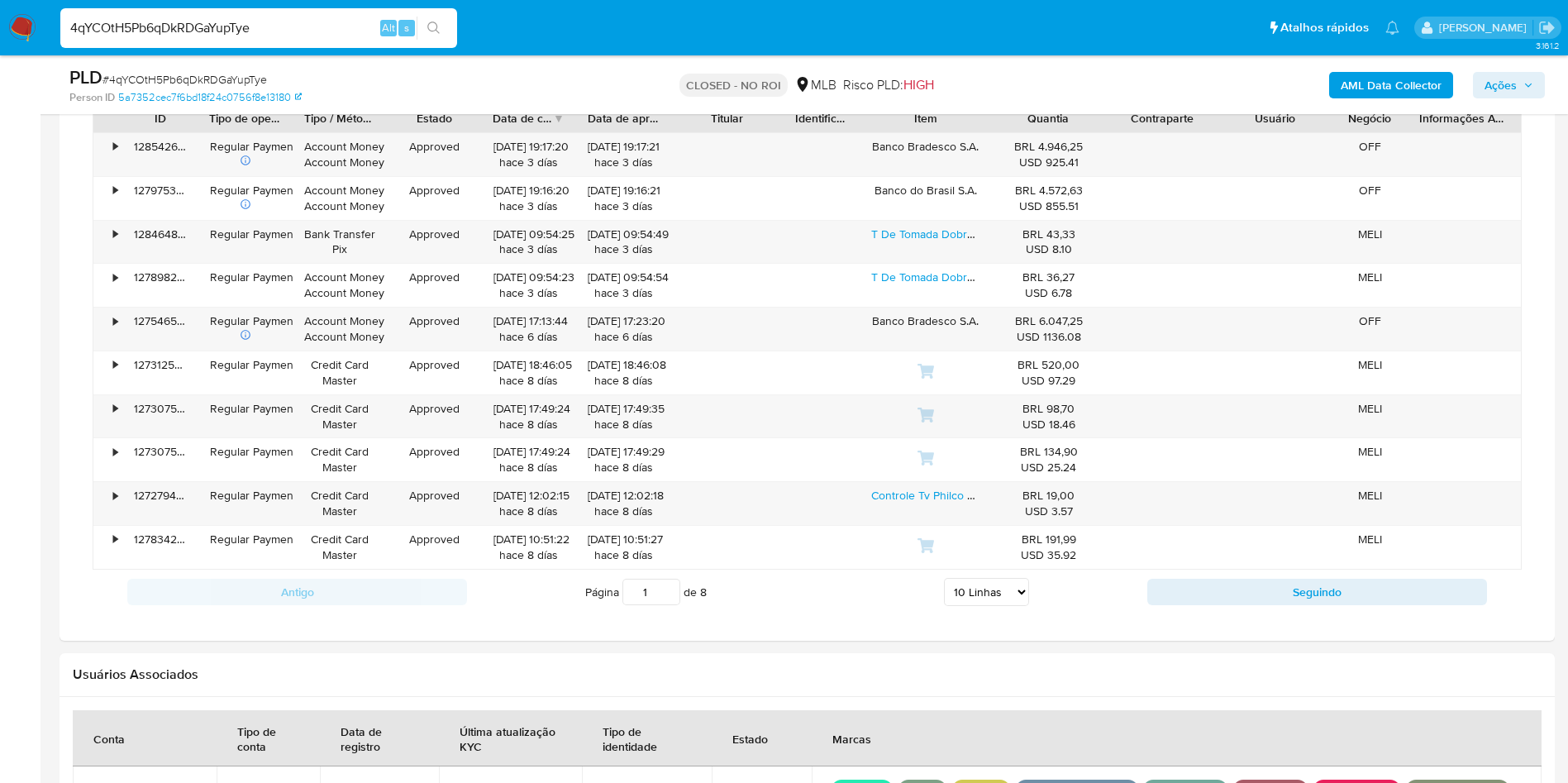
scroll to position [1240, 0]
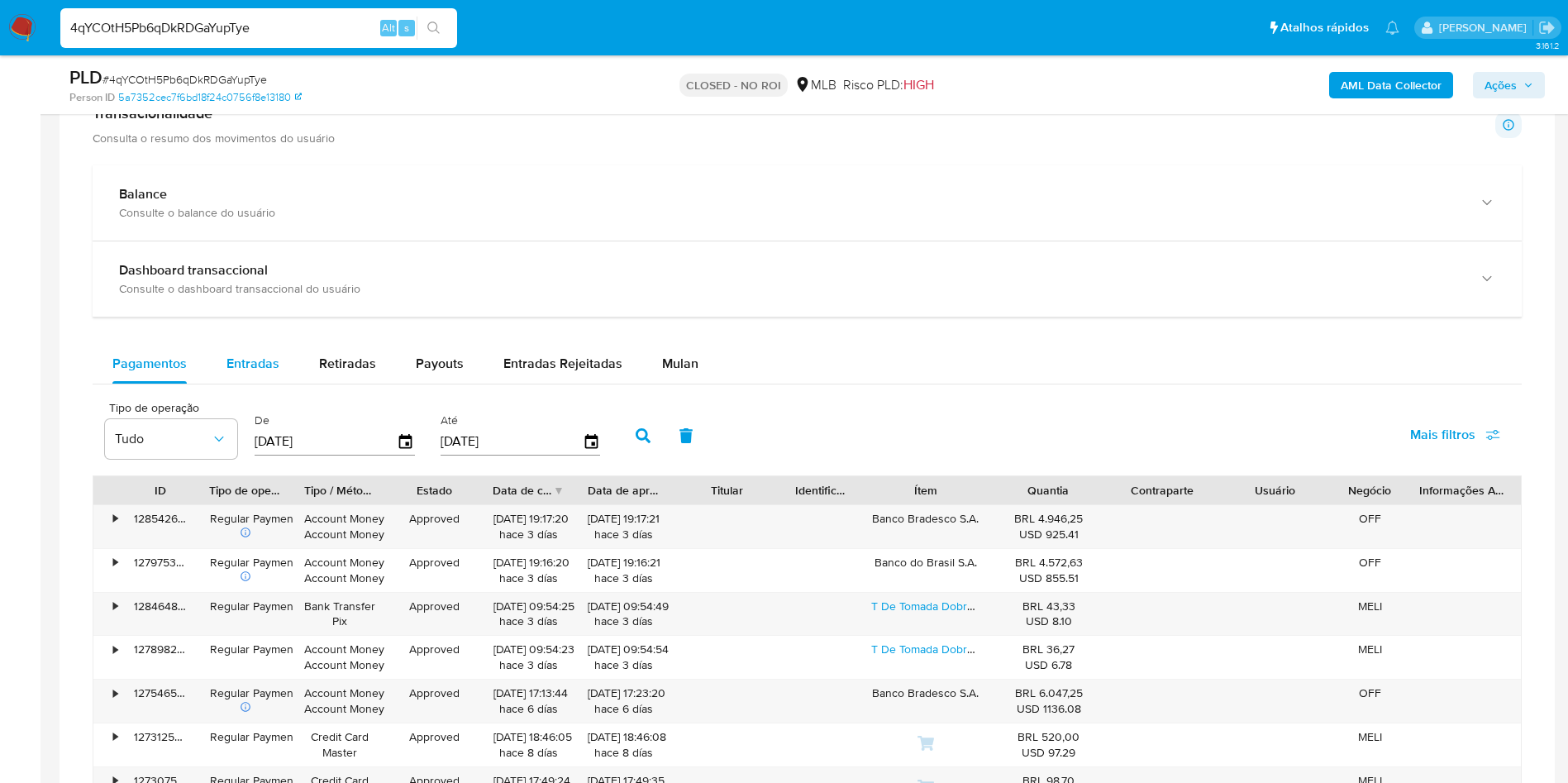
click at [230, 353] on div "Entradas" at bounding box center [253, 363] width 52 height 39
select select "10"
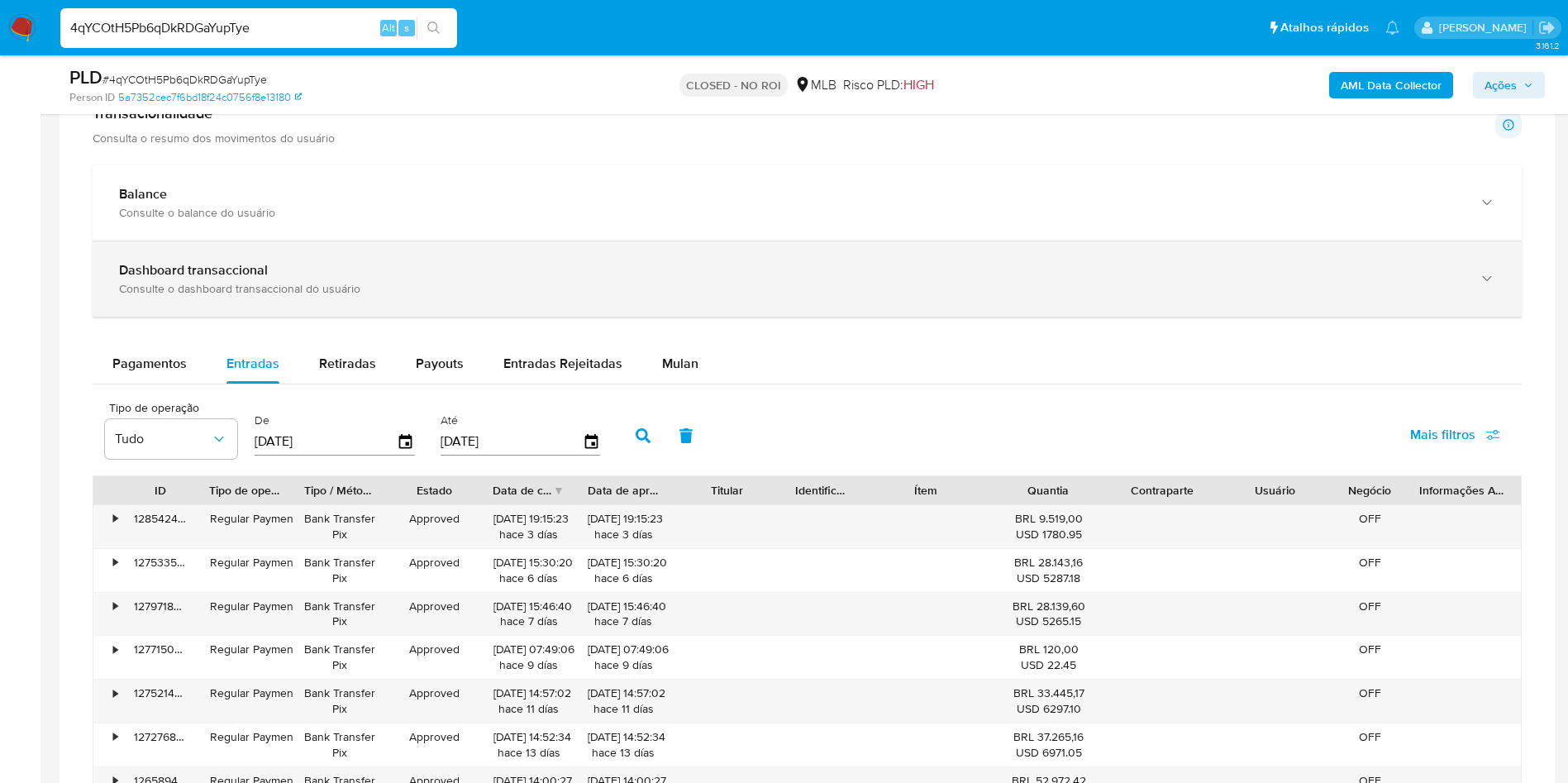
click at [973, 252] on div "Dashboard transaccional Consulte o dashboard transaccional do usuário" at bounding box center [807, 279] width 1429 height 75
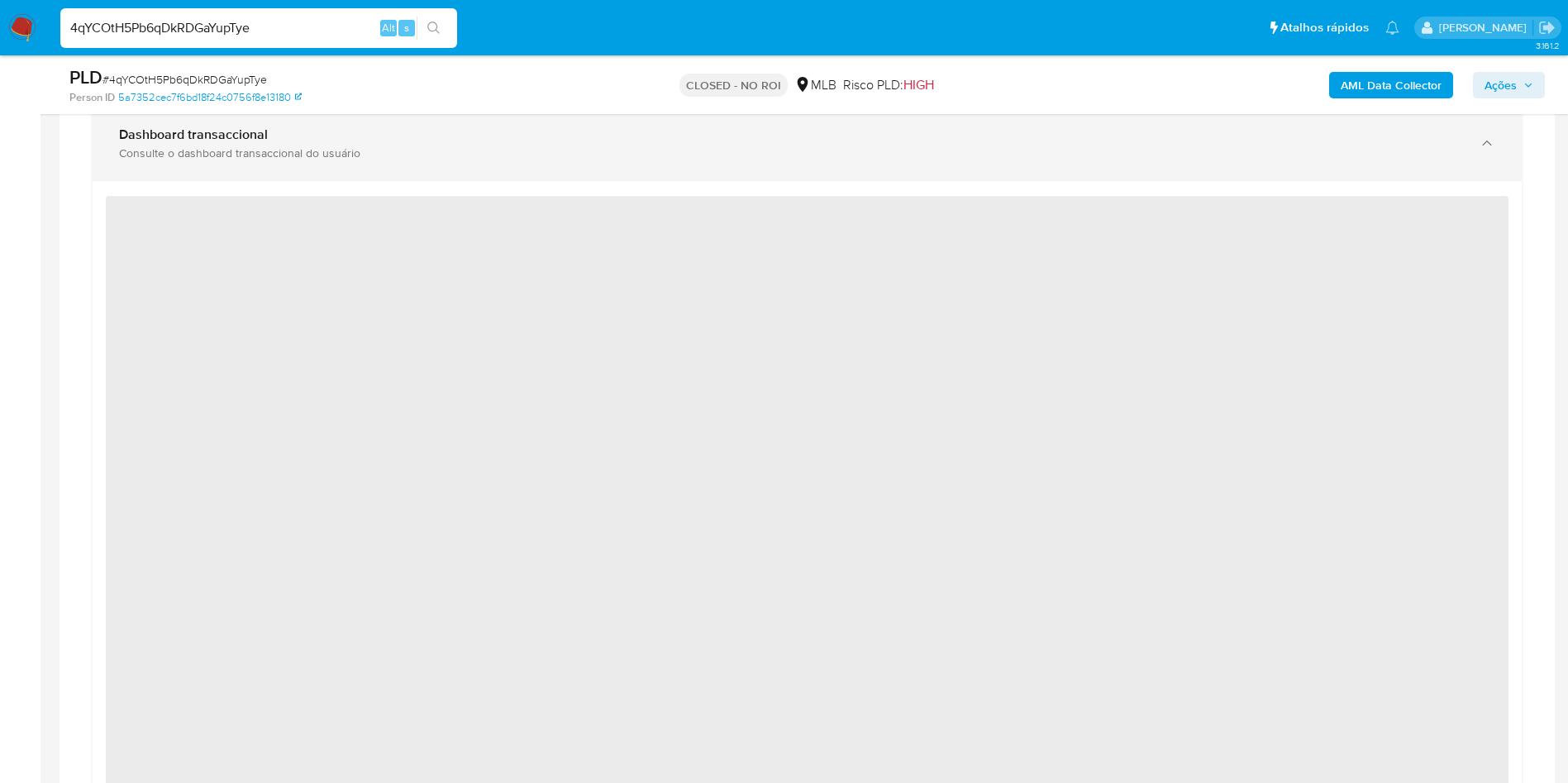
scroll to position [1376, 0]
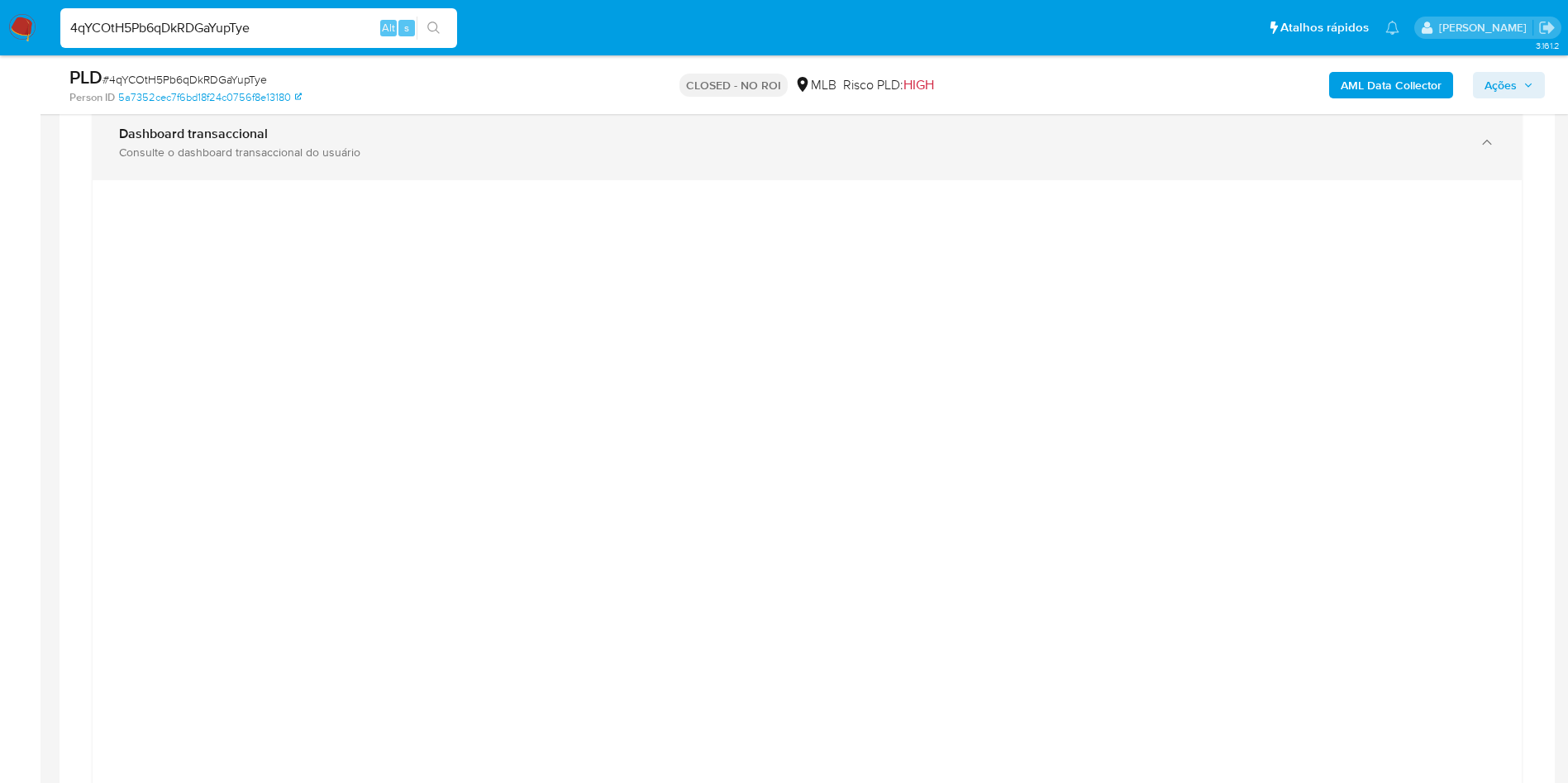
click at [701, 126] on div "Dashboard transaccional" at bounding box center [790, 134] width 1343 height 17
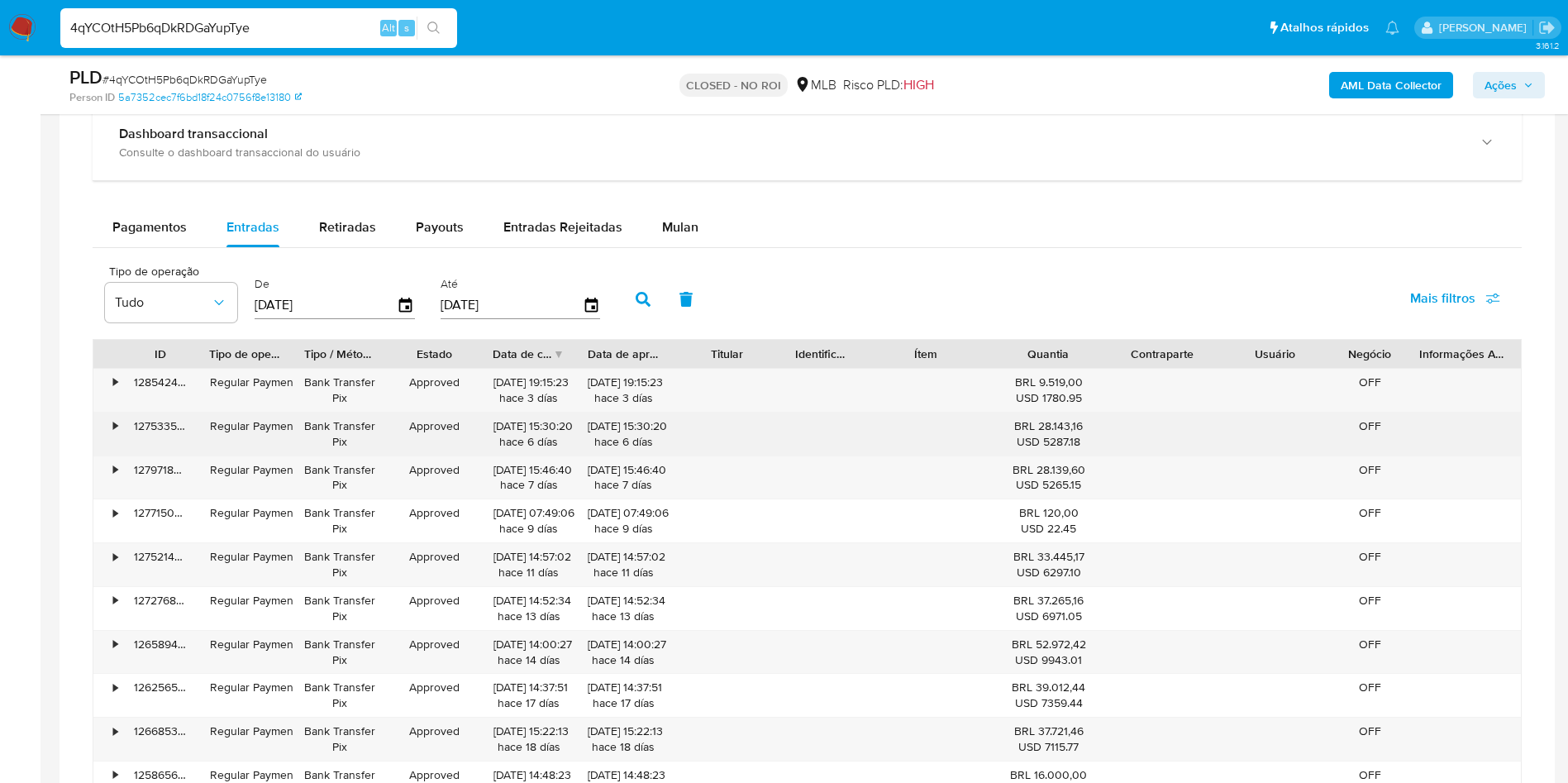
scroll to position [1465, 0]
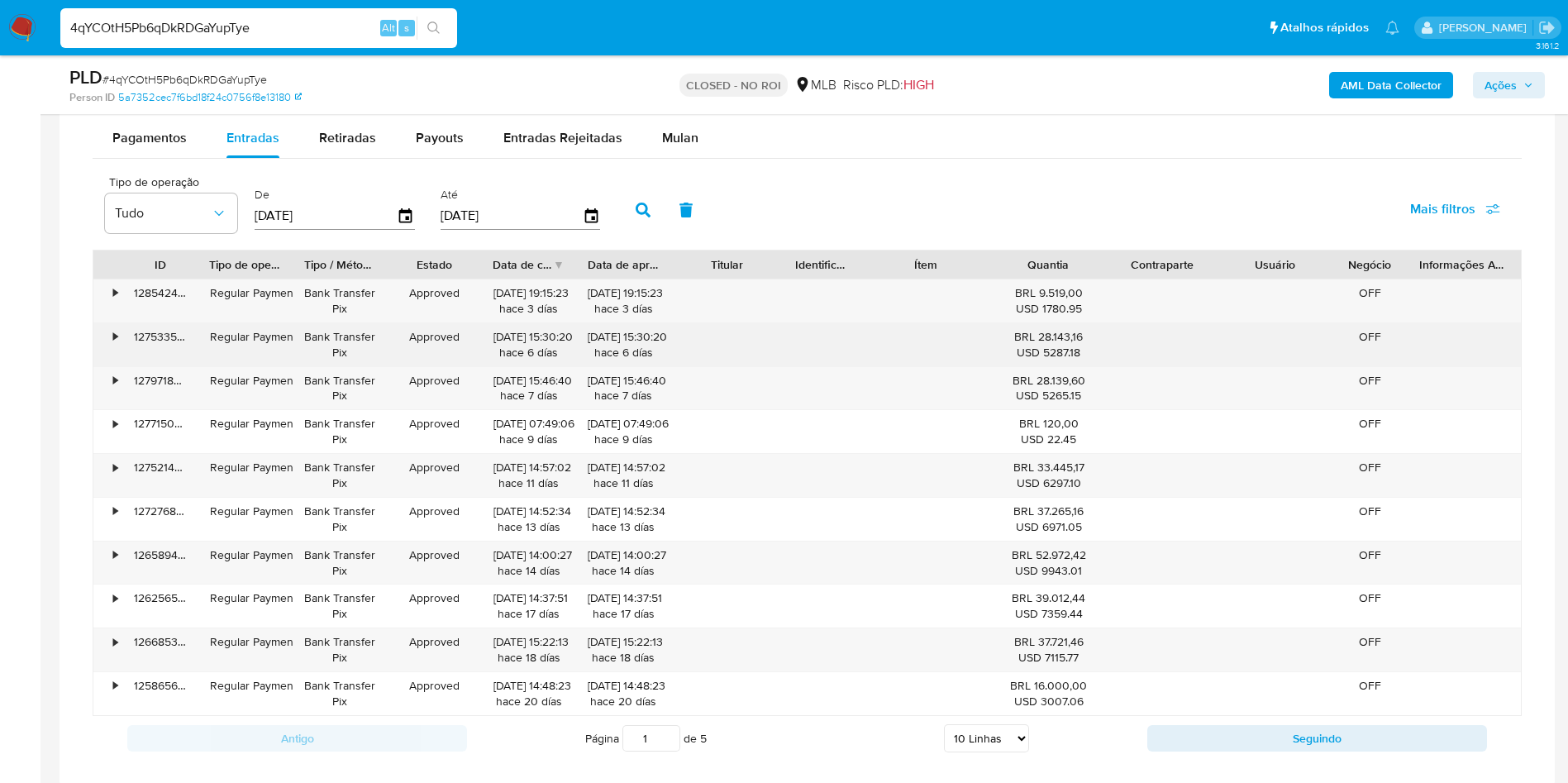
click at [116, 325] on div "•" at bounding box center [108, 344] width 29 height 43
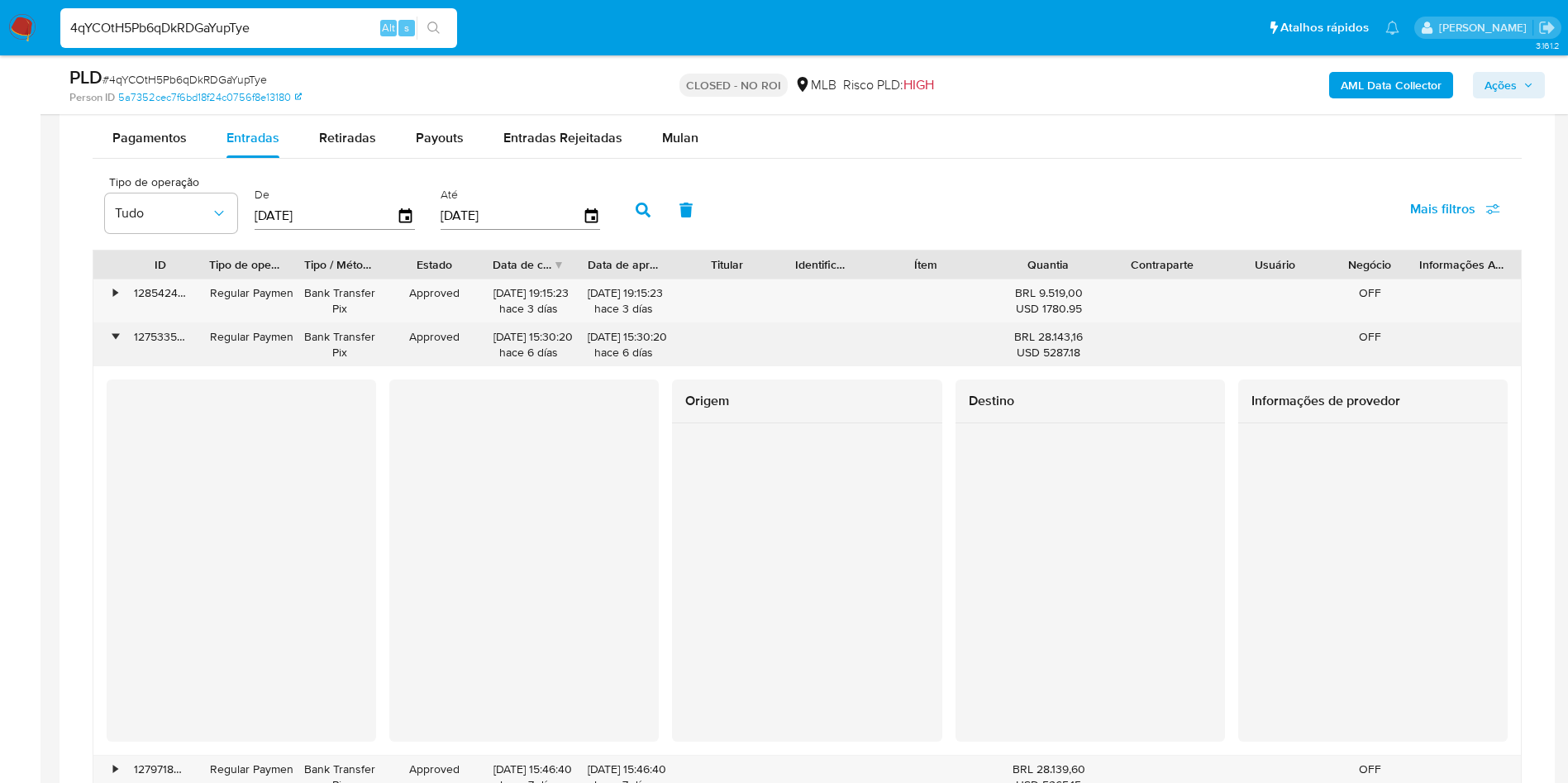
click at [116, 325] on div "•" at bounding box center [108, 344] width 29 height 43
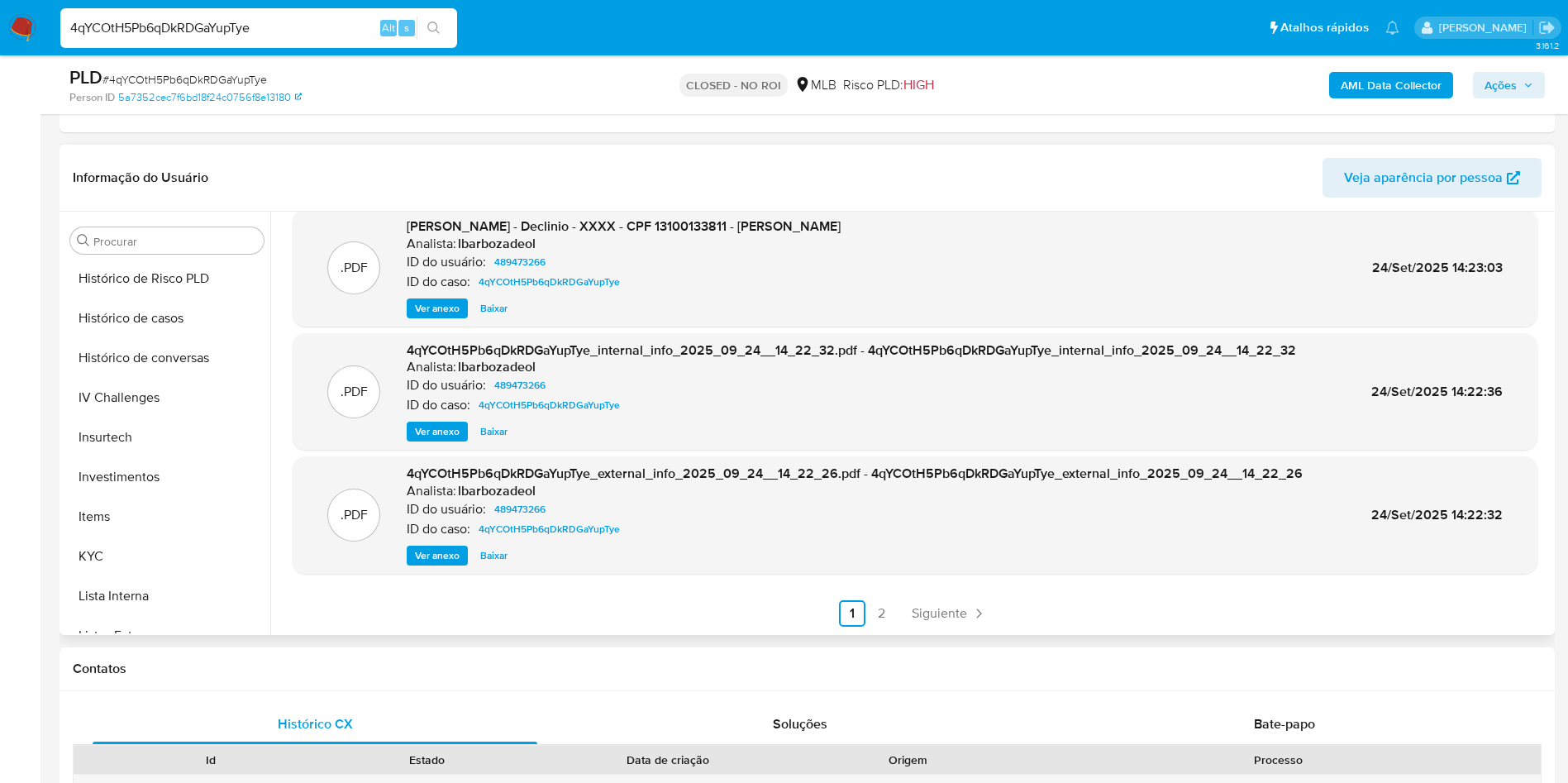
scroll to position [598, 0]
click at [144, 570] on button "KYC" at bounding box center [160, 555] width 193 height 39
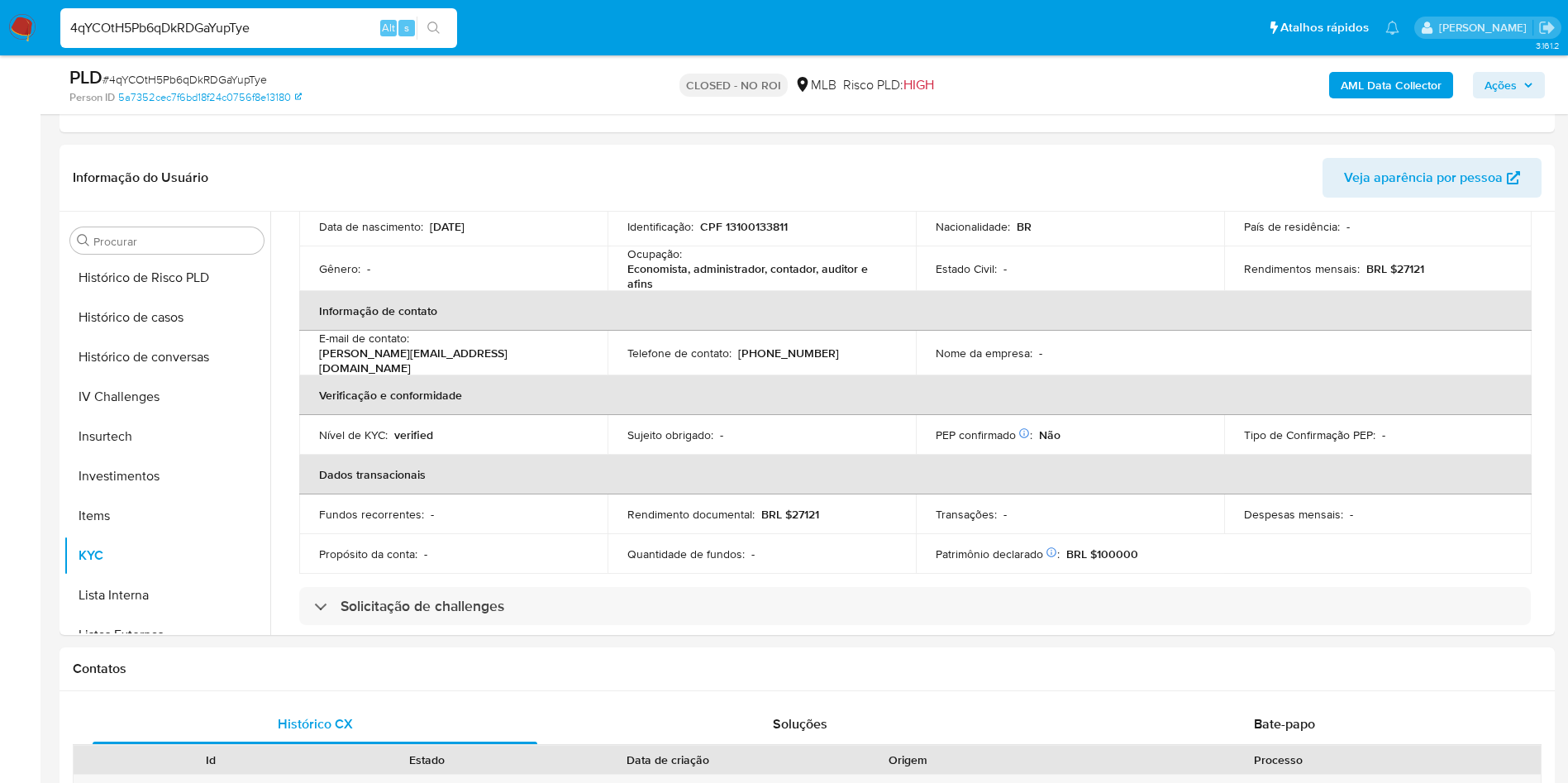
scroll to position [203, 0]
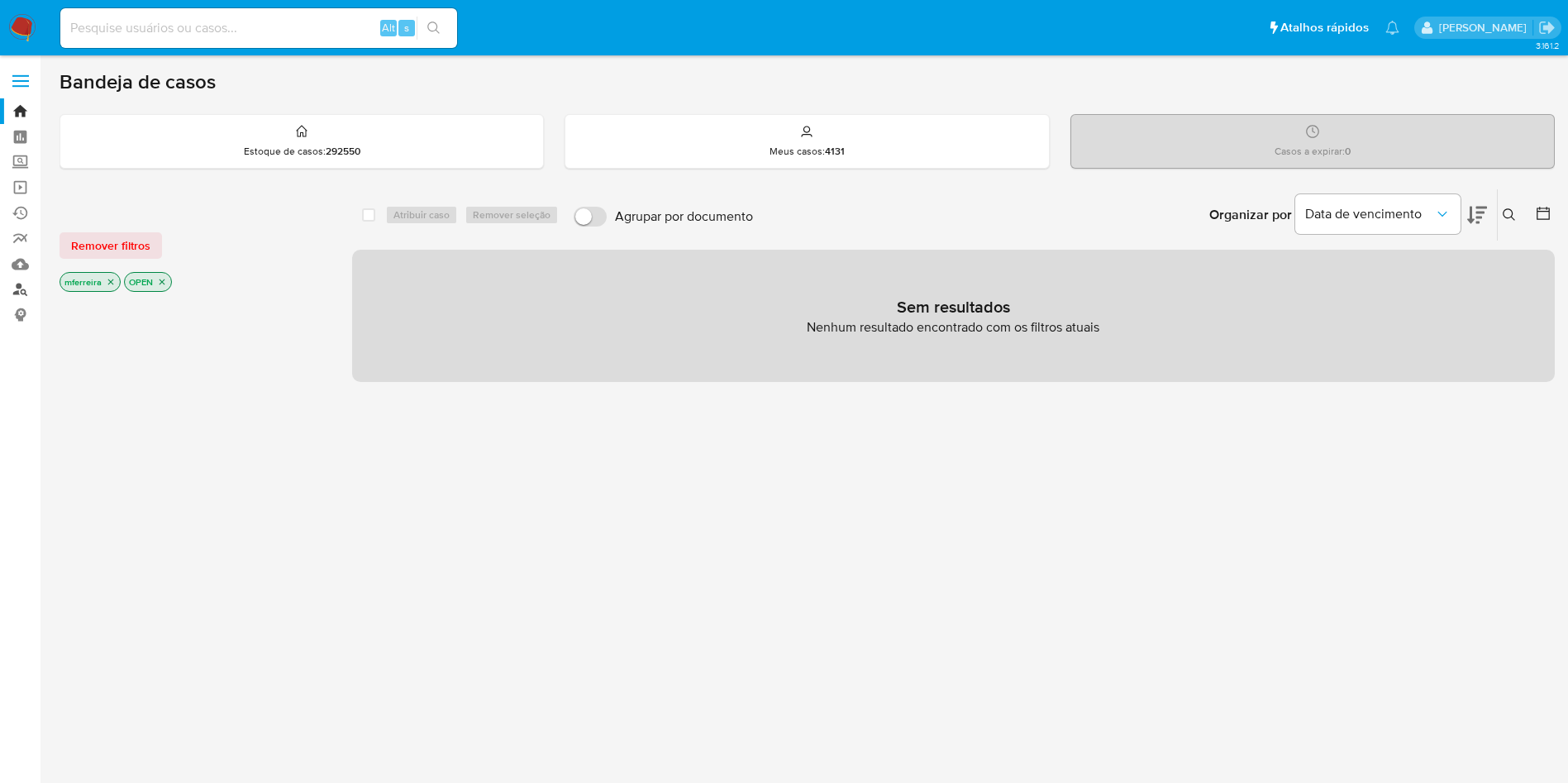
click at [21, 287] on link "Localizador de pessoas" at bounding box center [98, 289] width 197 height 25
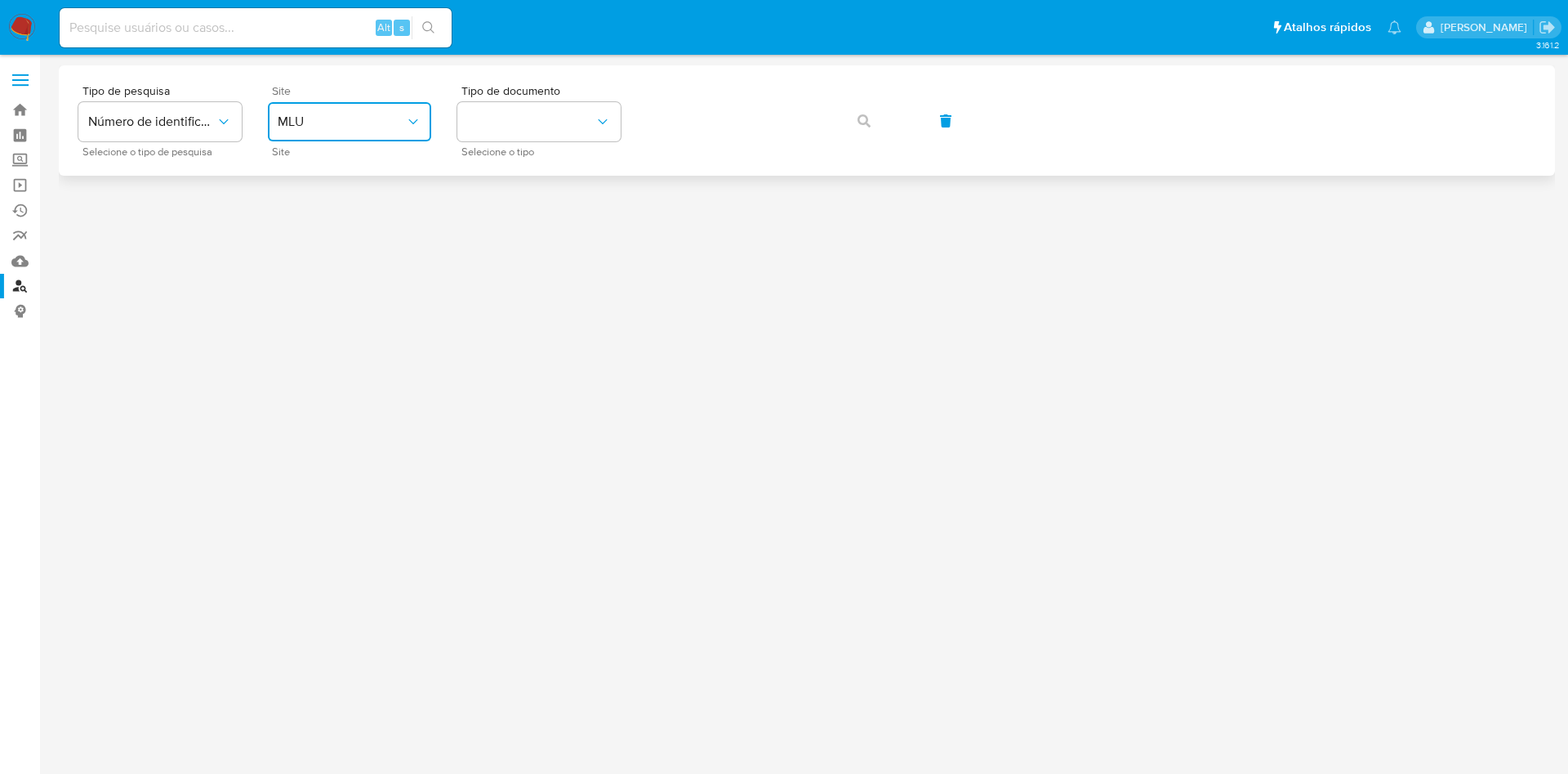
click at [378, 113] on span "MLU" at bounding box center [341, 121] width 127 height 16
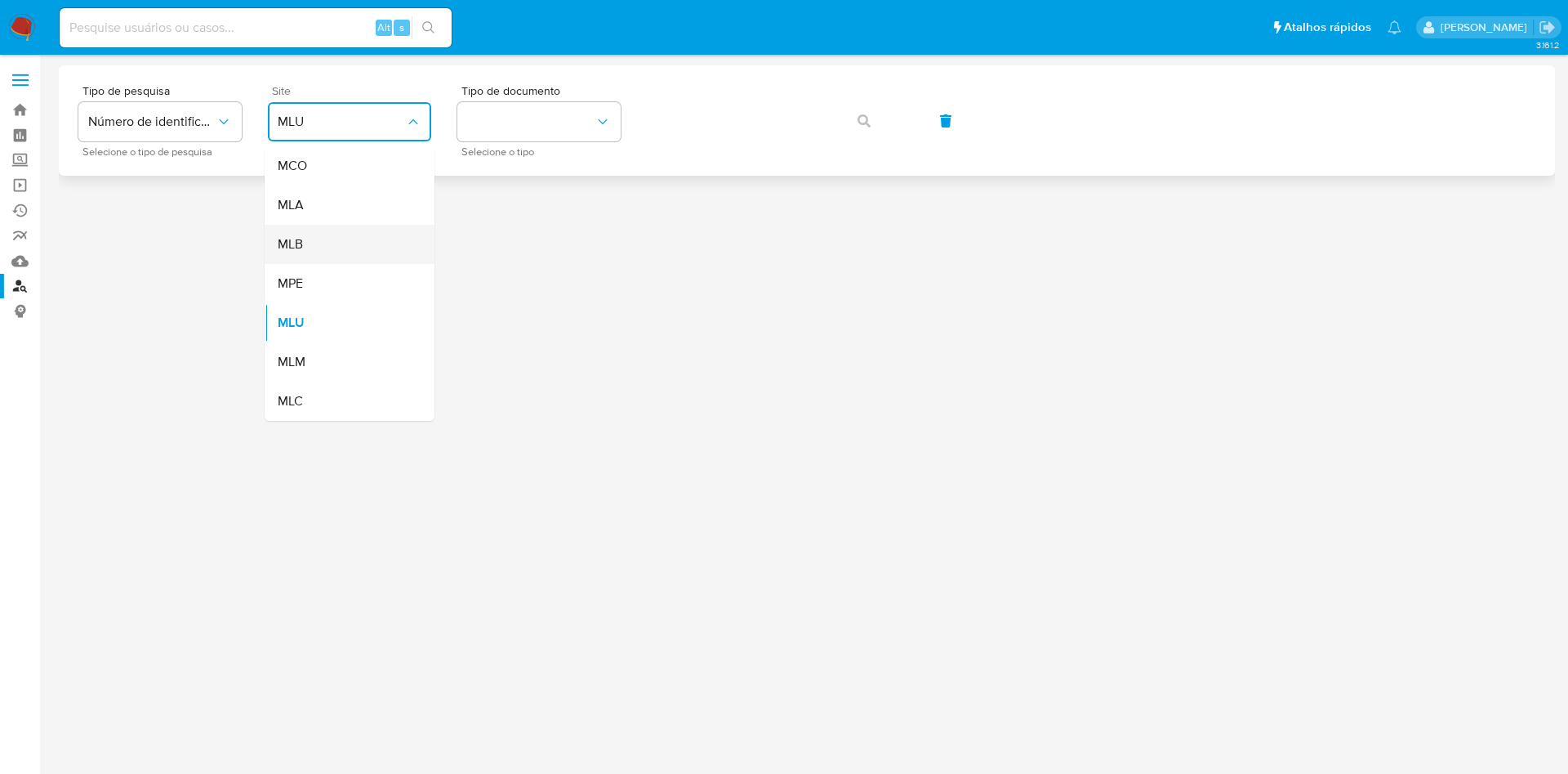
click at [319, 244] on div "MLB" at bounding box center [344, 244] width 134 height 39
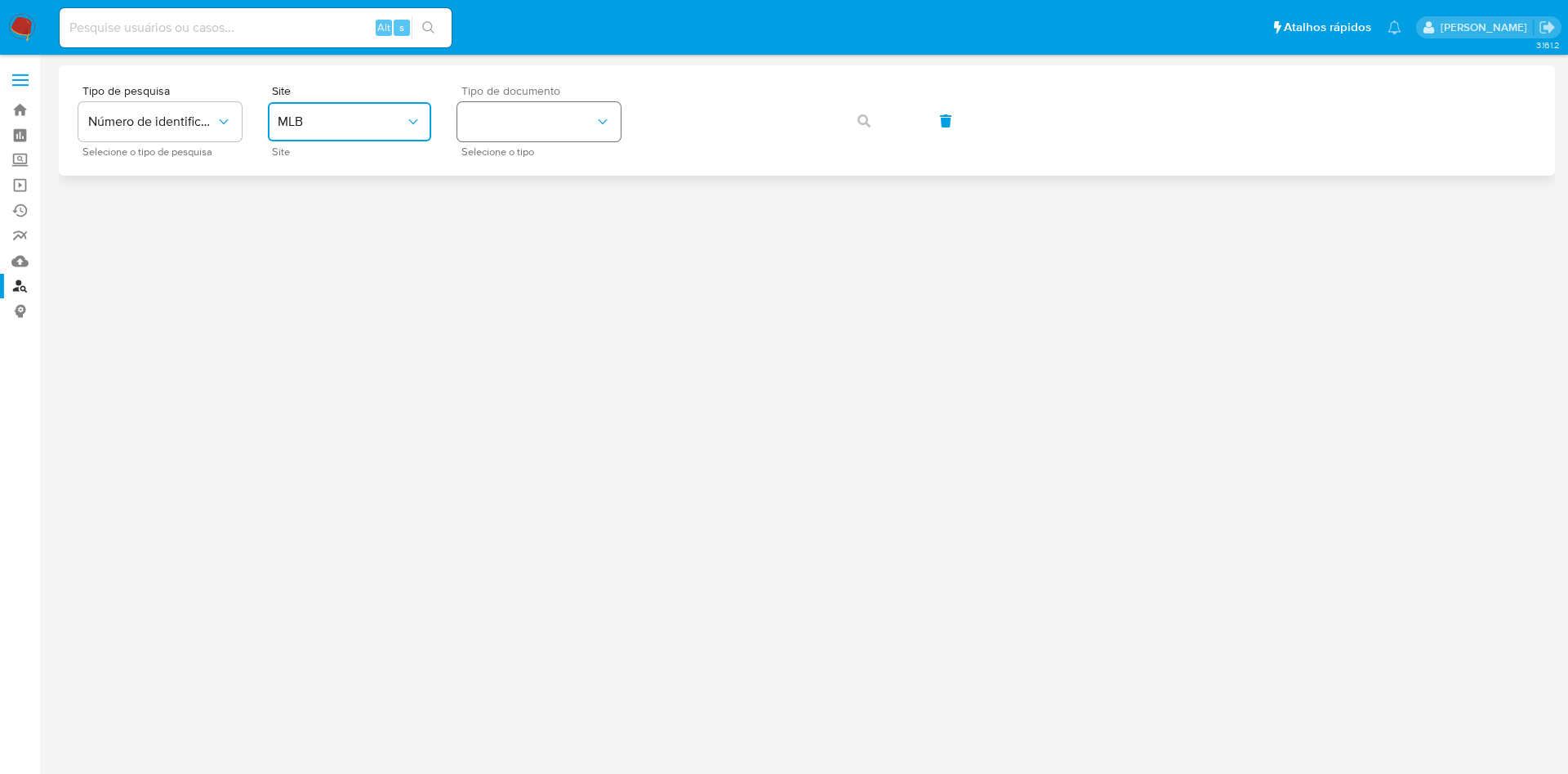
click at [513, 116] on button "identificationType" at bounding box center [539, 121] width 163 height 39
click at [534, 161] on div "CNPJ CNPJ" at bounding box center [533, 174] width 134 height 55
click at [836, 101] on button "button" at bounding box center [864, 120] width 55 height 39
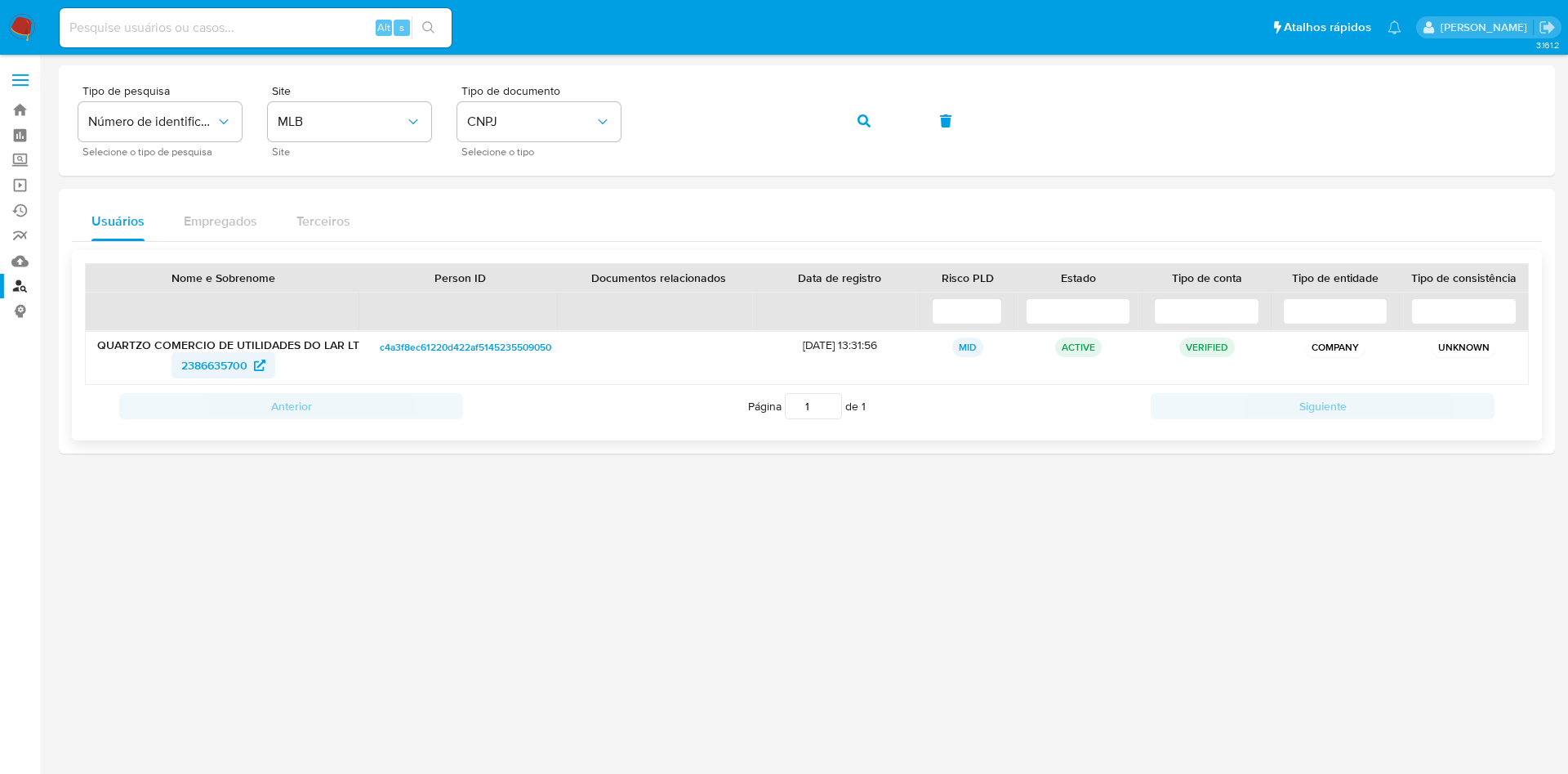
click at [202, 359] on span "2386635700" at bounding box center [214, 365] width 67 height 26
click at [836, 101] on button "button" at bounding box center [864, 120] width 55 height 39
click at [213, 363] on span "2382621581" at bounding box center [214, 365] width 61 height 26
click at [836, 101] on button "button" at bounding box center [864, 120] width 55 height 39
click at [202, 364] on span "2382668057" at bounding box center [214, 365] width 66 height 26
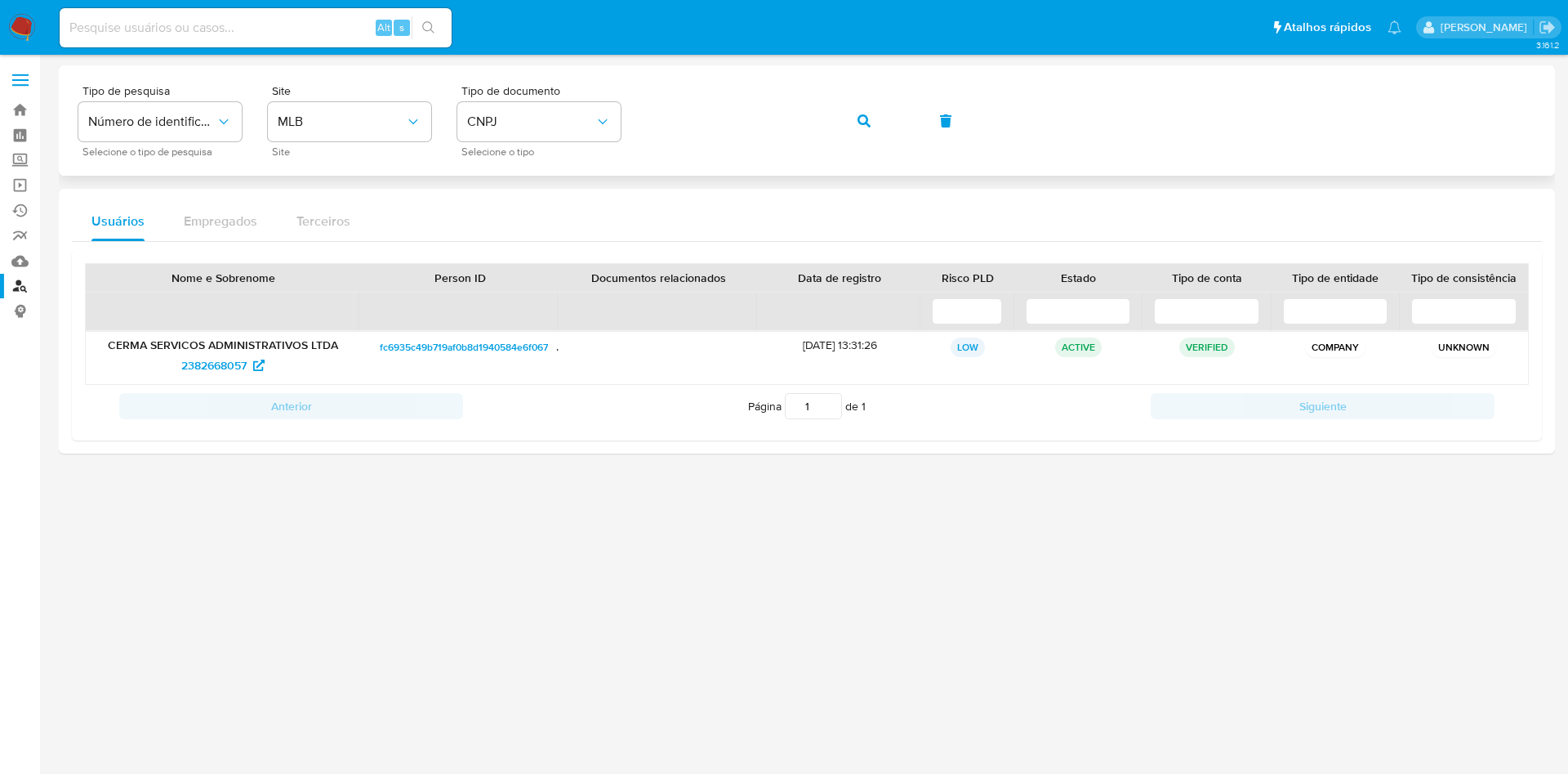
click at [836, 101] on button "button" at bounding box center [864, 120] width 55 height 39
click at [211, 368] on span "2386671788" at bounding box center [214, 365] width 61 height 26
click at [855, 108] on button "button" at bounding box center [864, 120] width 55 height 39
click at [232, 359] on span "2382669199" at bounding box center [214, 365] width 63 height 26
click at [849, 113] on button "button" at bounding box center [864, 120] width 55 height 39
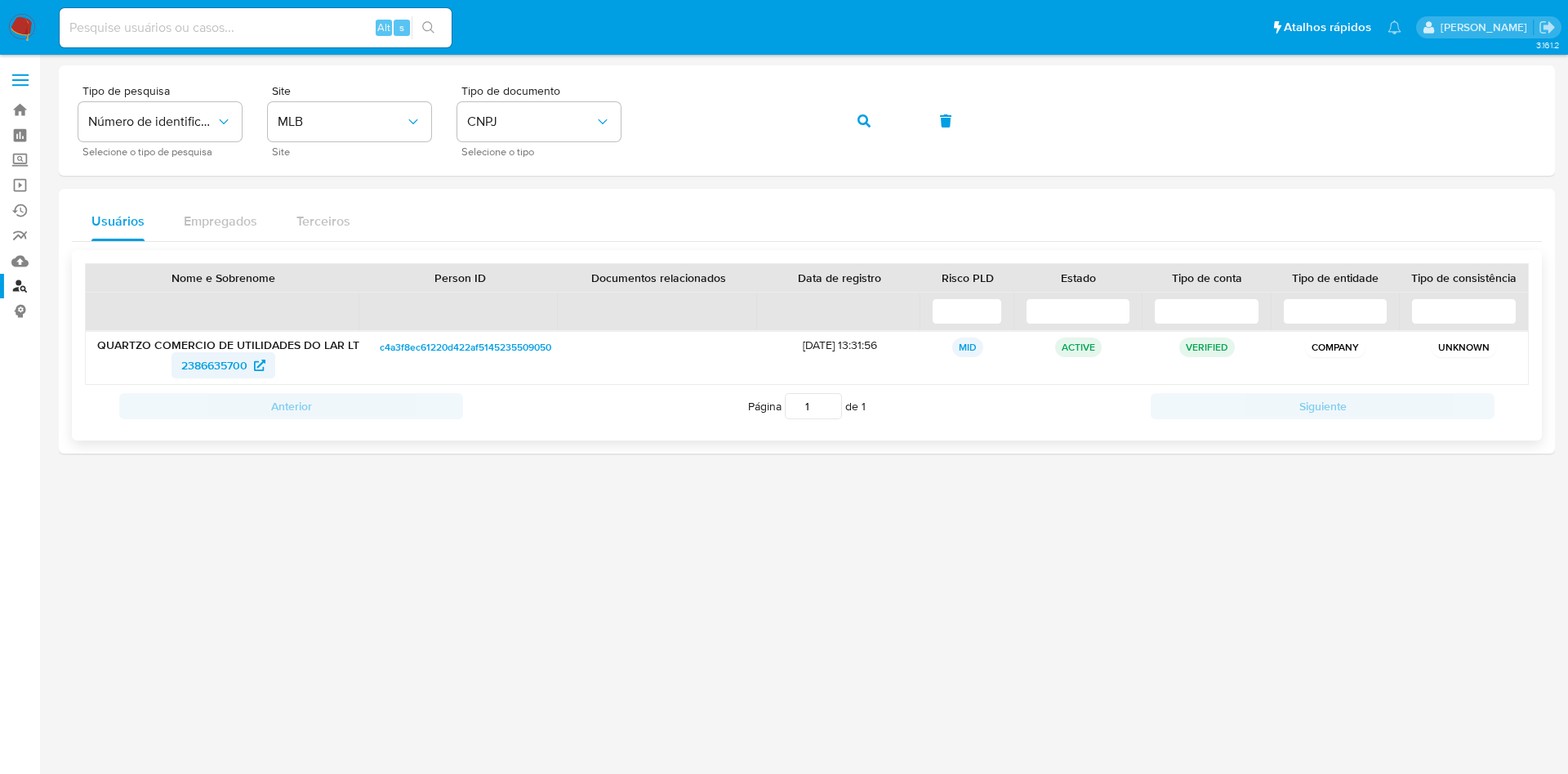
click at [215, 364] on span "2386635700" at bounding box center [214, 365] width 67 height 26
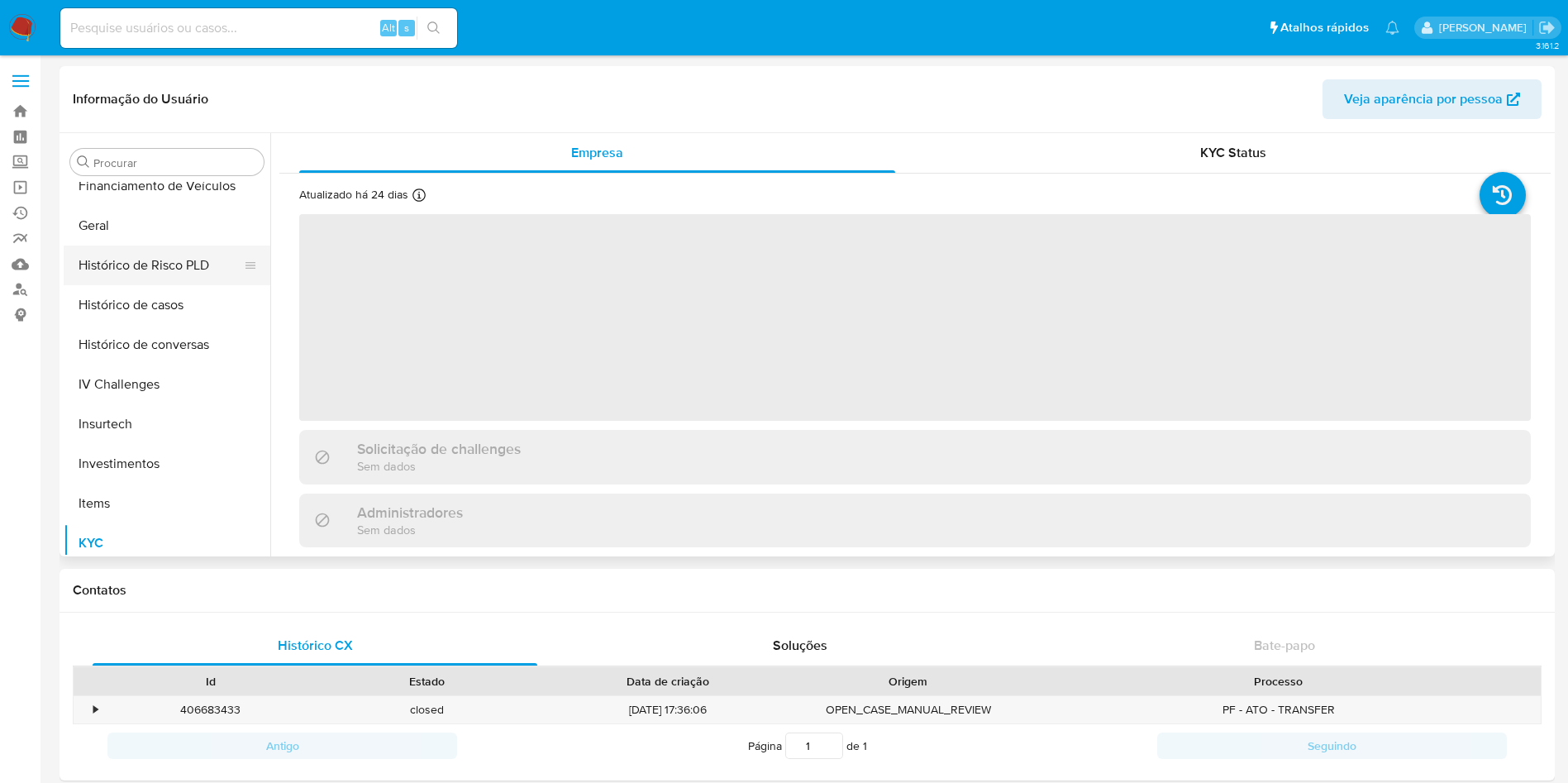
scroll to position [361, 0]
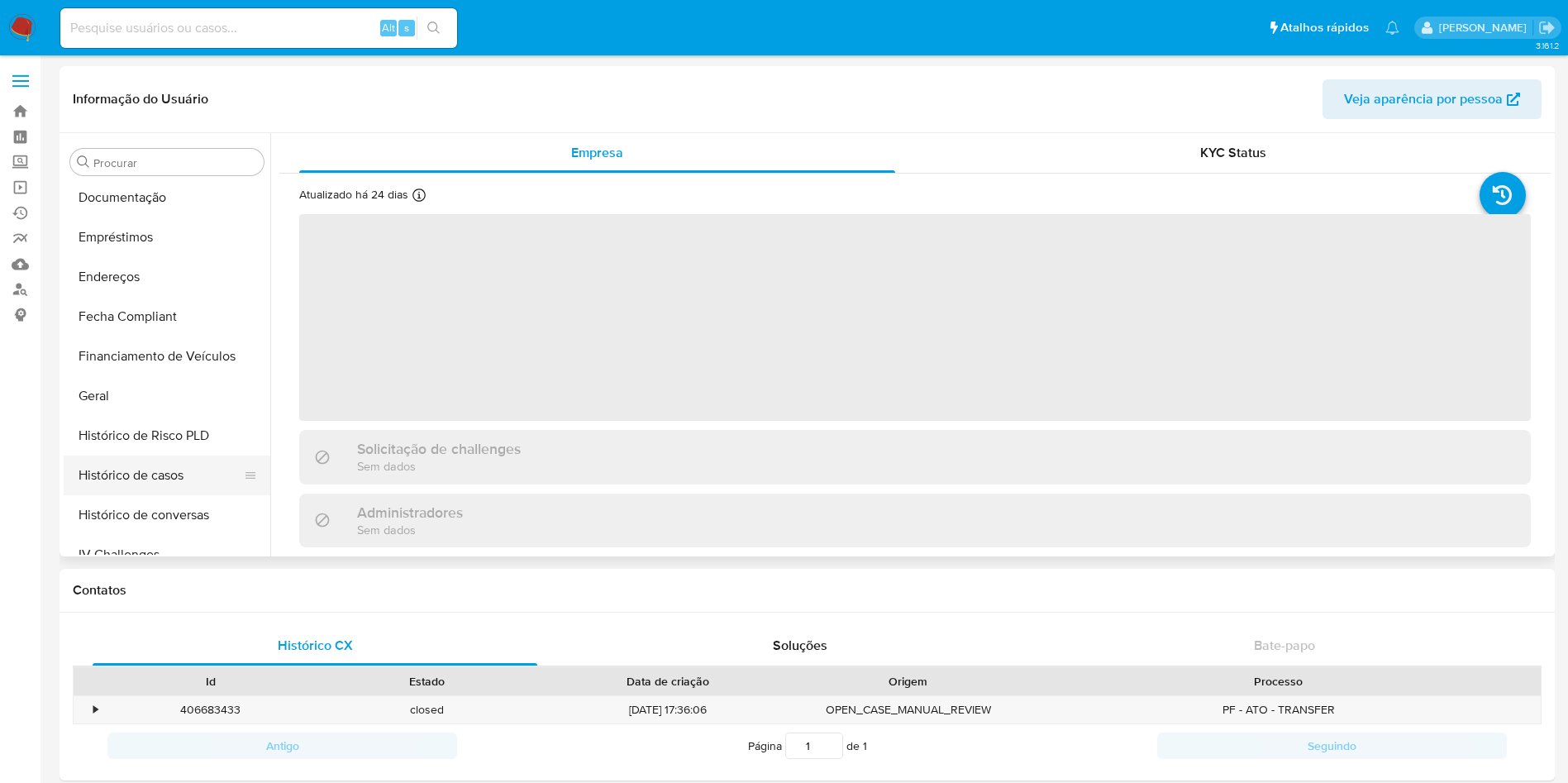
select select "10"
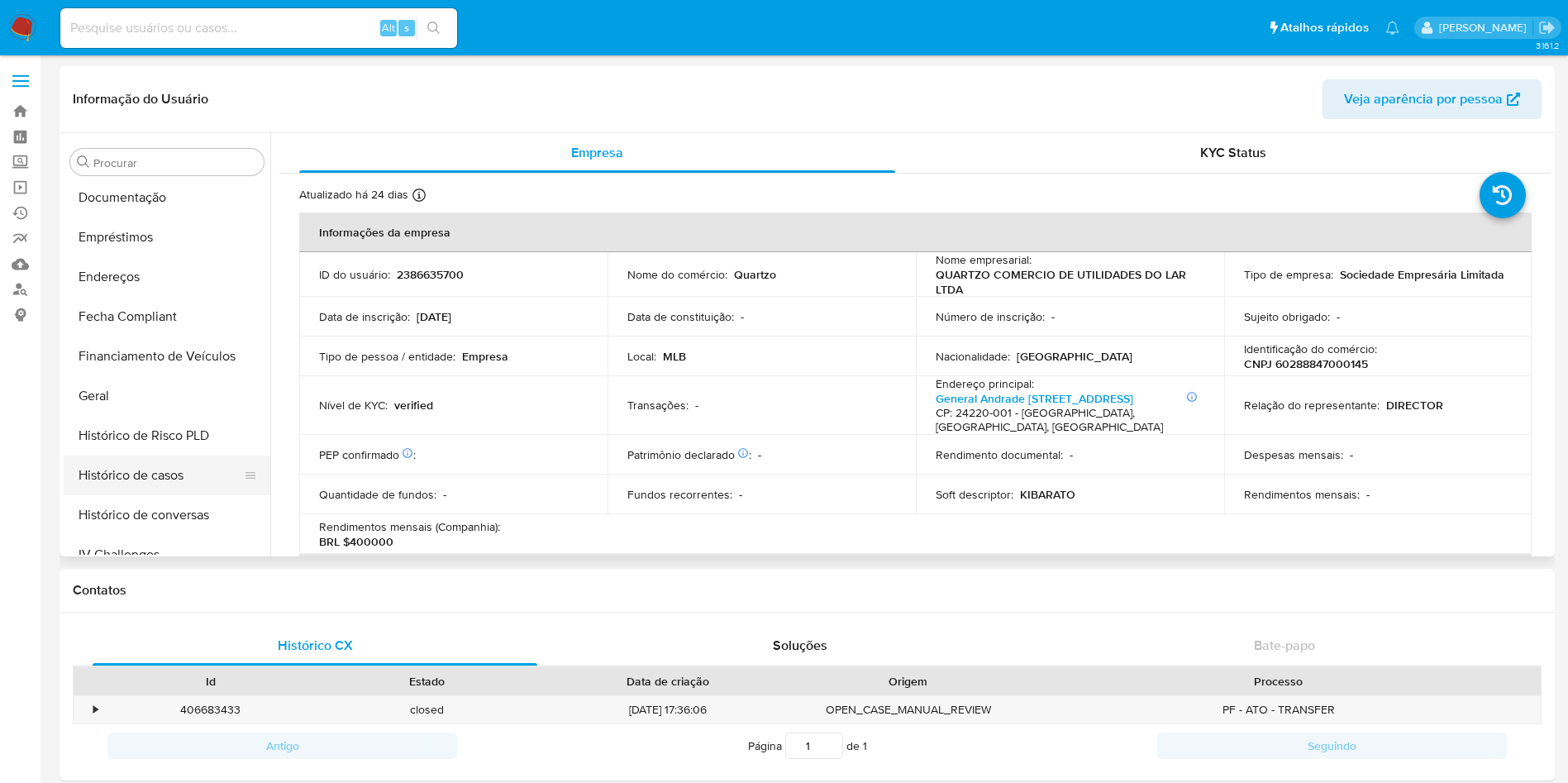
click at [203, 469] on button "Histórico de casos" at bounding box center [160, 474] width 193 height 39
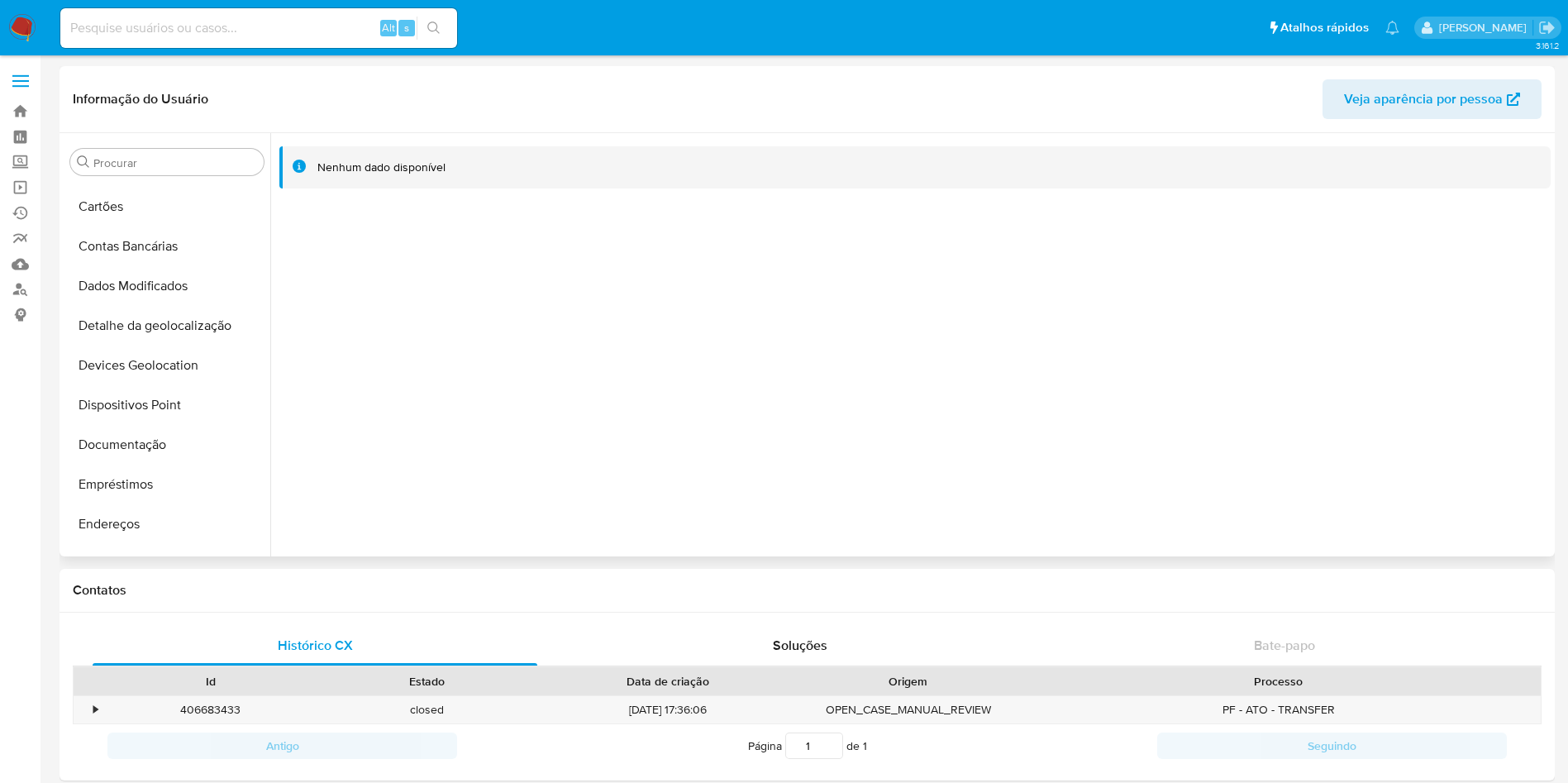
scroll to position [0, 0]
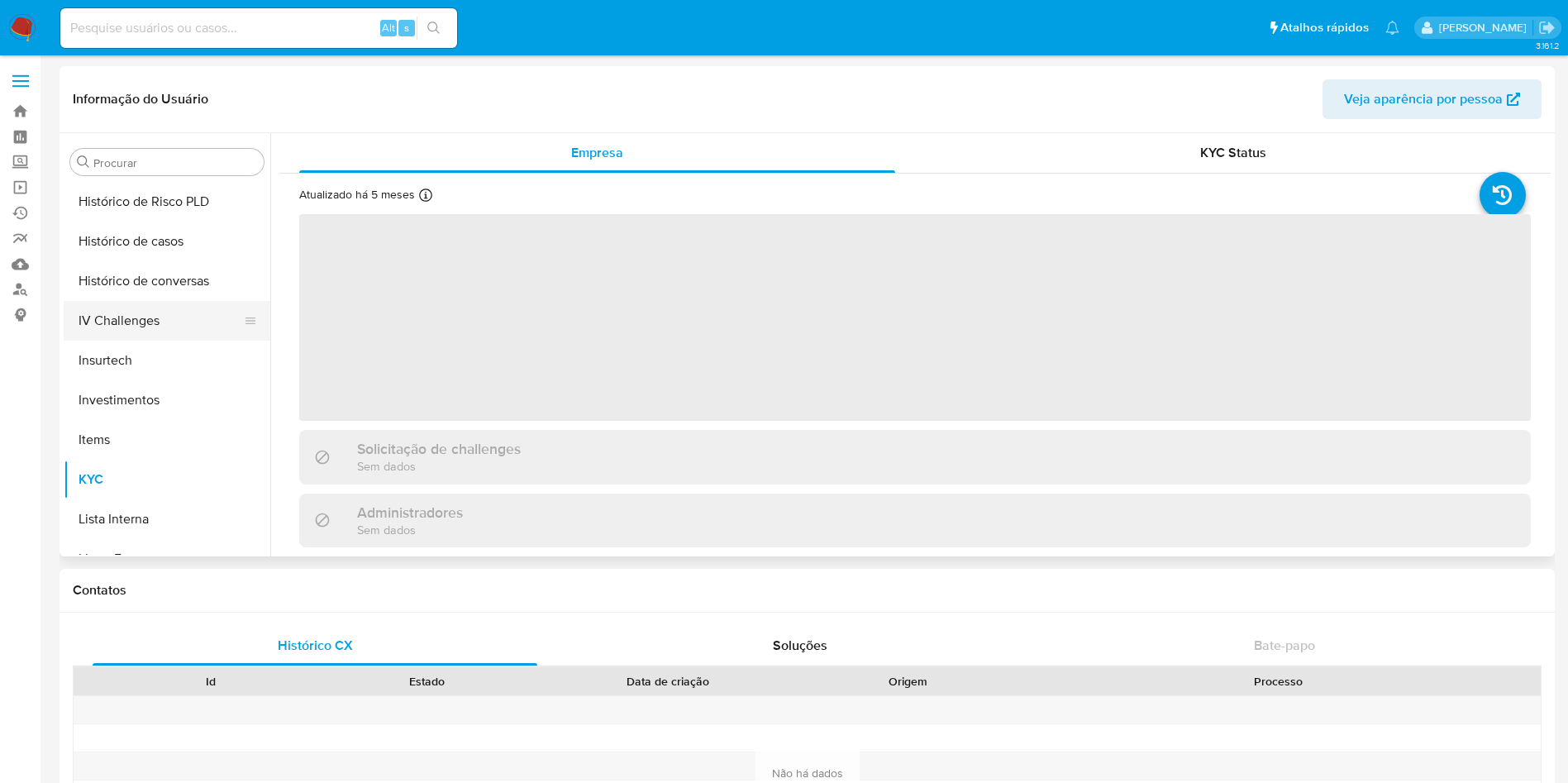
scroll to position [485, 0]
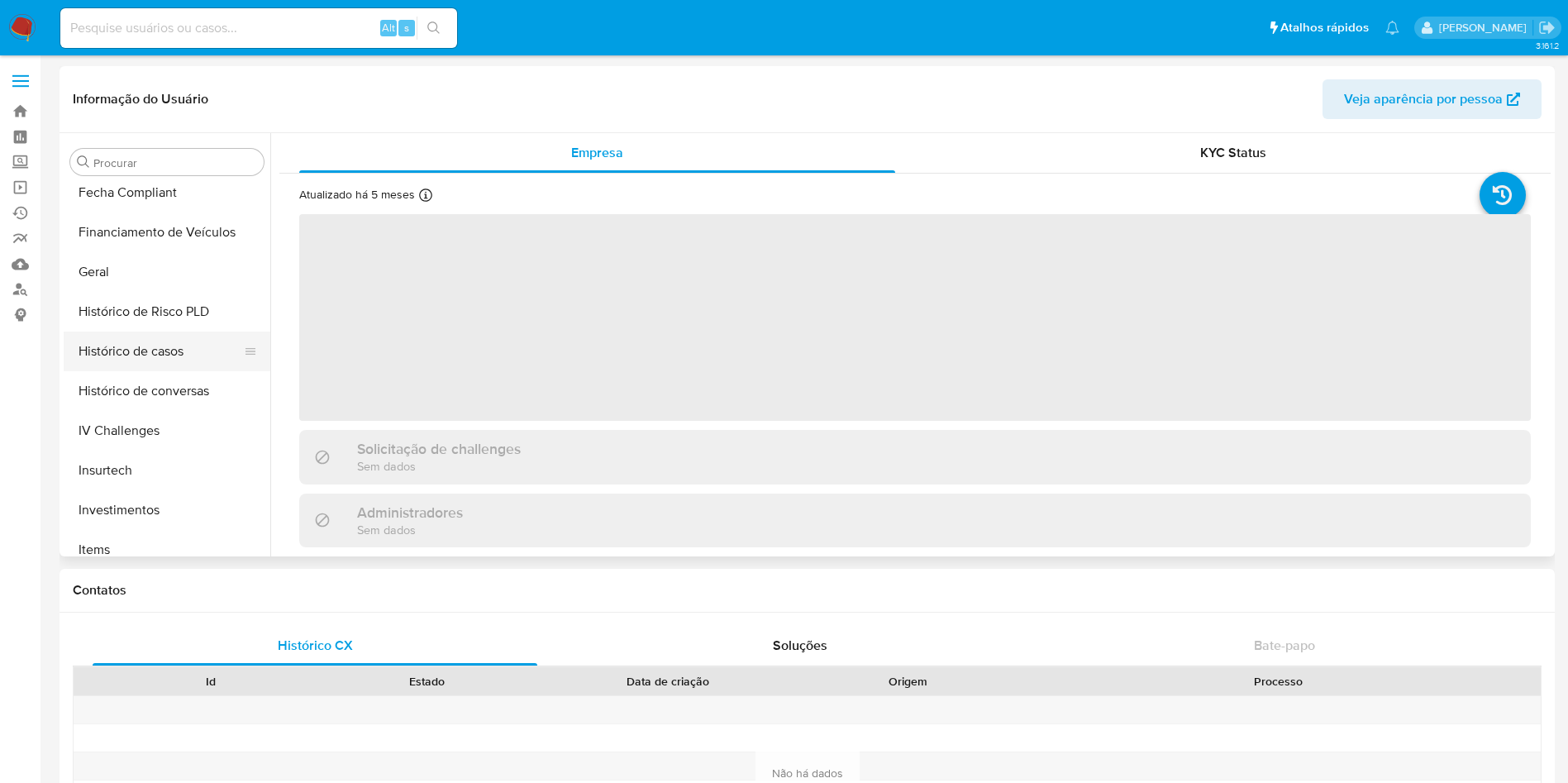
click at [158, 355] on button "Histórico de casos" at bounding box center [160, 351] width 193 height 39
select select "10"
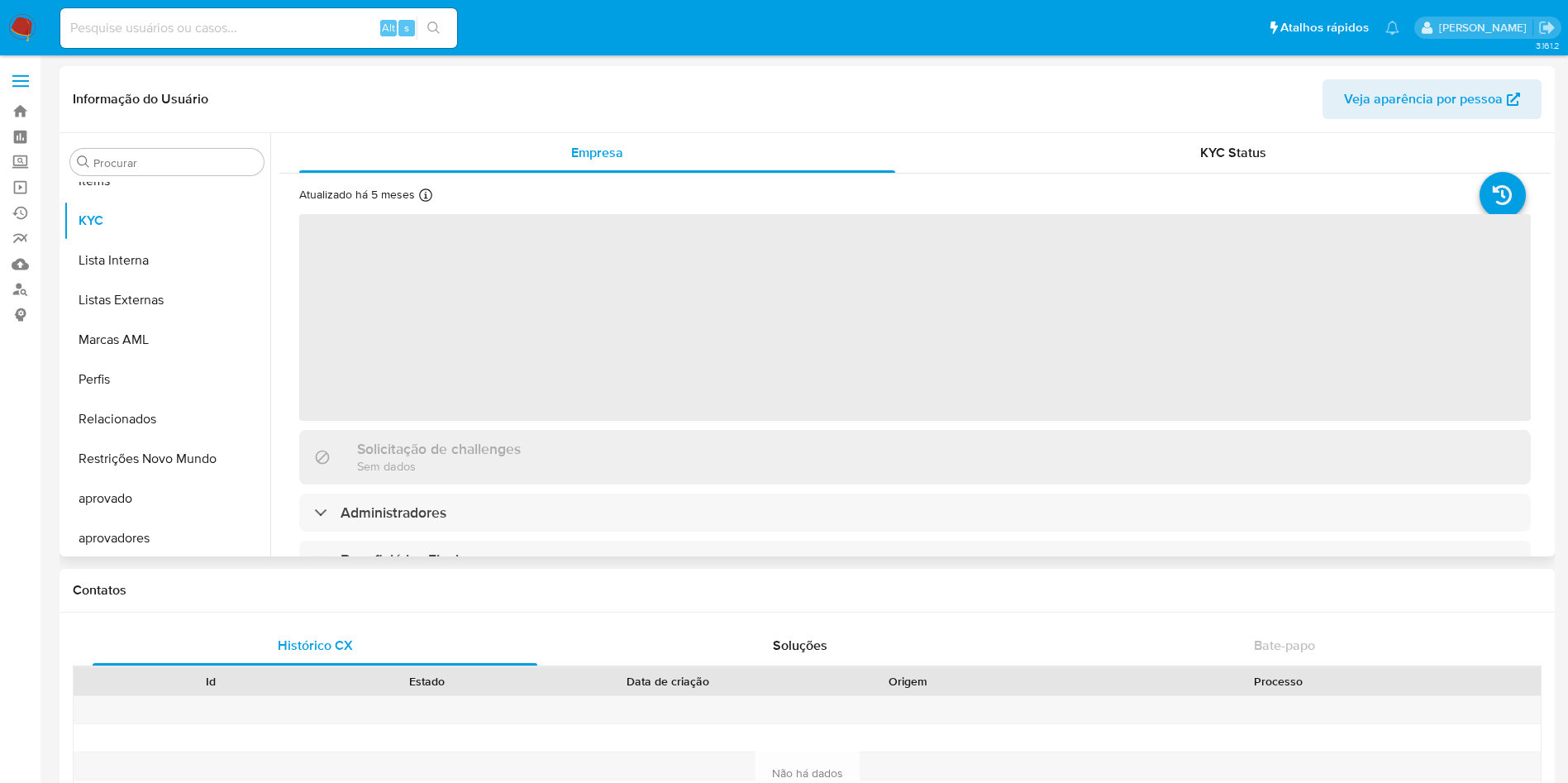
scroll to position [857, 0]
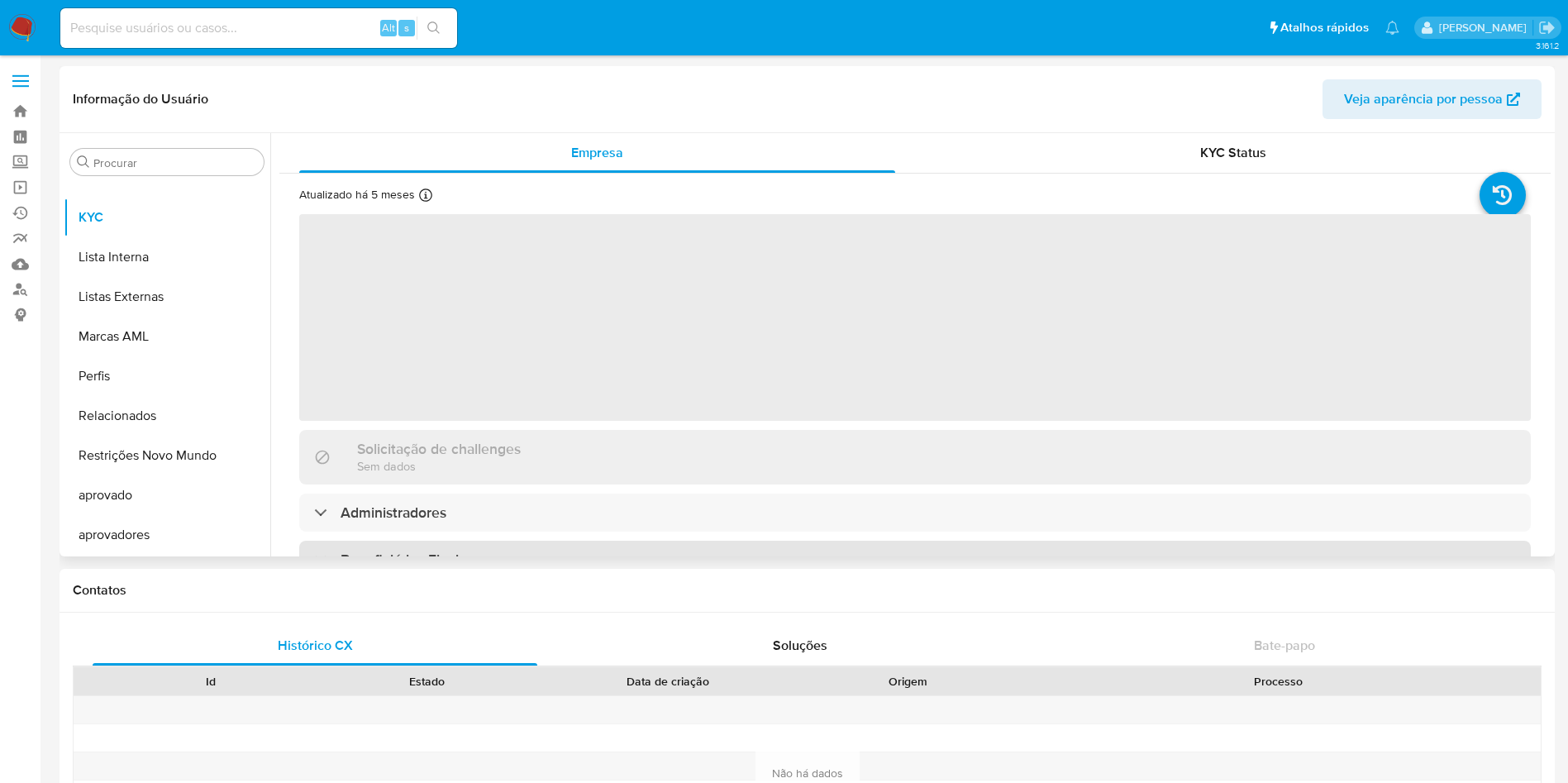
select select "10"
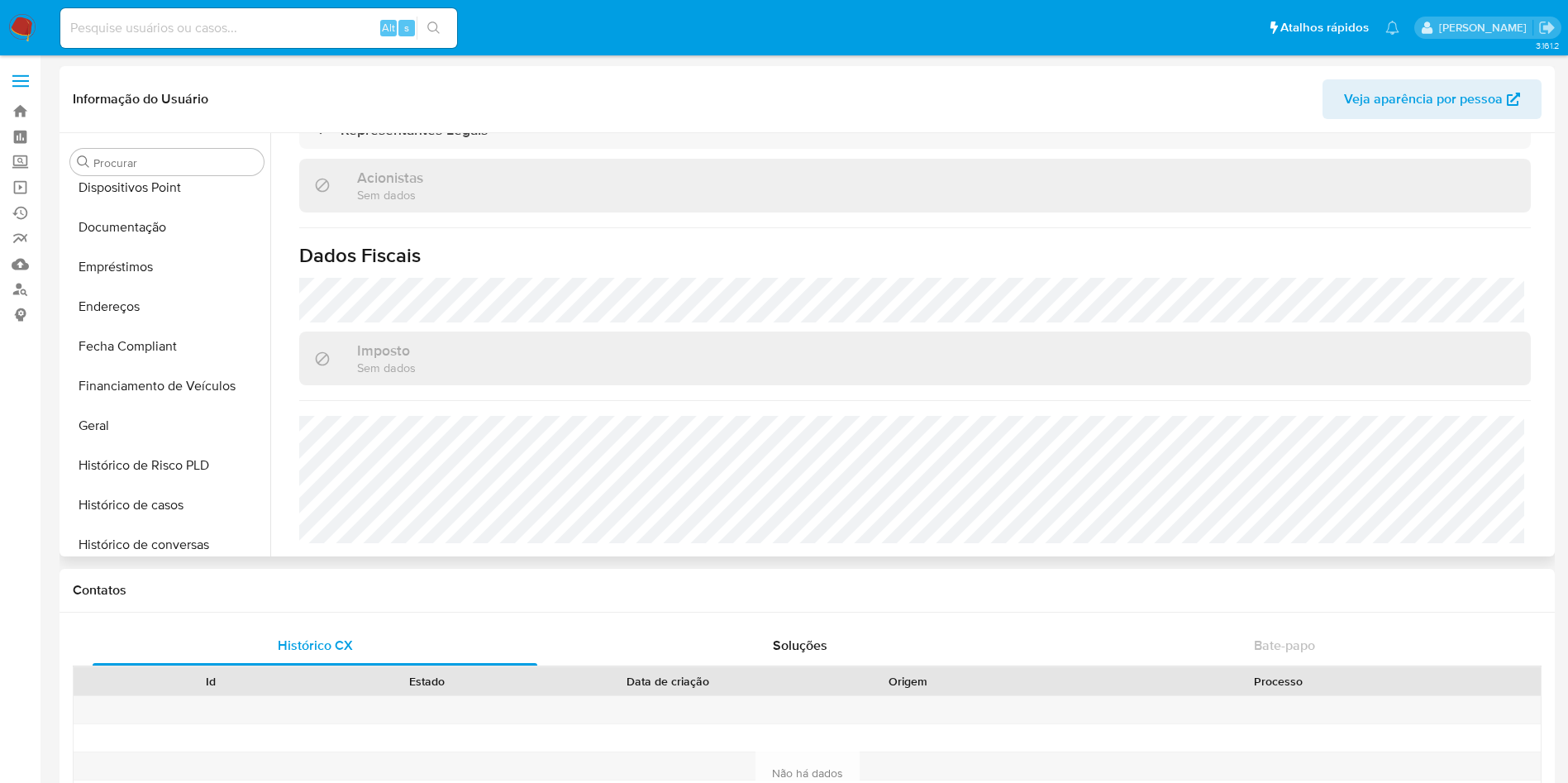
scroll to position [485, 0]
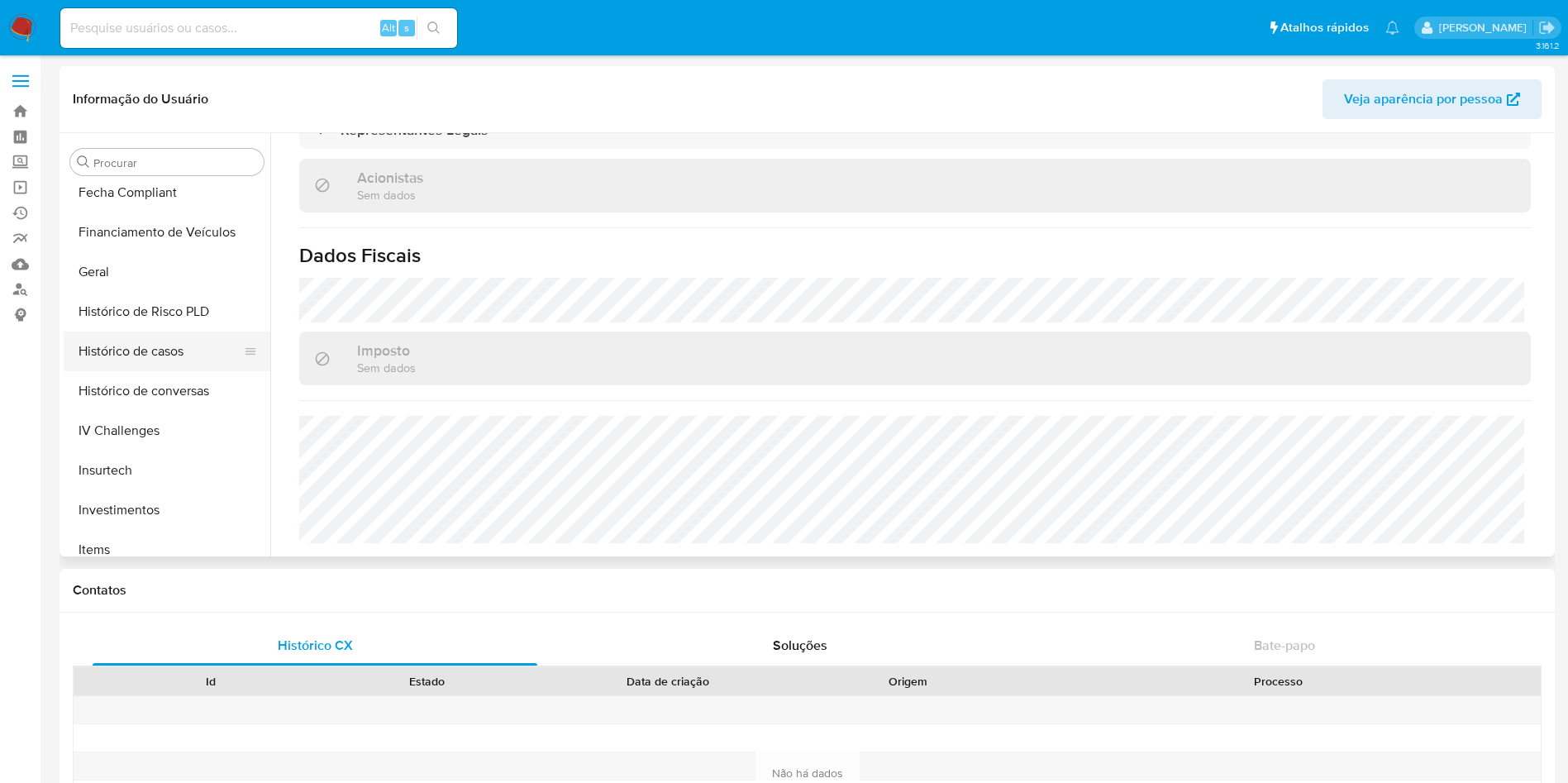
click at [165, 348] on button "Histórico de casos" at bounding box center [160, 351] width 193 height 39
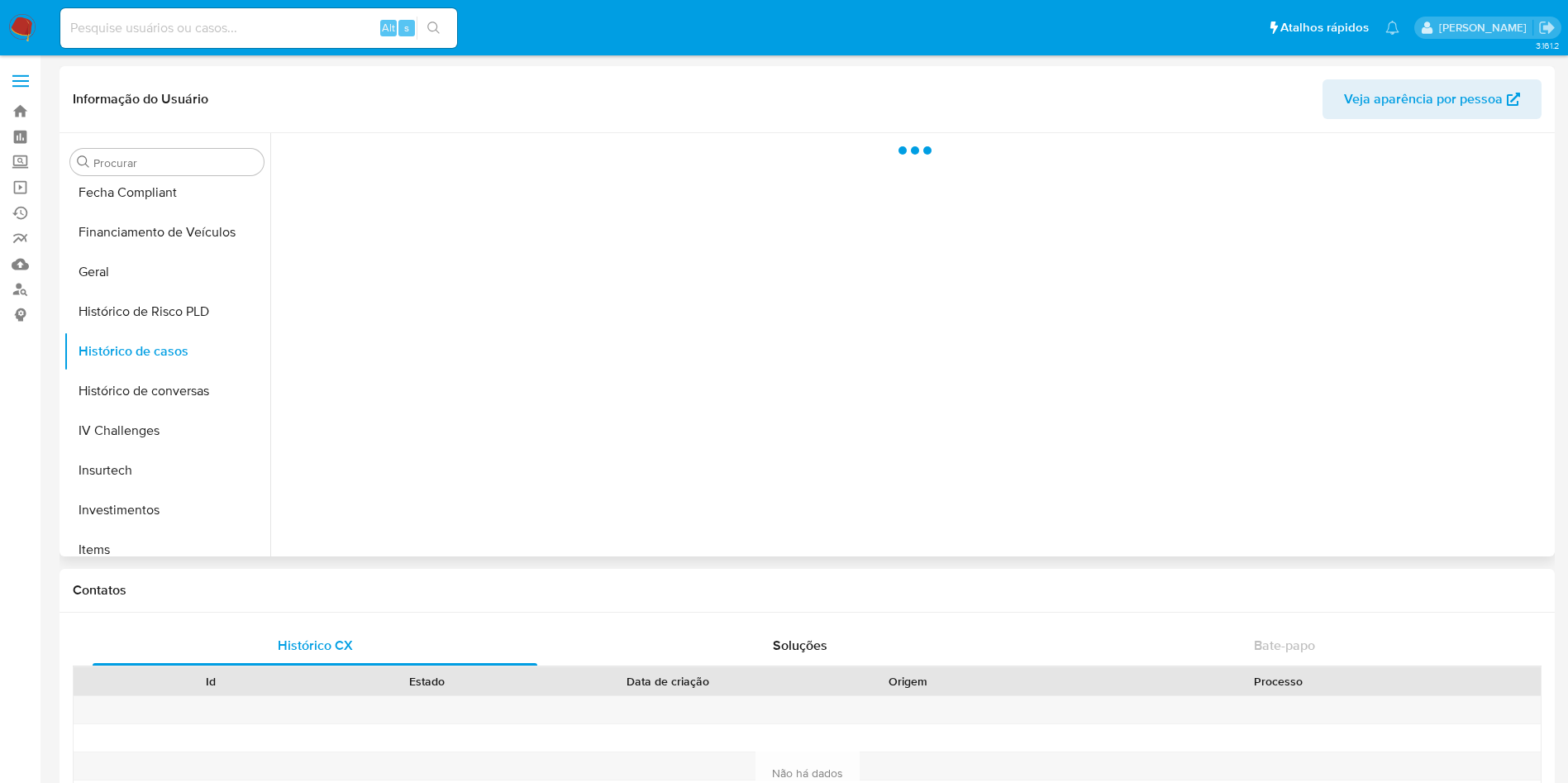
scroll to position [0, 0]
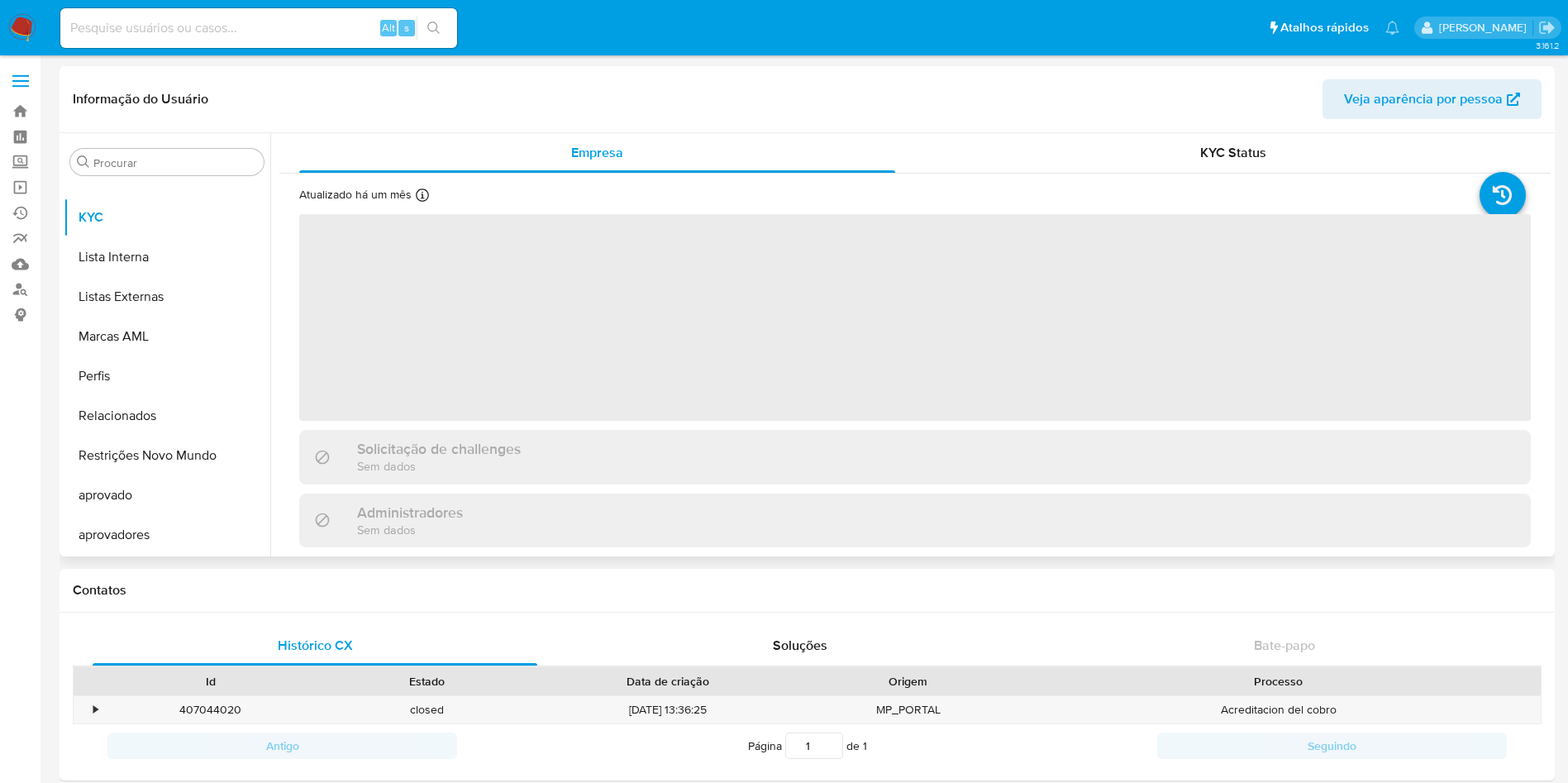
scroll to position [361, 0]
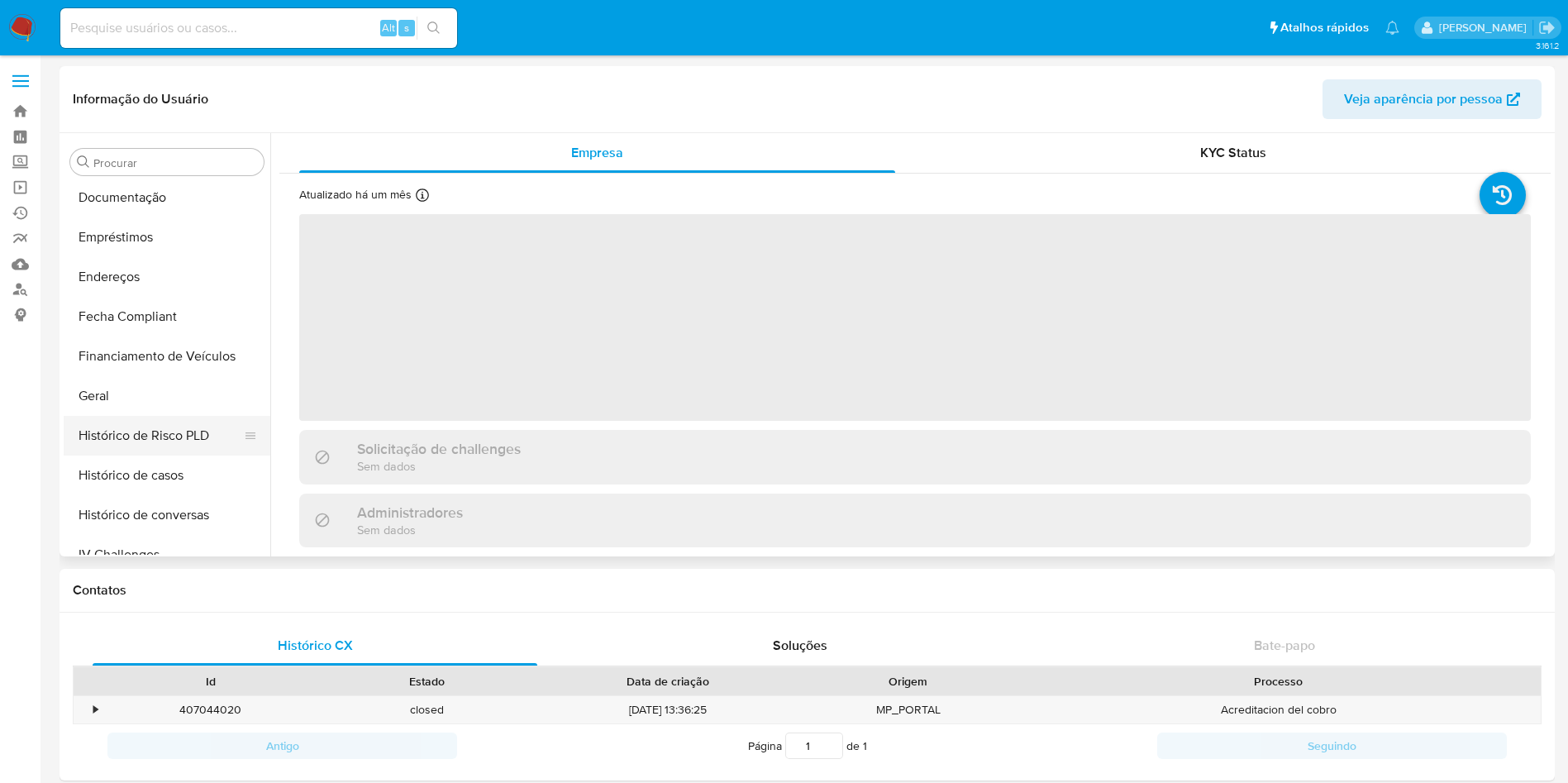
select select "10"
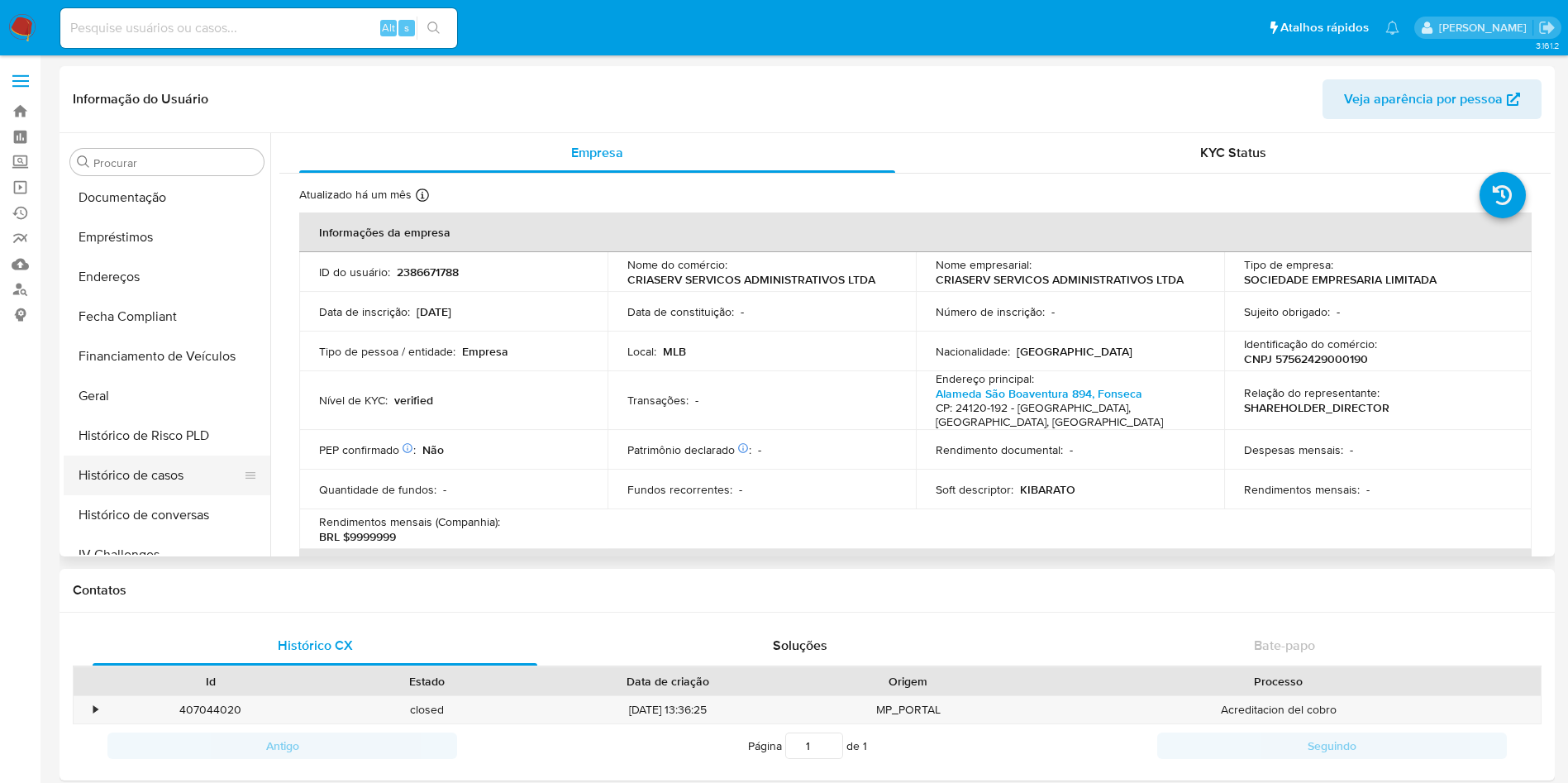
click at [184, 469] on button "Histórico de casos" at bounding box center [160, 474] width 193 height 39
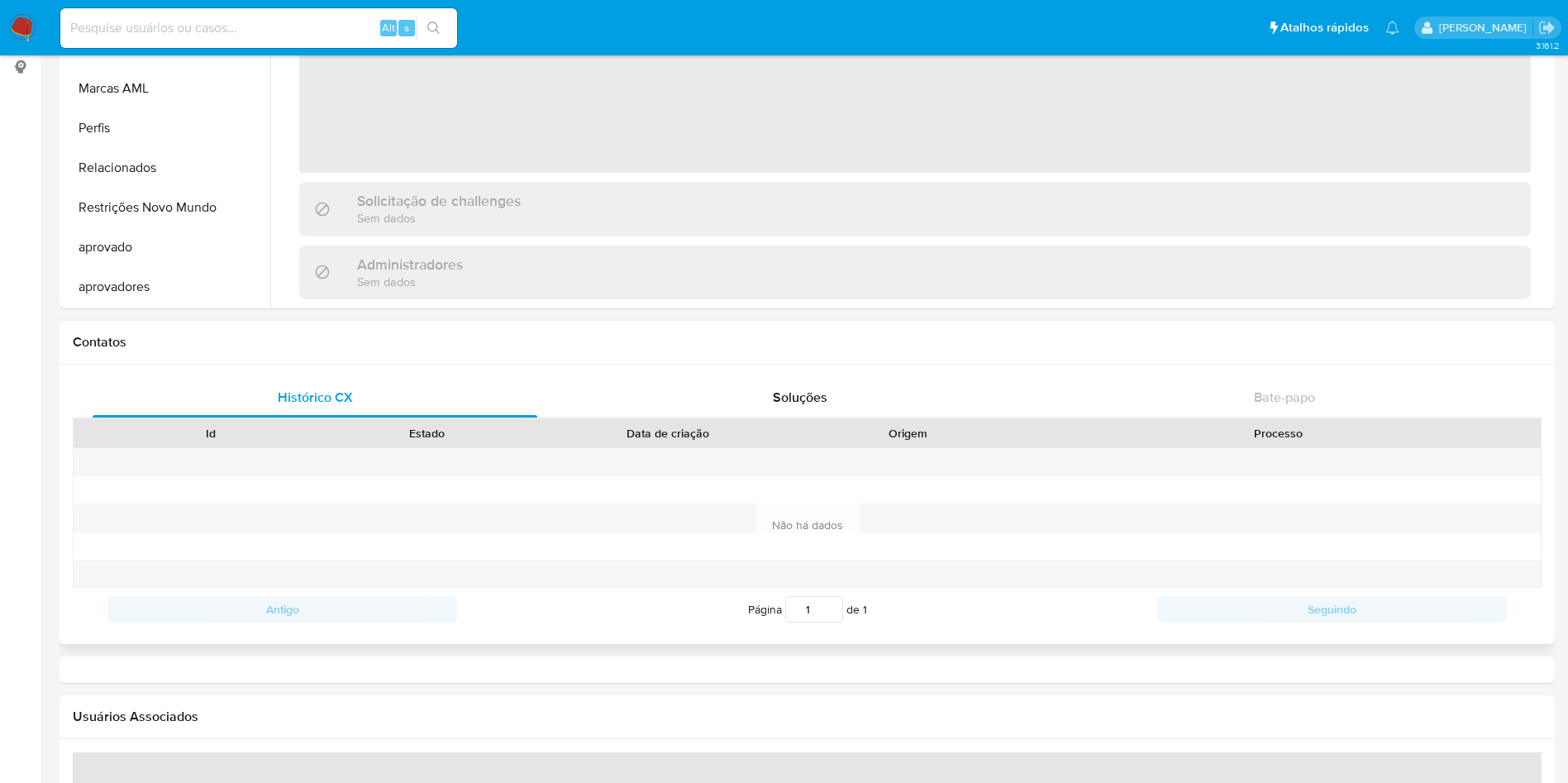
scroll to position [130, 0]
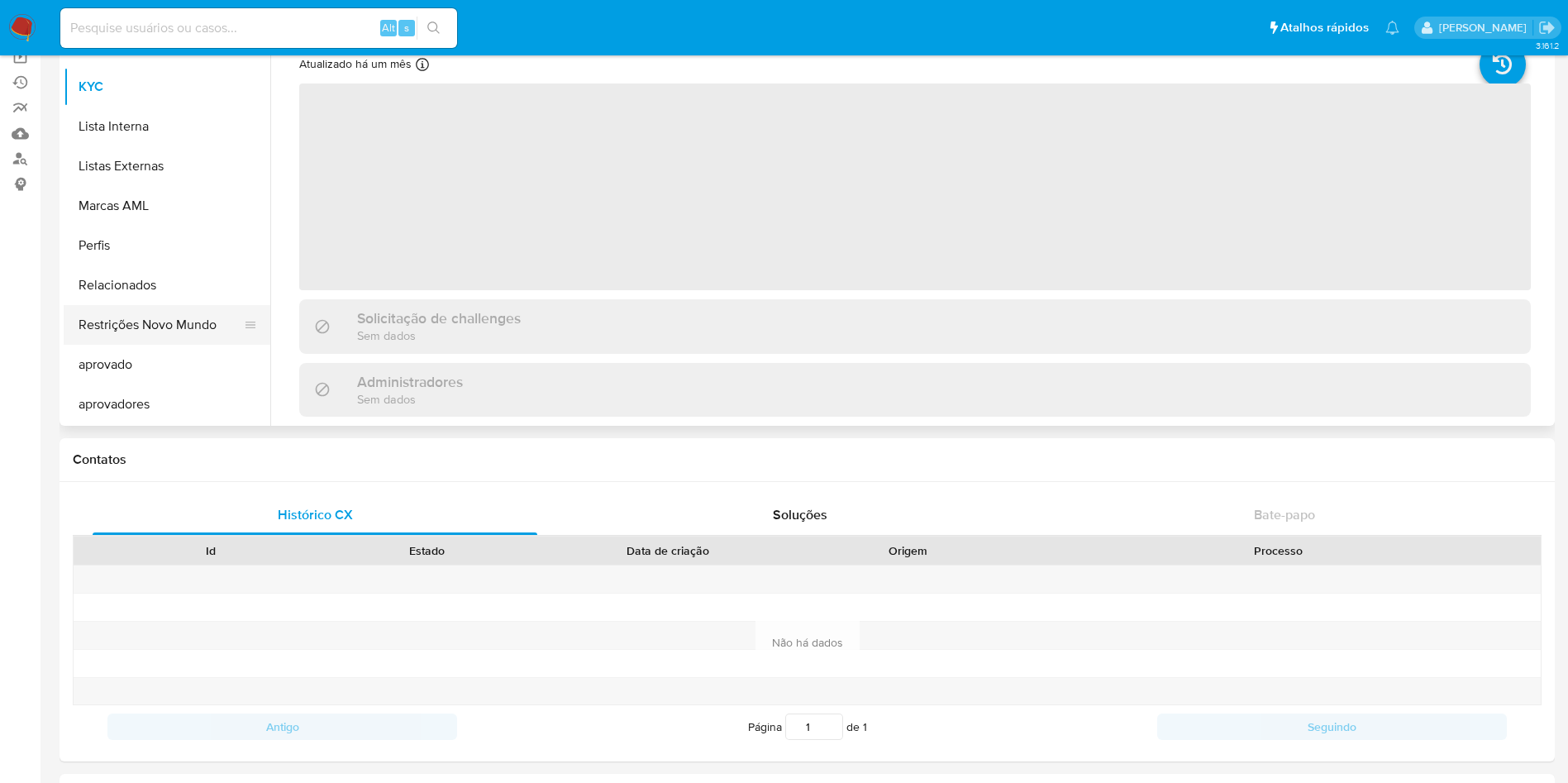
select select "10"
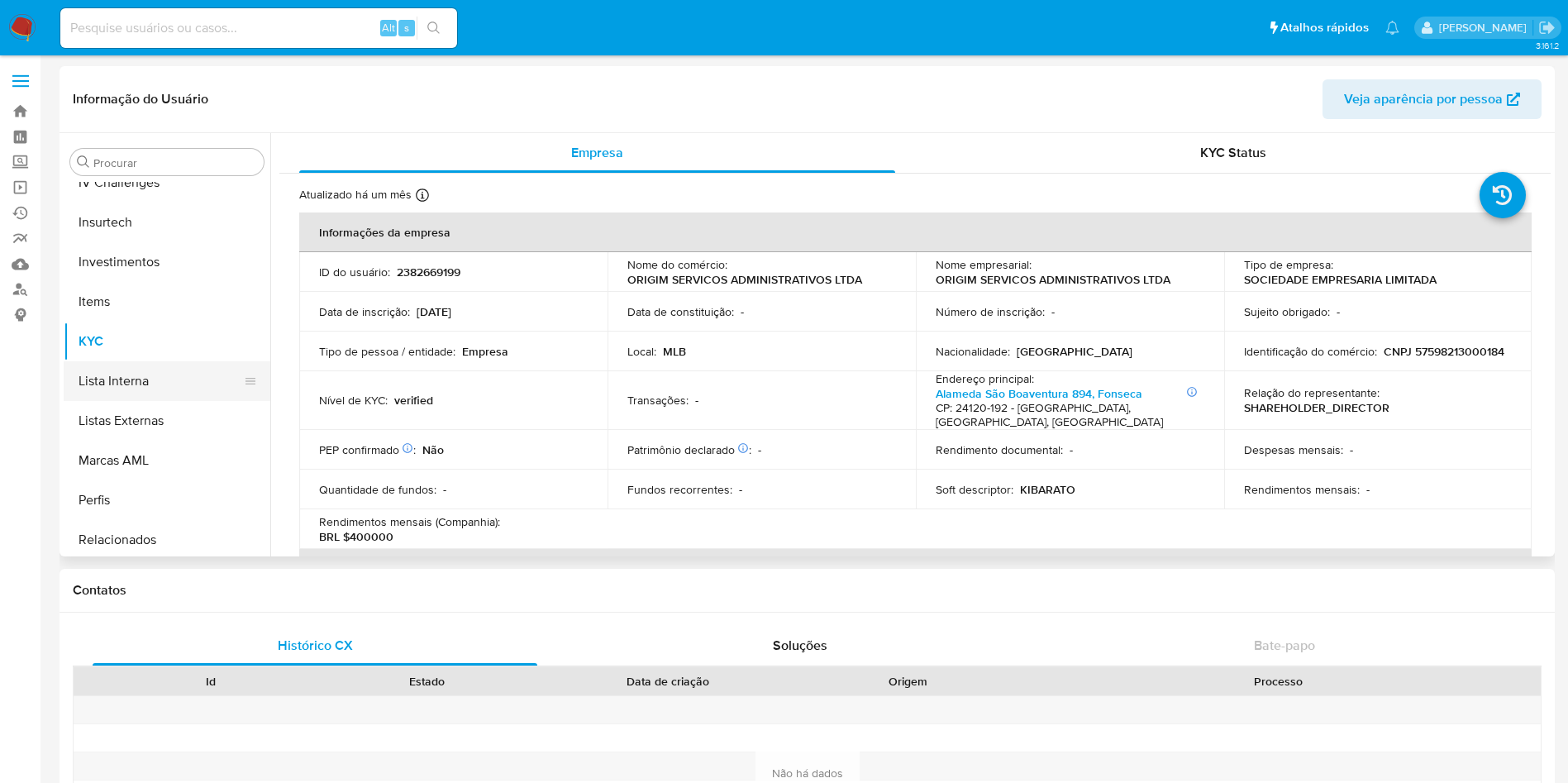
scroll to position [485, 0]
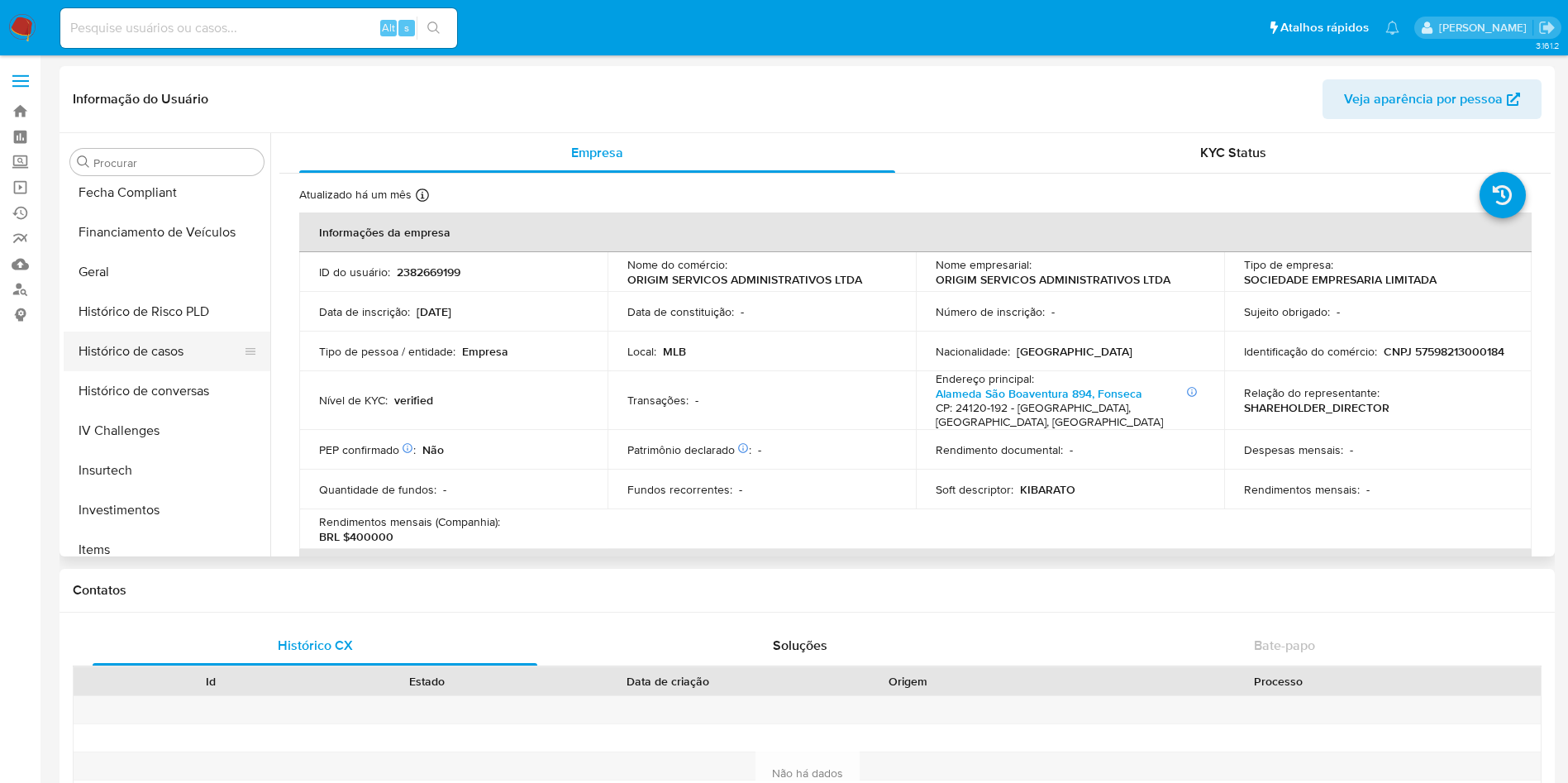
click at [155, 367] on button "Histórico de casos" at bounding box center [160, 351] width 193 height 39
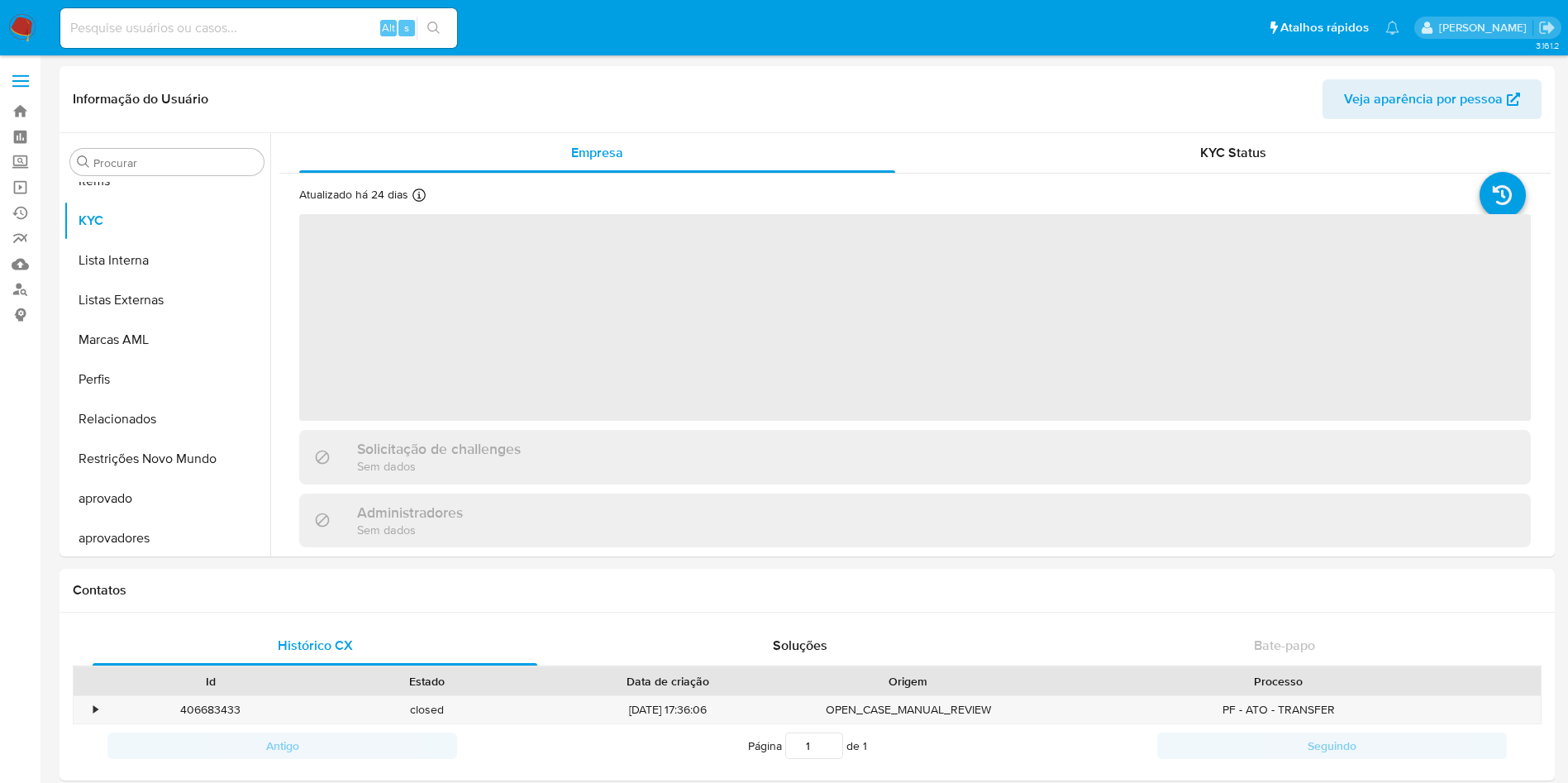
scroll to position [857, 0]
select select "10"
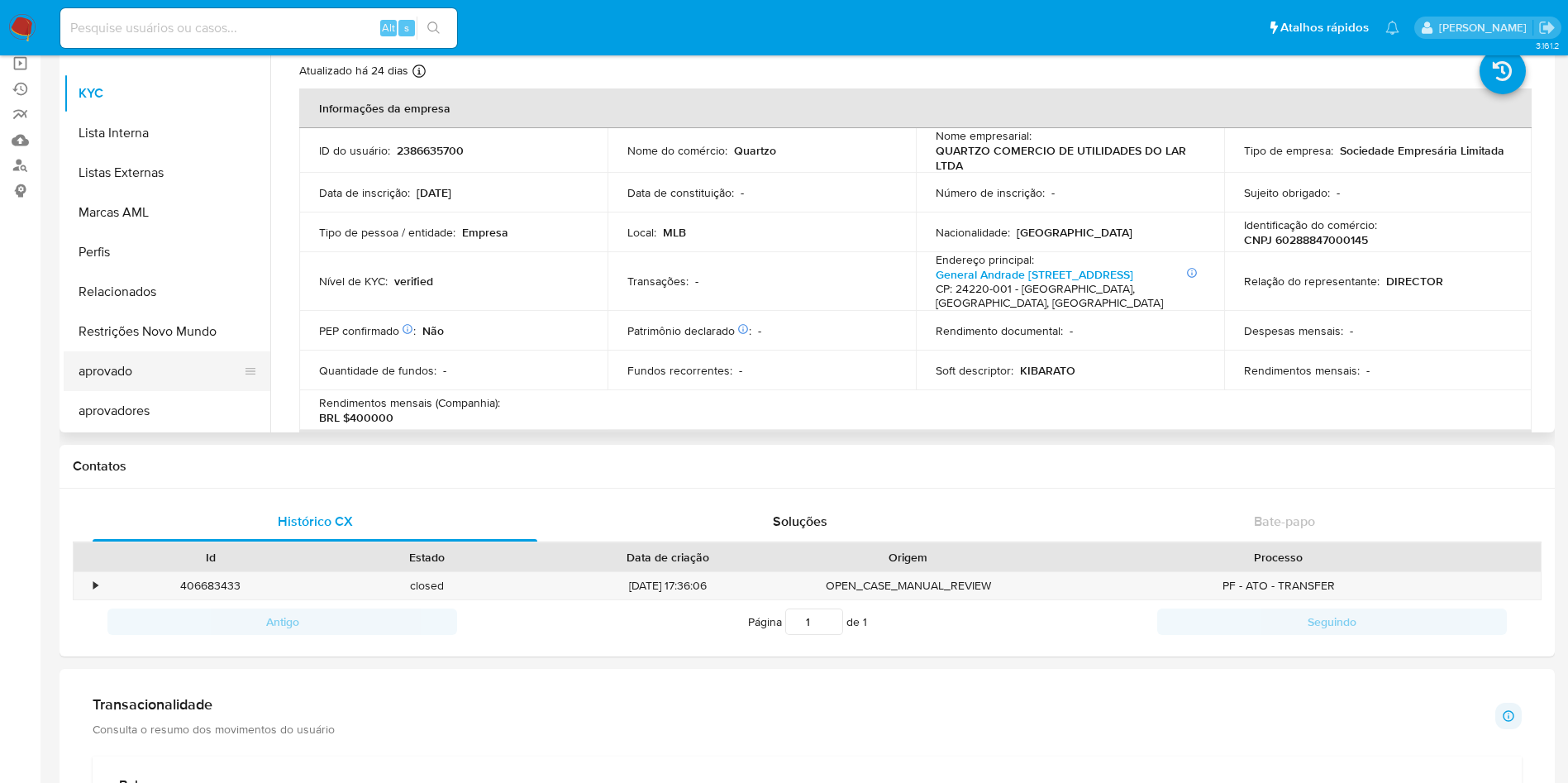
scroll to position [609, 0]
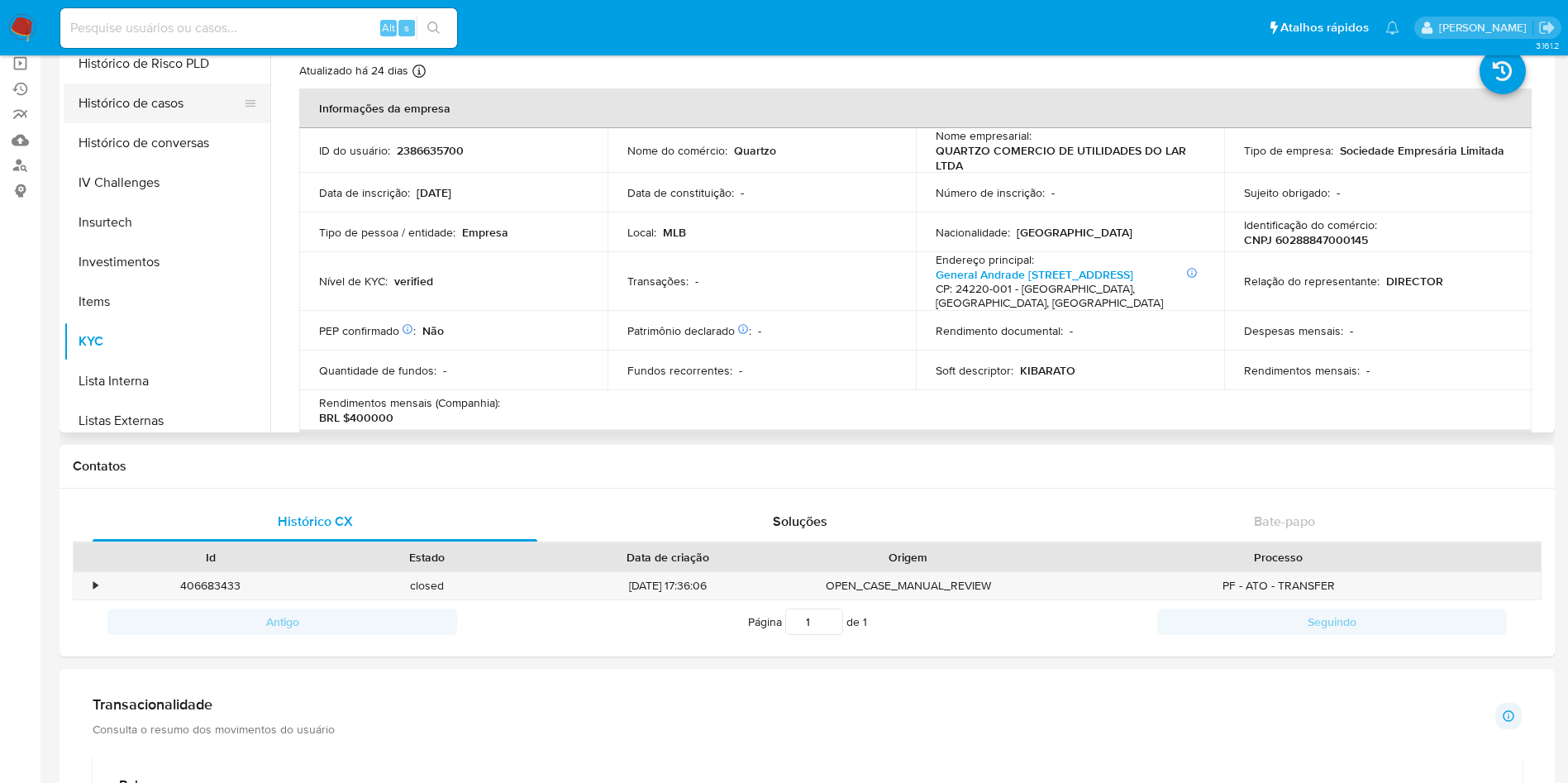
click at [136, 84] on button "Histórico de casos" at bounding box center [160, 102] width 193 height 39
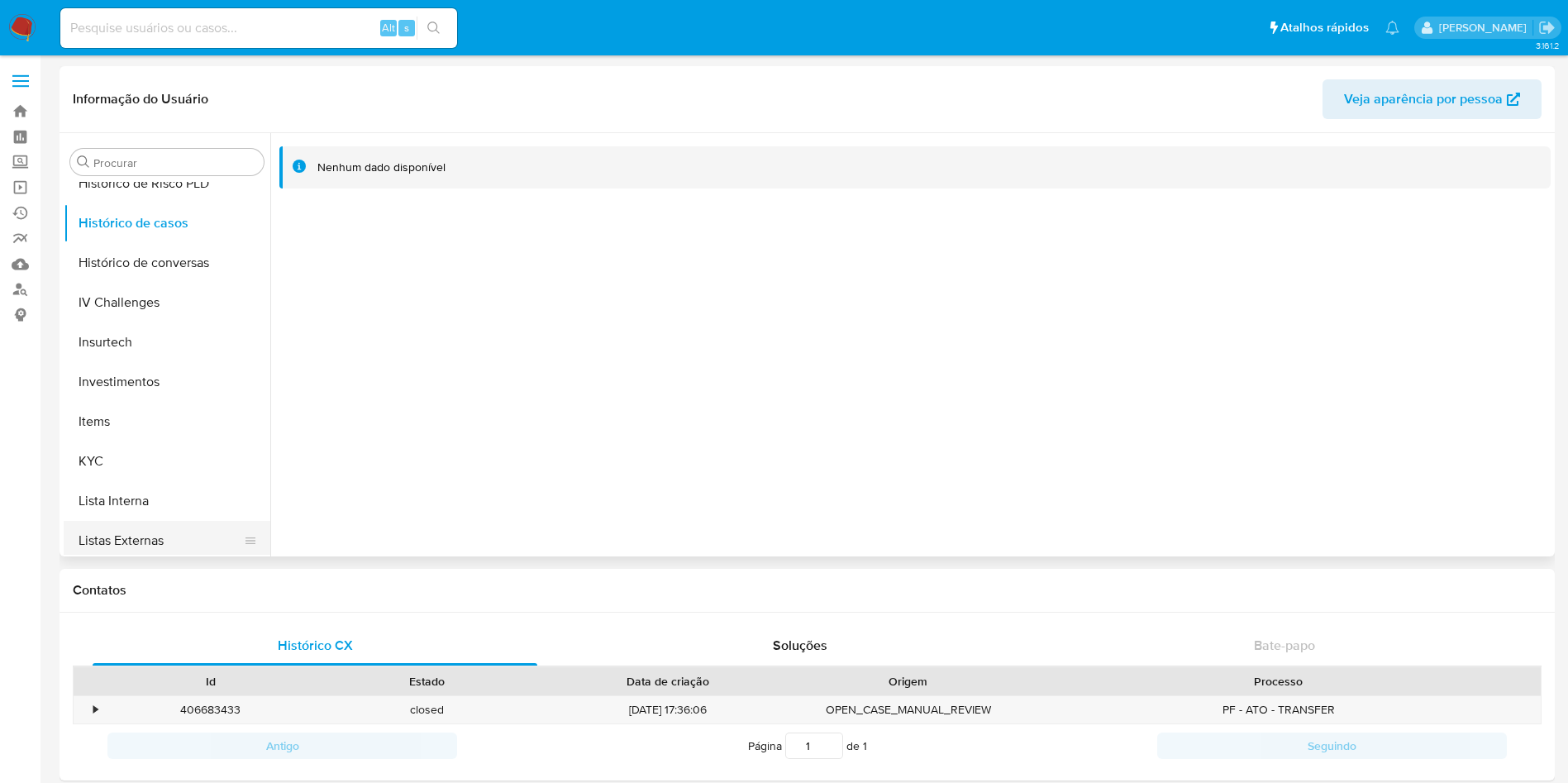
scroll to position [733, 0]
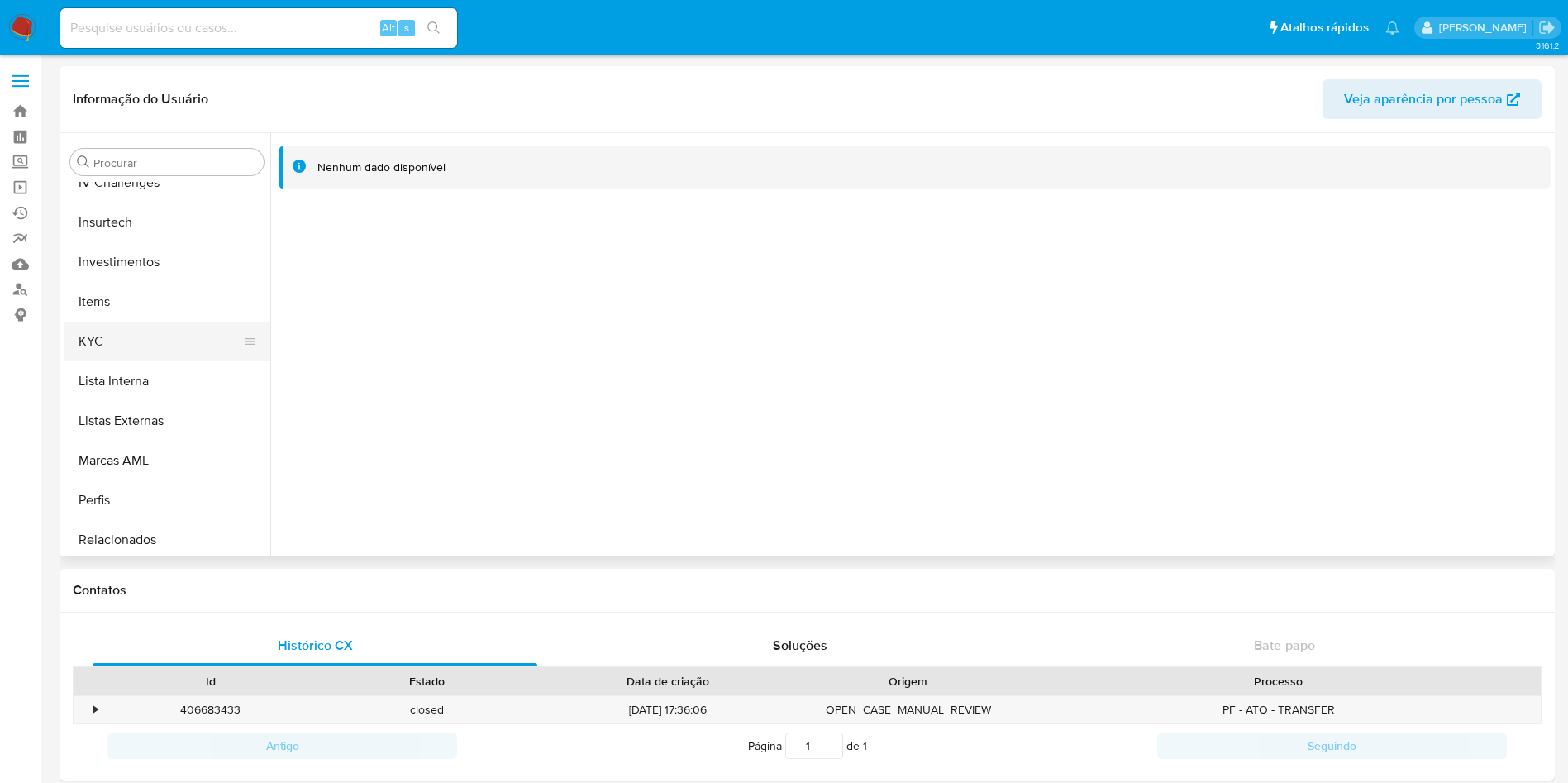
click at [97, 338] on button "KYC" at bounding box center [160, 340] width 193 height 39
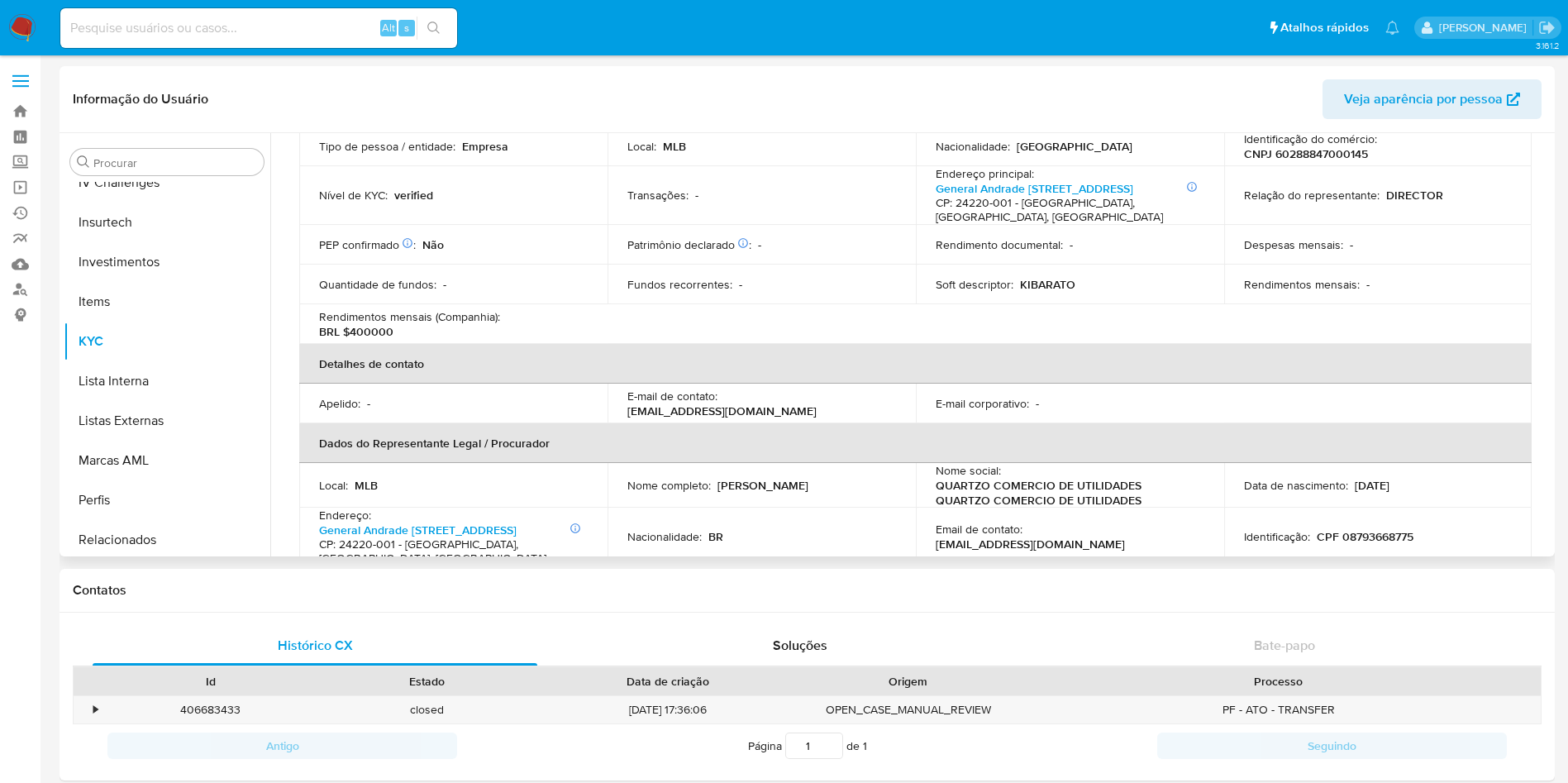
scroll to position [496, 0]
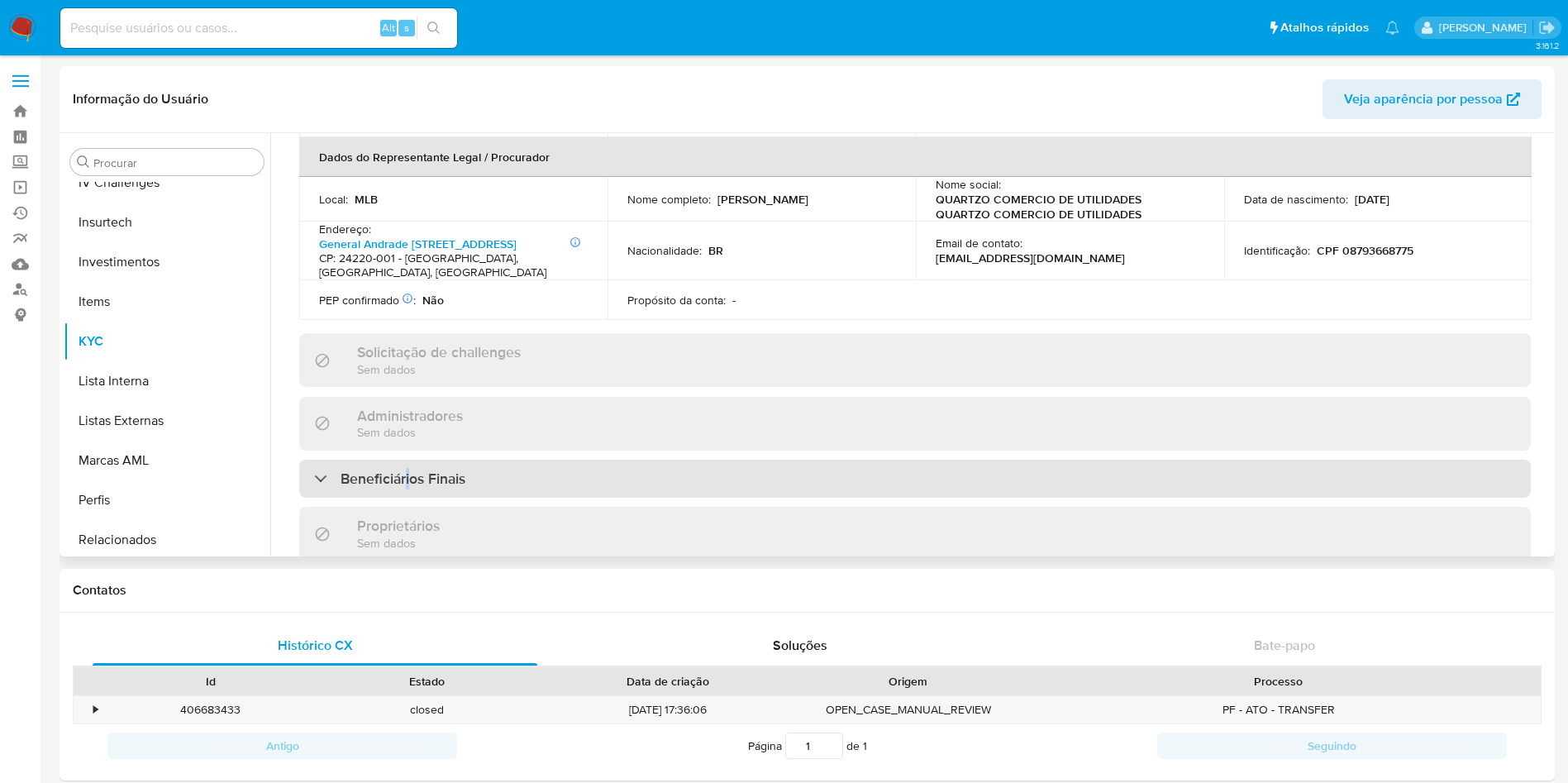
click at [410, 459] on div "Beneficiários Finais" at bounding box center [914, 478] width 1231 height 38
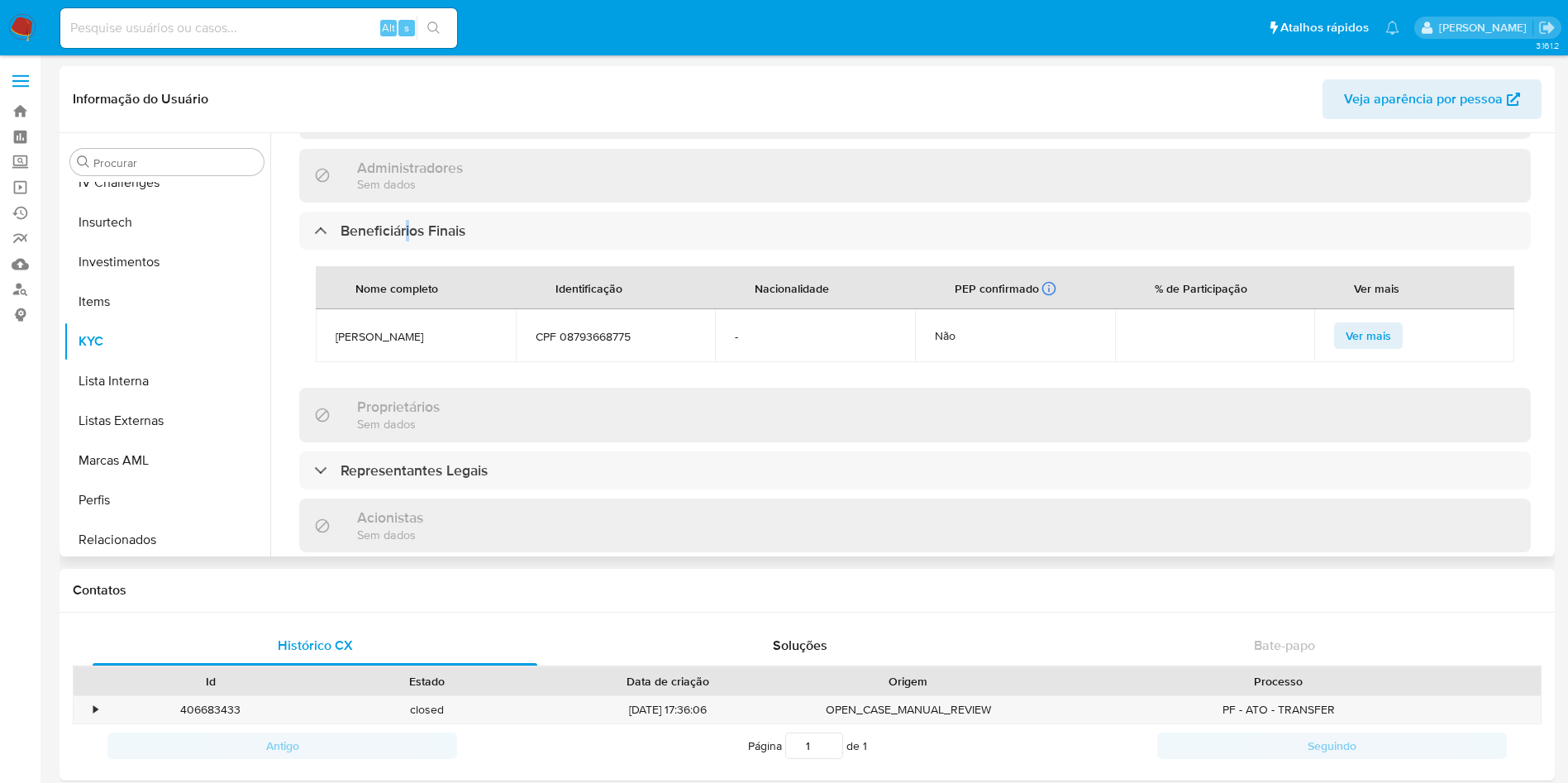
scroll to position [0, 0]
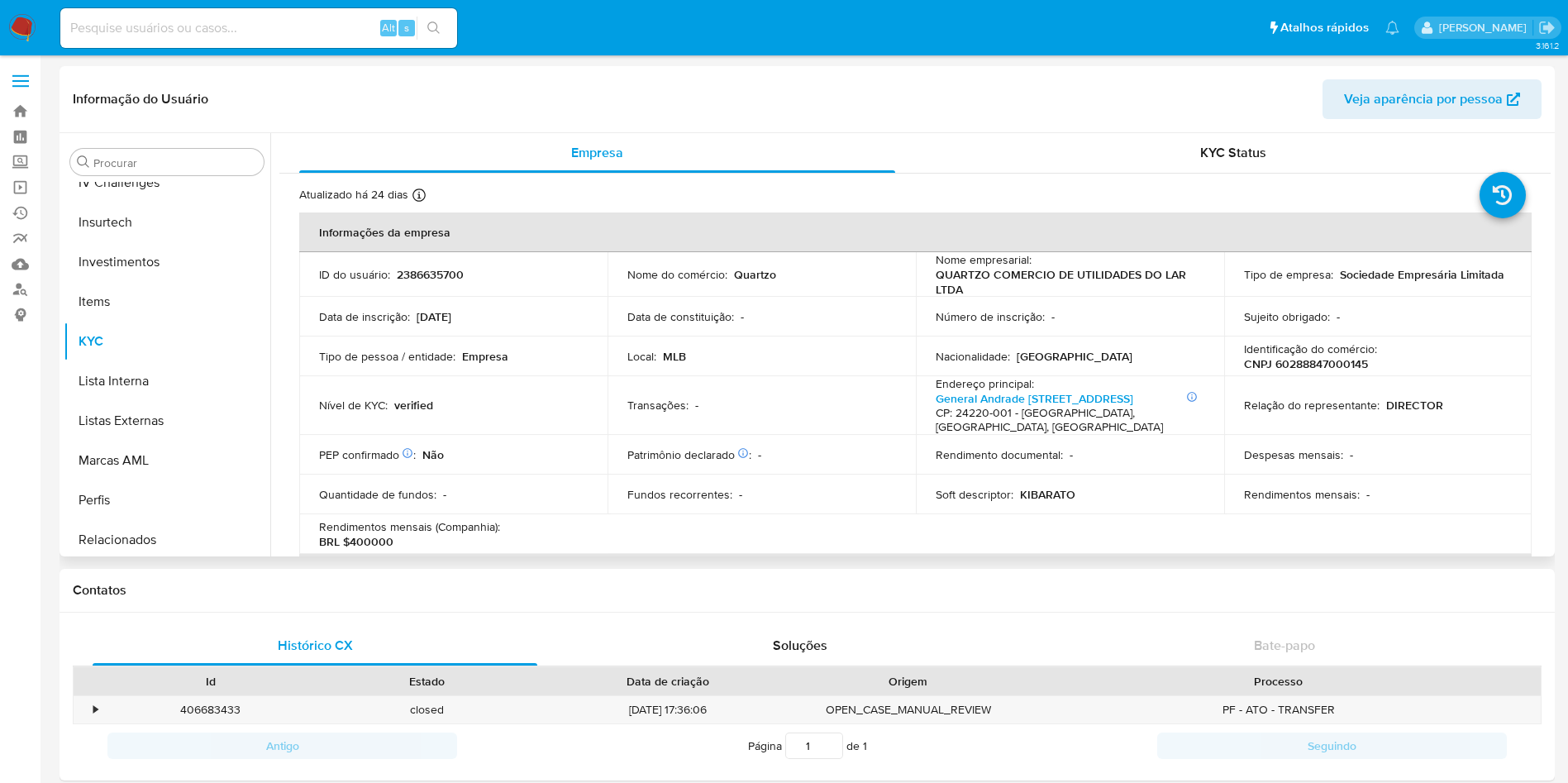
click at [947, 271] on p "QUARTZO COMERCIO DE UTILIDADES DO LAR LTDA" at bounding box center [1066, 282] width 262 height 30
click at [940, 274] on p "QUARTZO COMERCIO DE UTILIDADES DO LAR LTDA" at bounding box center [1066, 282] width 262 height 30
copy p "QUARTZO"
